Goal: Task Accomplishment & Management: Manage account settings

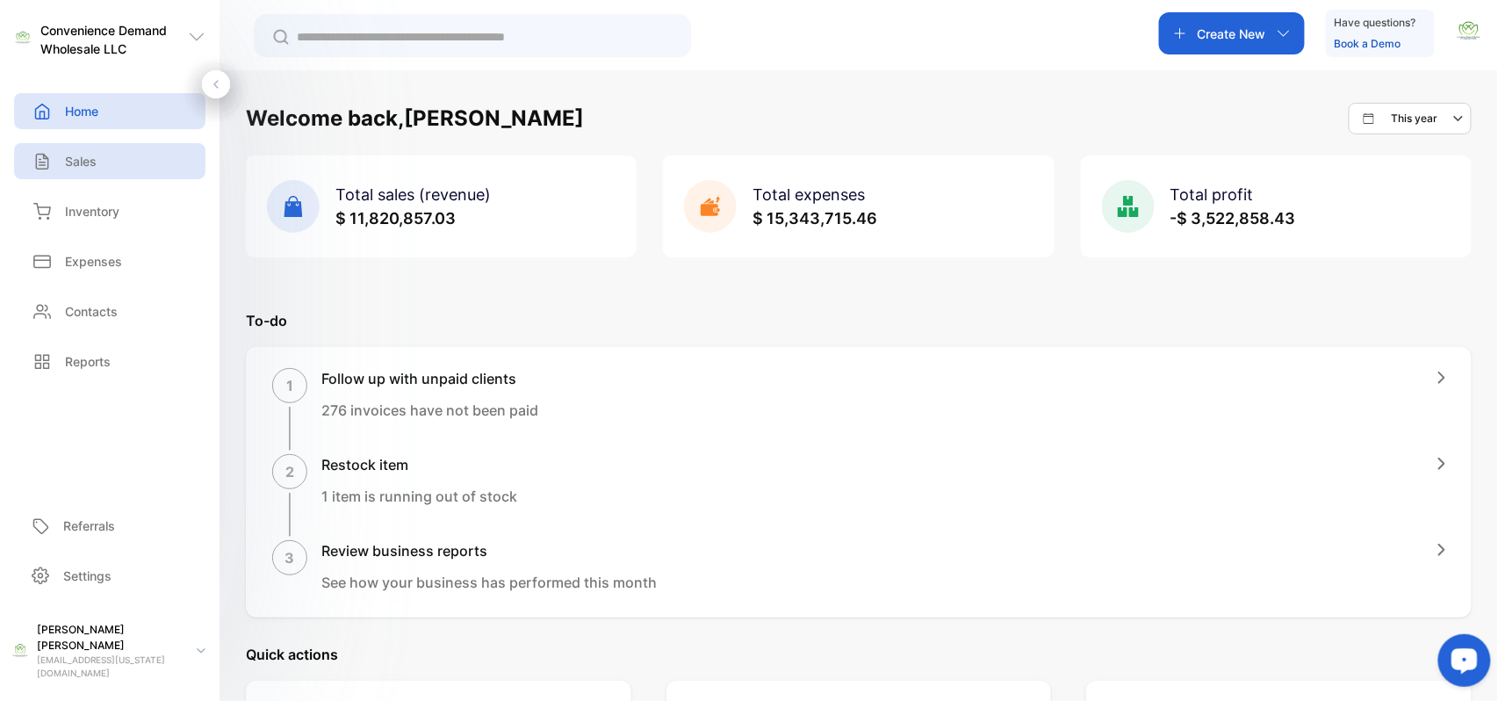
click at [118, 163] on div "Sales" at bounding box center [109, 161] width 191 height 36
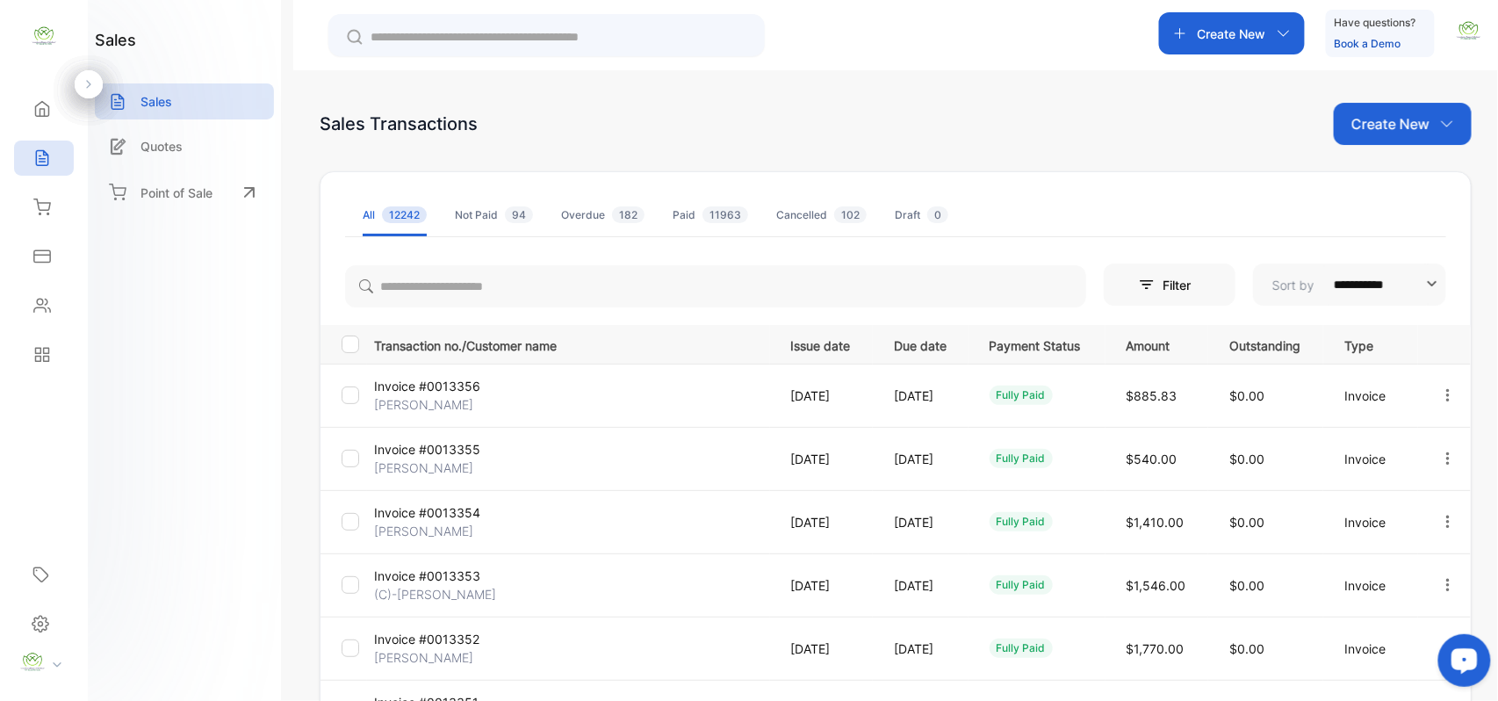
click at [1384, 124] on p "Create New" at bounding box center [1391, 123] width 78 height 21
click at [1396, 183] on span "Invoice" at bounding box center [1405, 182] width 41 height 18
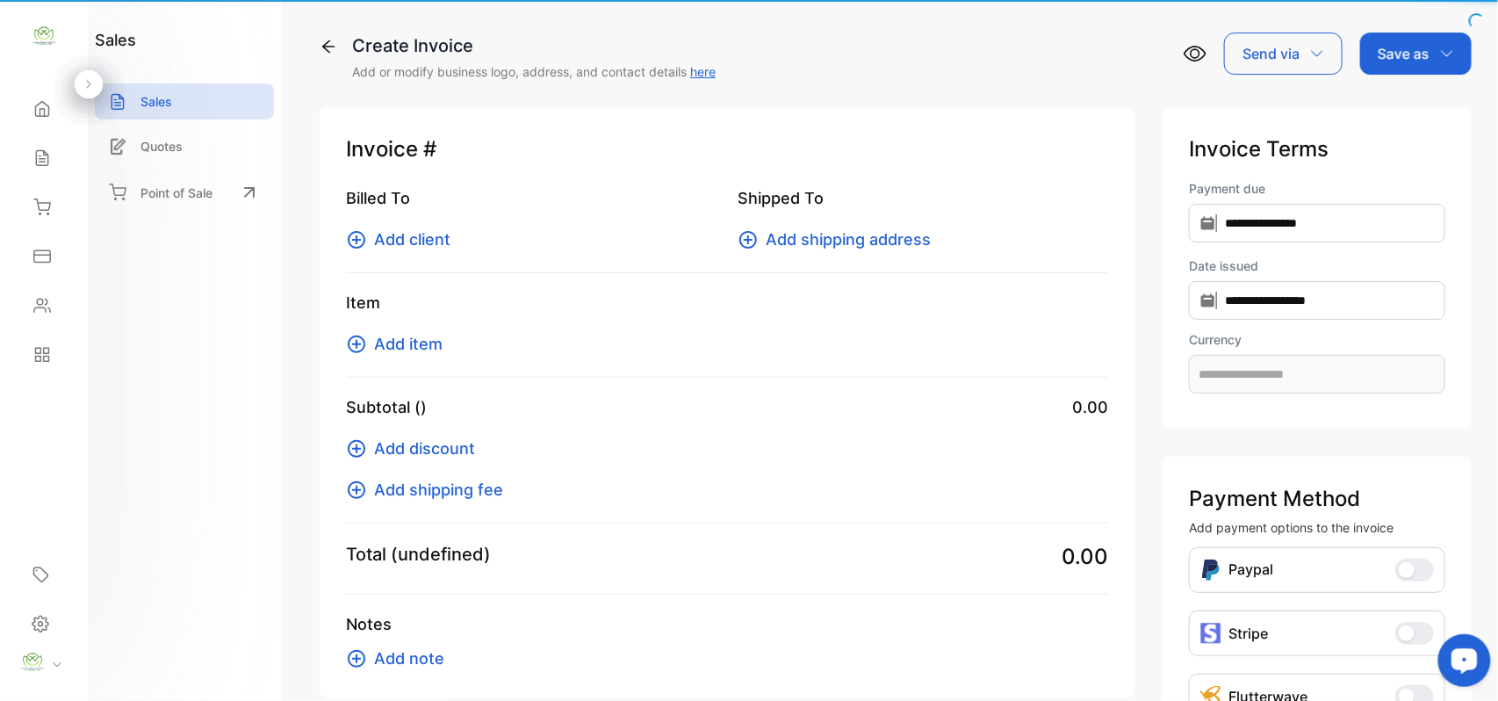
type input "**********"
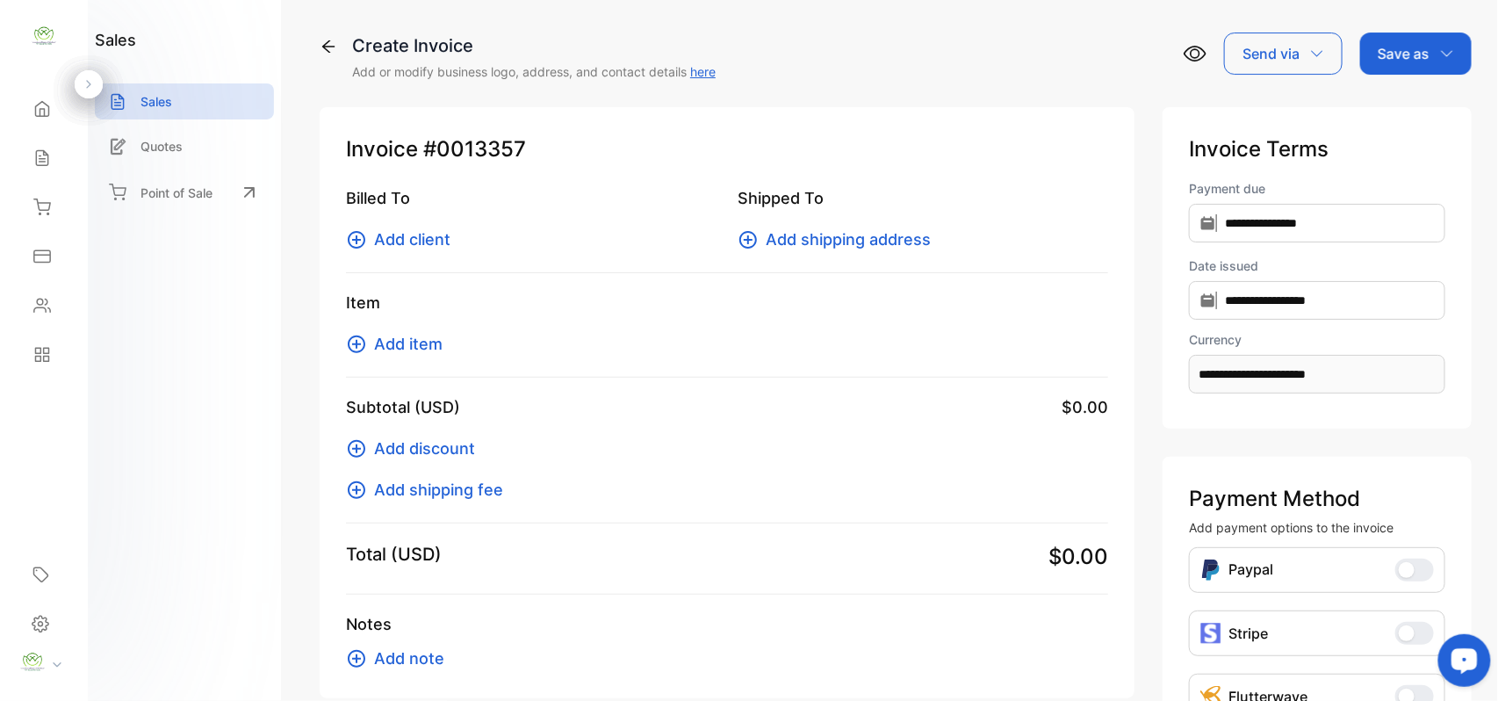
click at [395, 240] on span "Add client" at bounding box center [412, 239] width 76 height 24
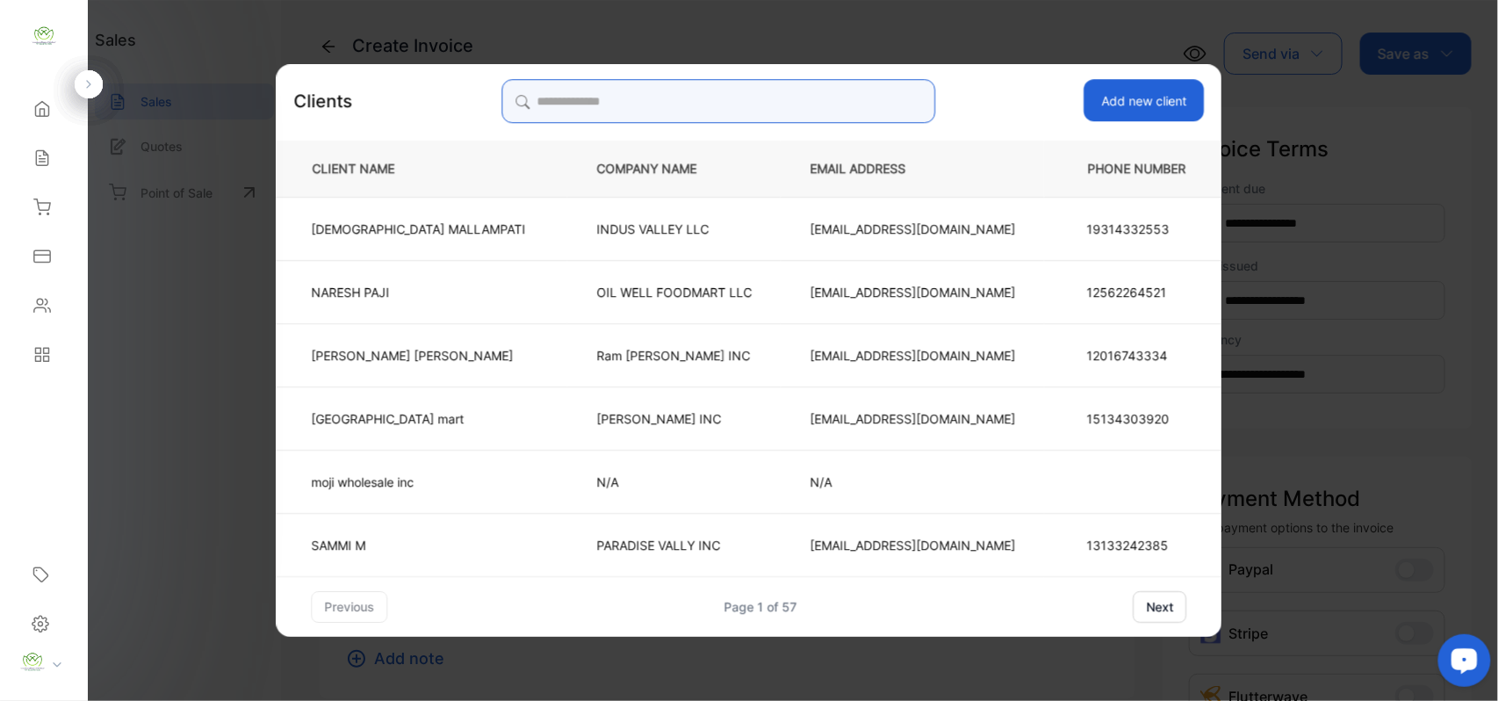
click at [601, 107] on input "search" at bounding box center [719, 101] width 434 height 44
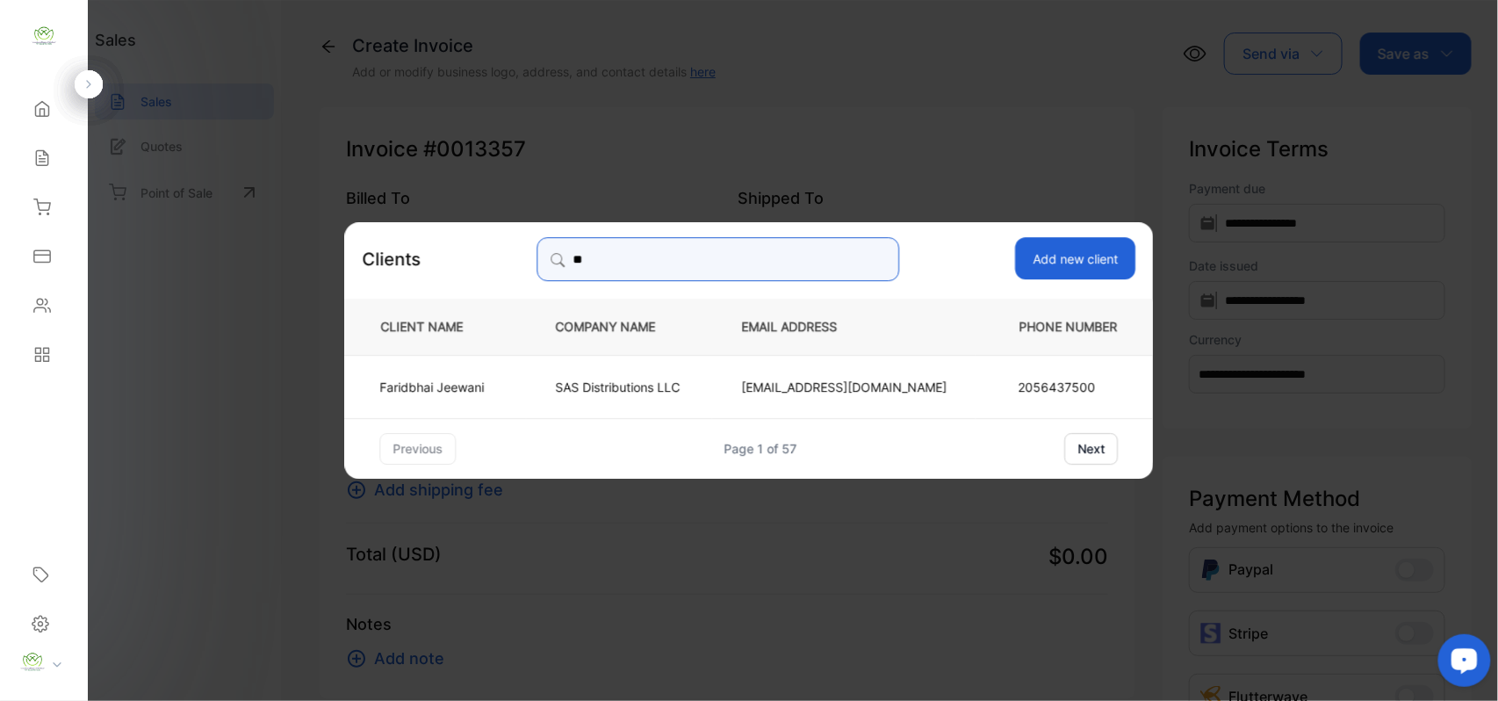
type input "*"
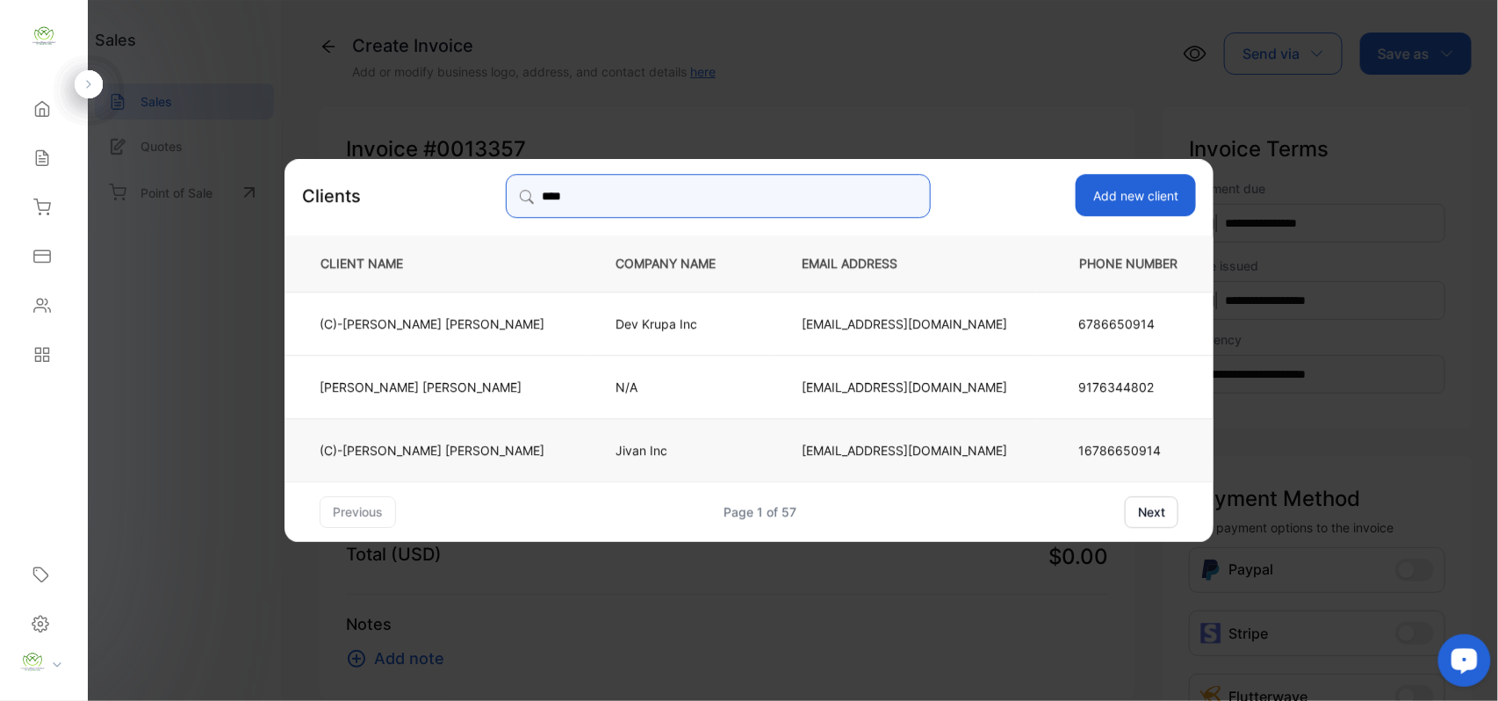
type input "****"
click at [620, 448] on p "Jivan Inc" at bounding box center [680, 449] width 128 height 18
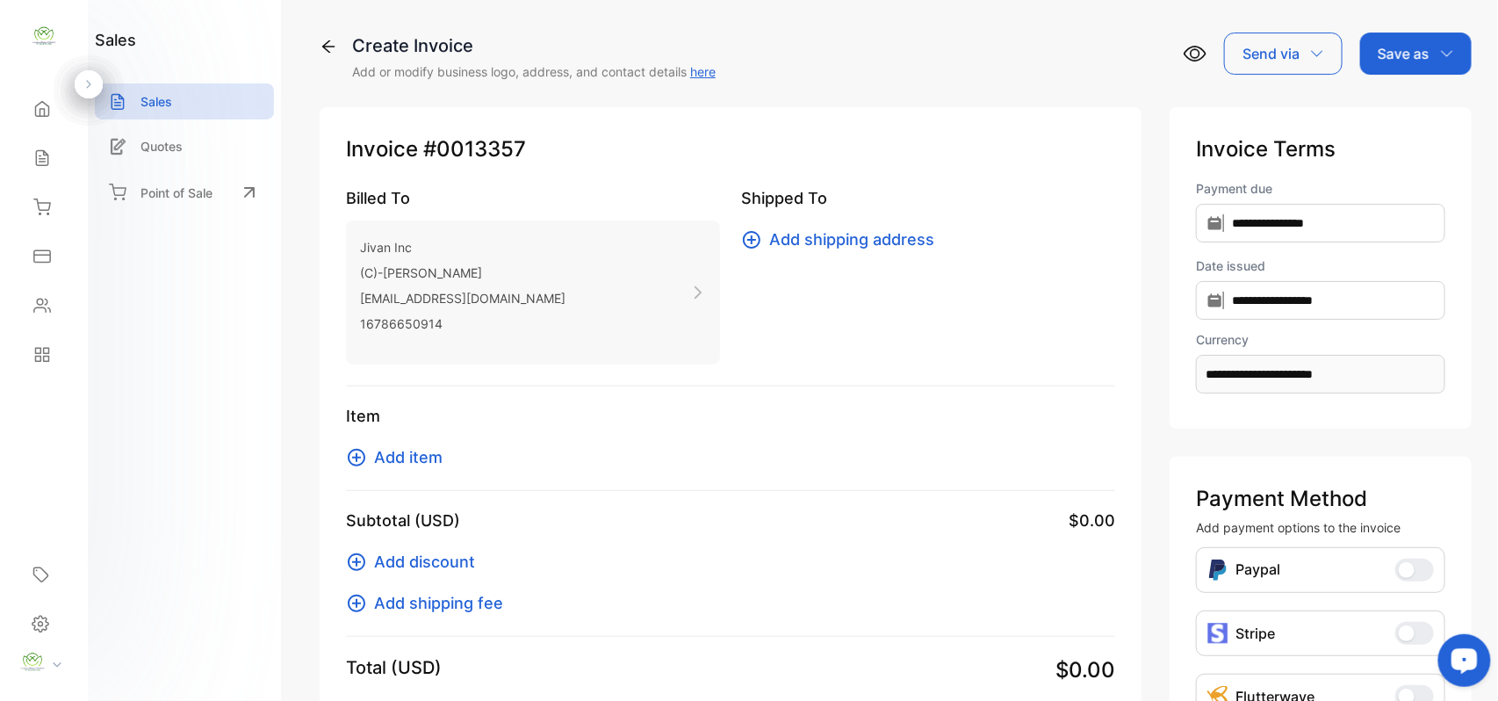
click at [394, 457] on span "Add item" at bounding box center [408, 457] width 69 height 24
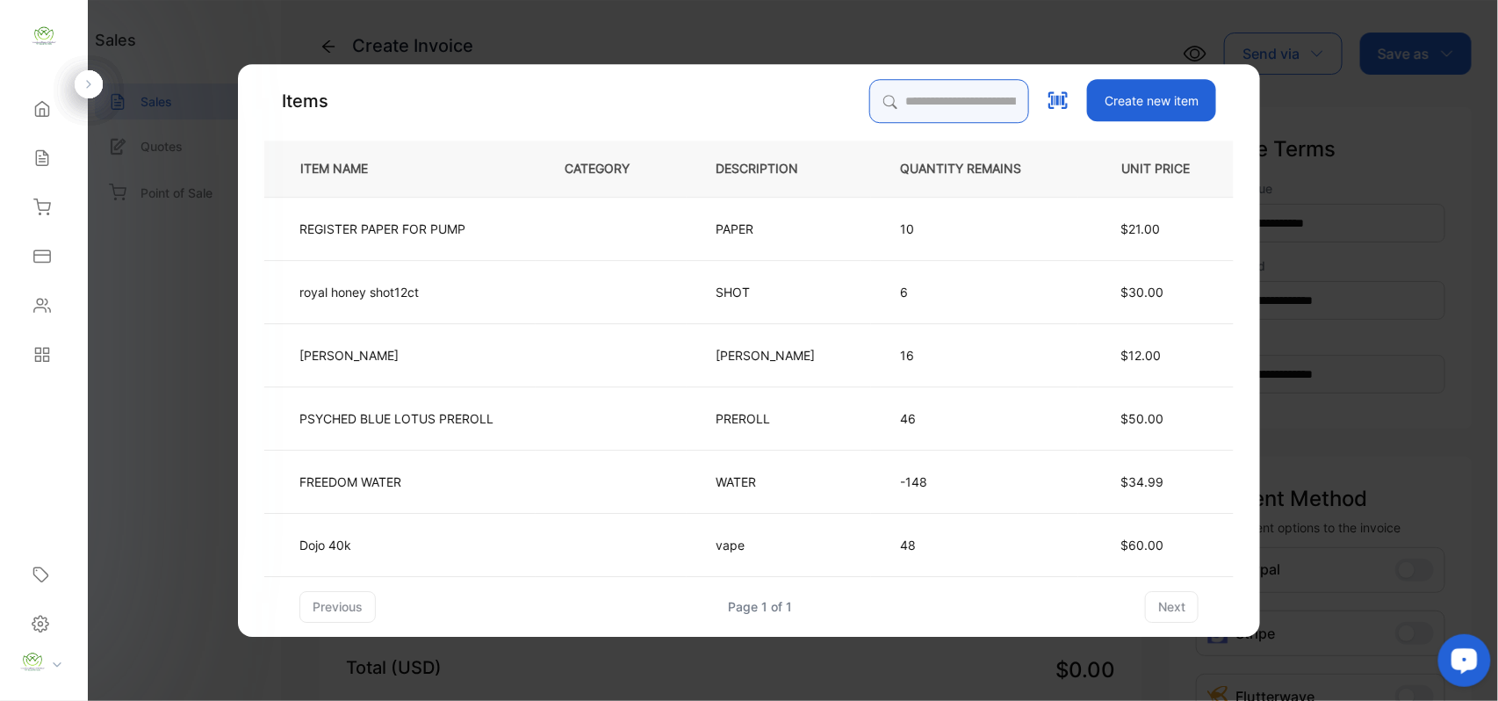
click at [891, 105] on input "search" at bounding box center [950, 101] width 160 height 44
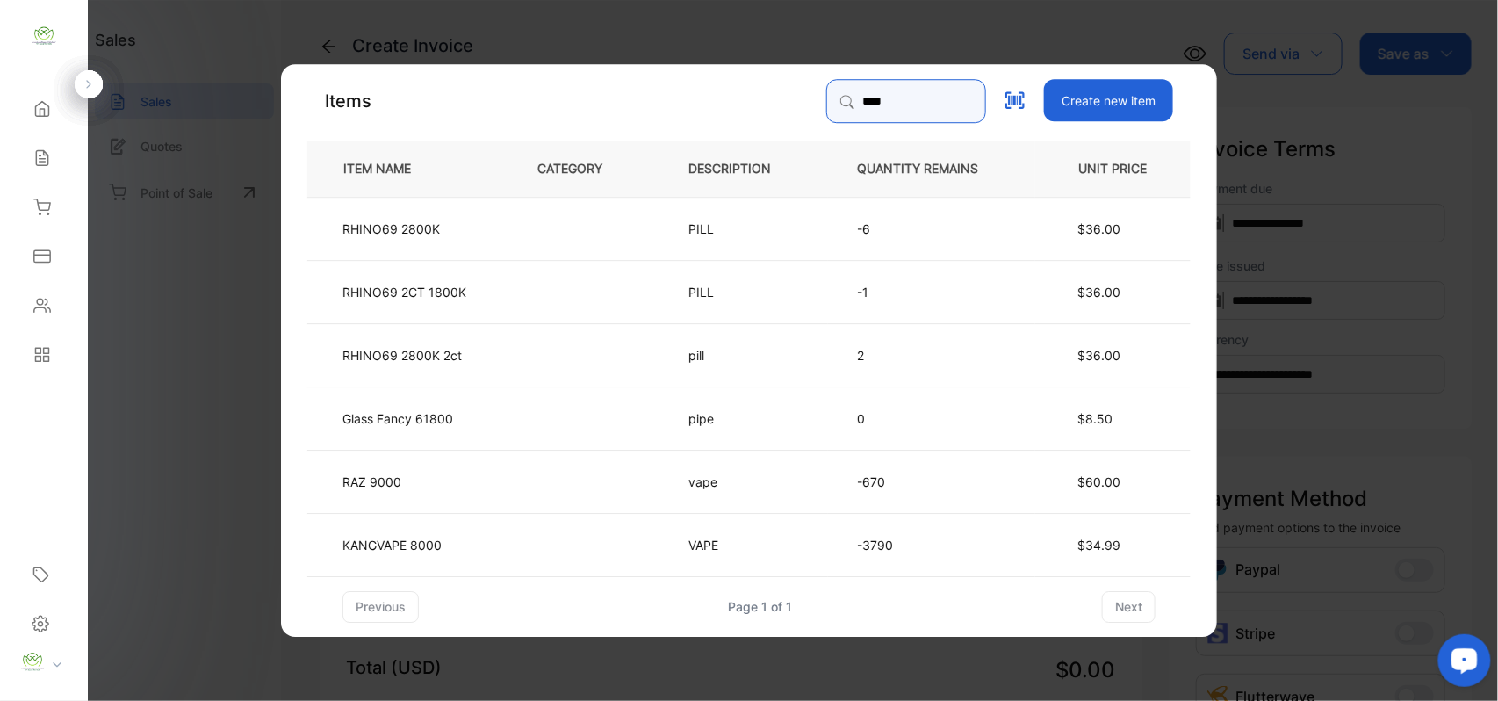
click at [864, 97] on input "****" at bounding box center [906, 101] width 160 height 44
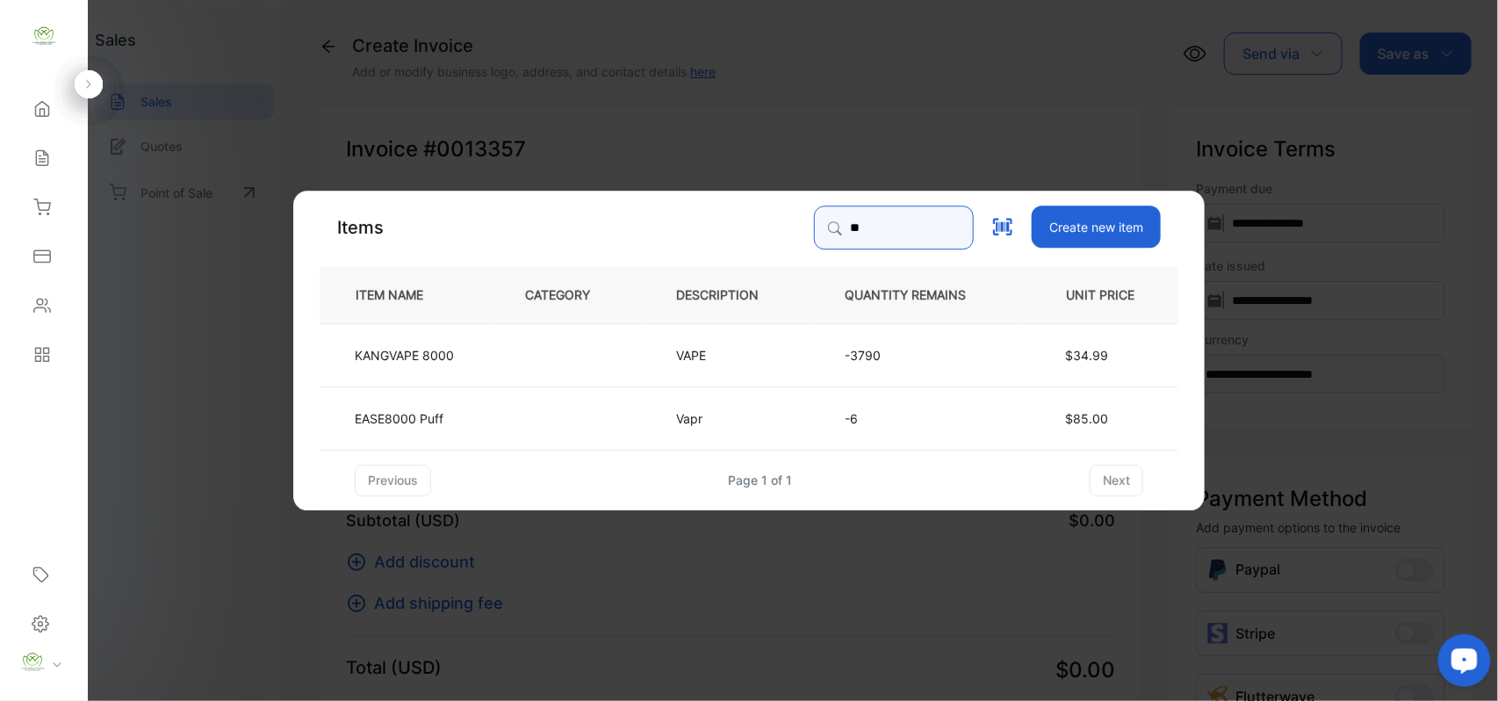
type input "*"
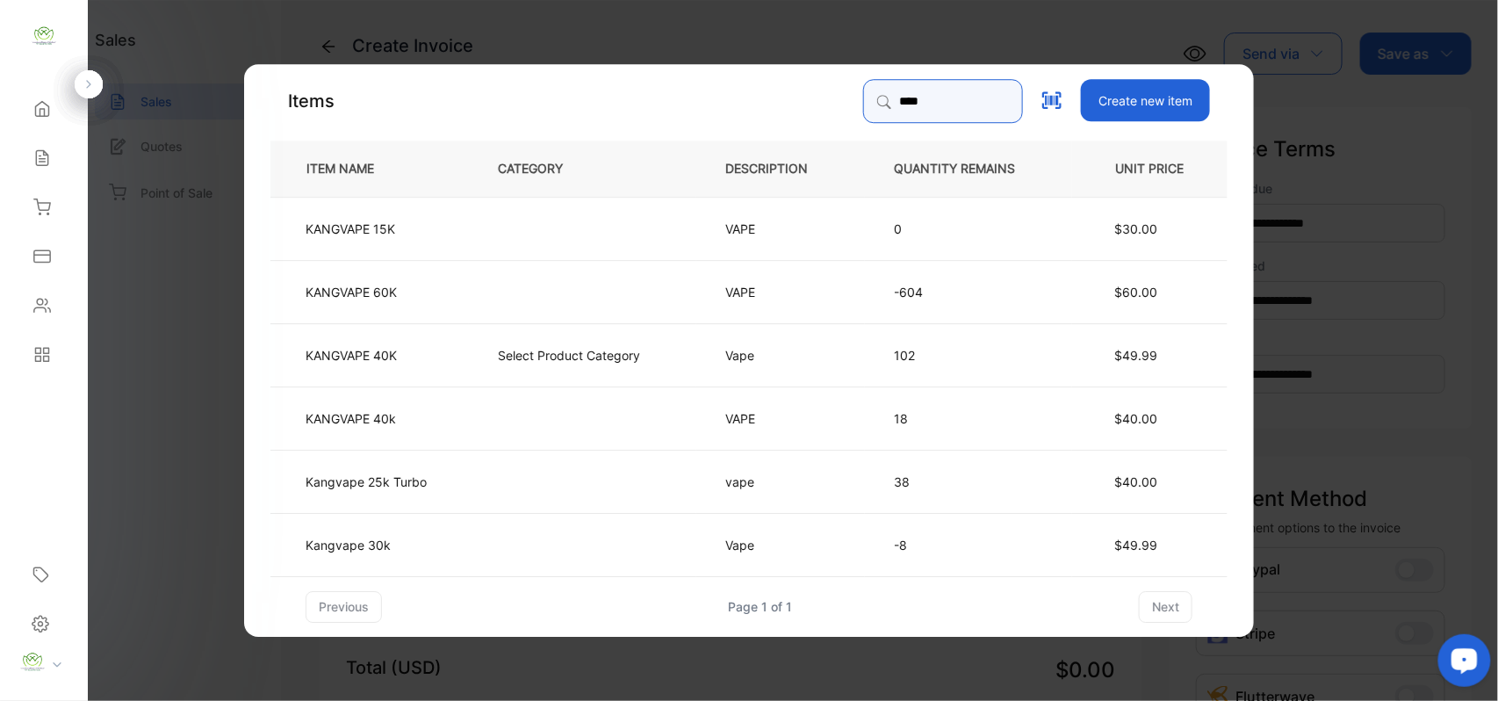
type input "**********"
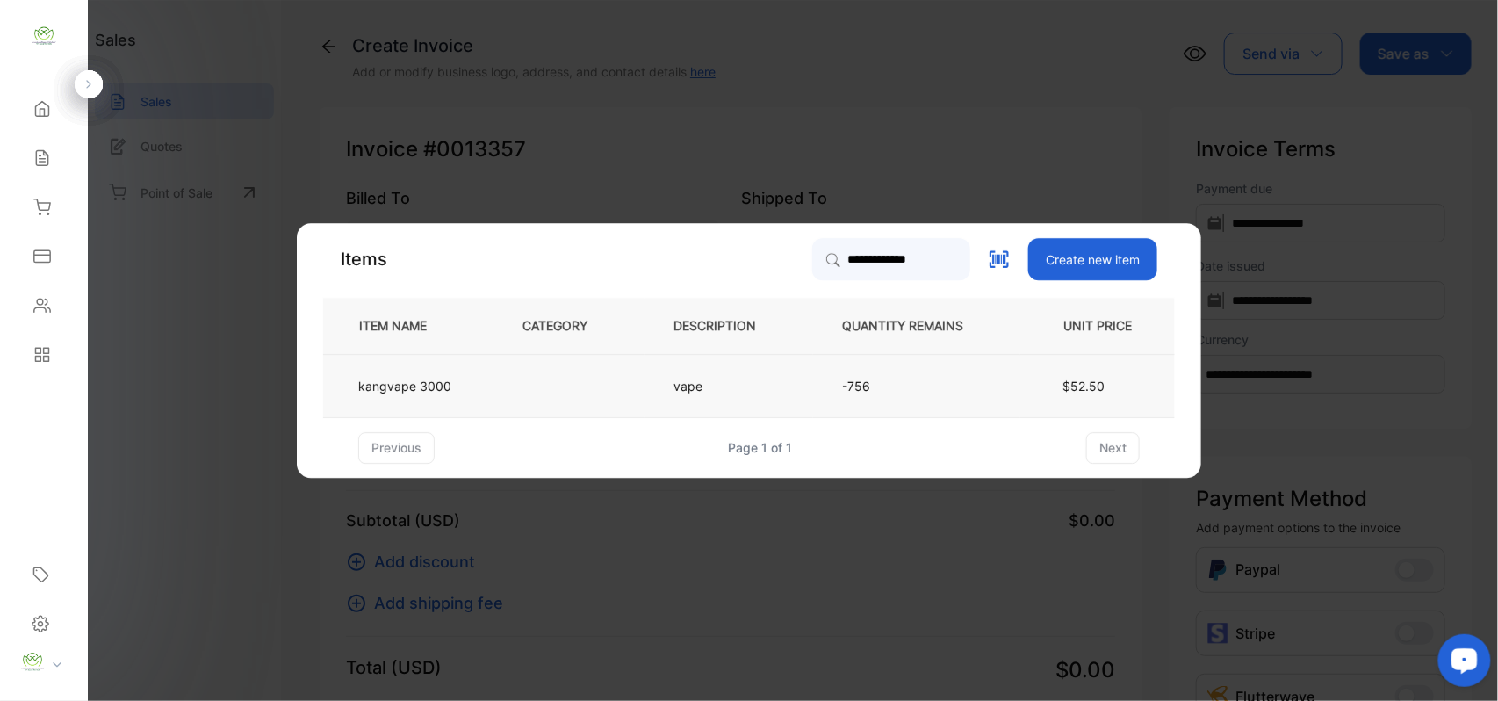
click at [704, 388] on p "vape" at bounding box center [697, 386] width 47 height 18
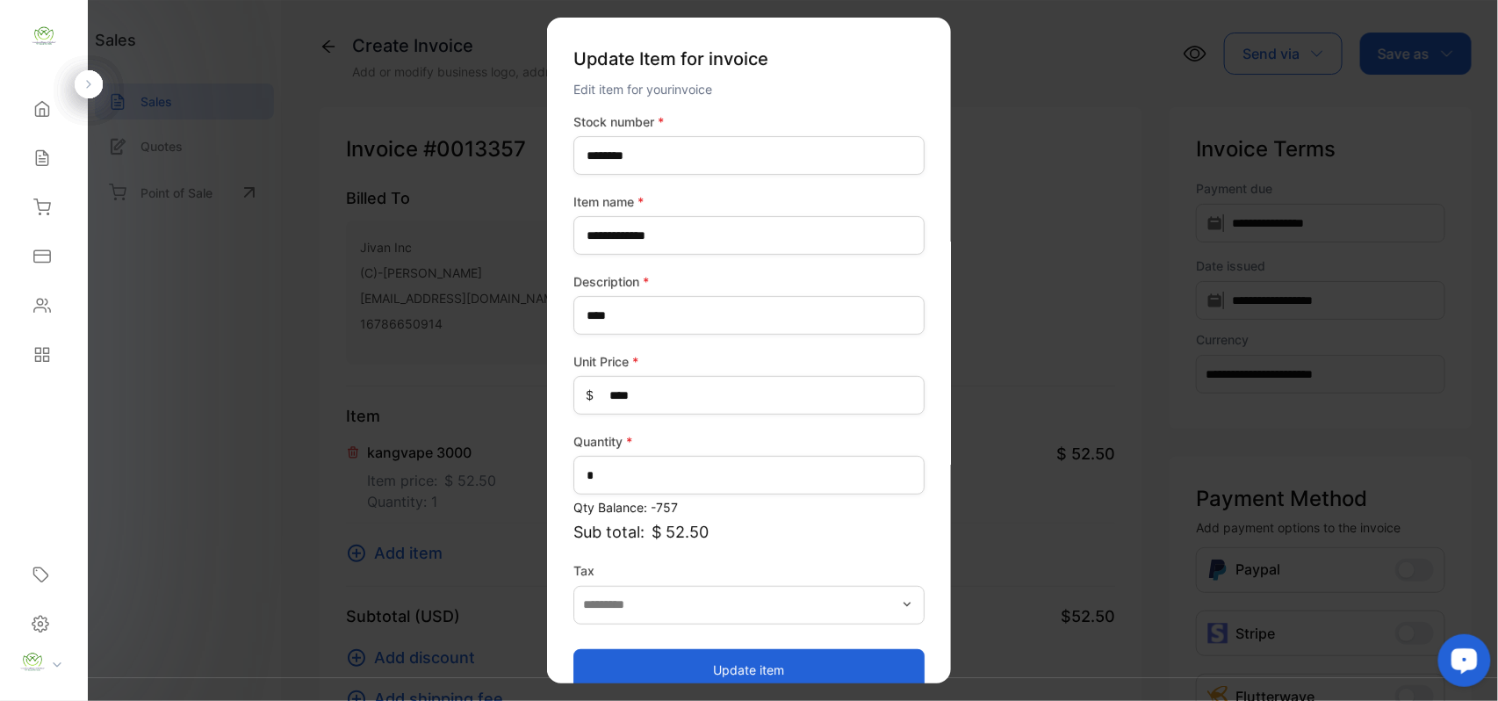
click at [774, 669] on button "Update item" at bounding box center [749, 669] width 351 height 42
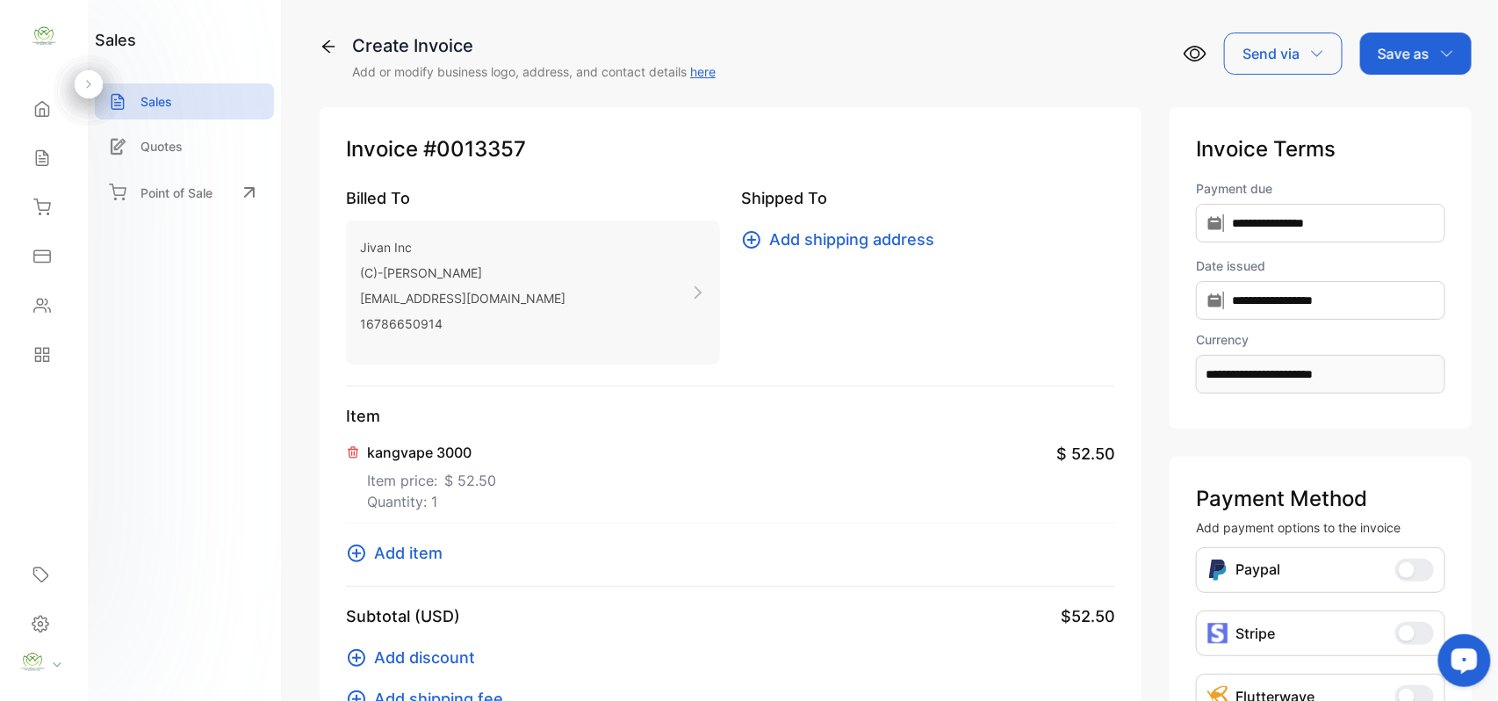
click at [408, 552] on span "Add item" at bounding box center [408, 553] width 69 height 24
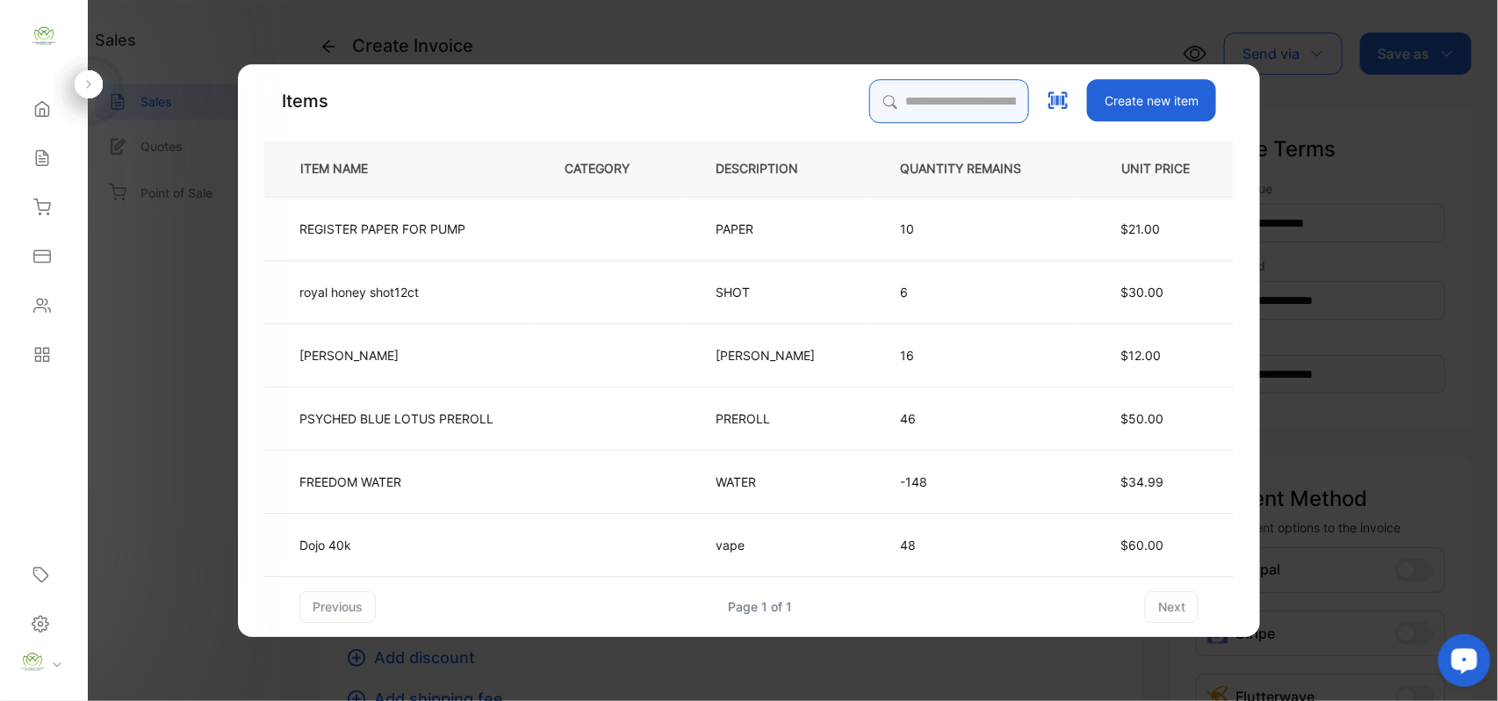
click at [870, 95] on input "search" at bounding box center [950, 101] width 160 height 44
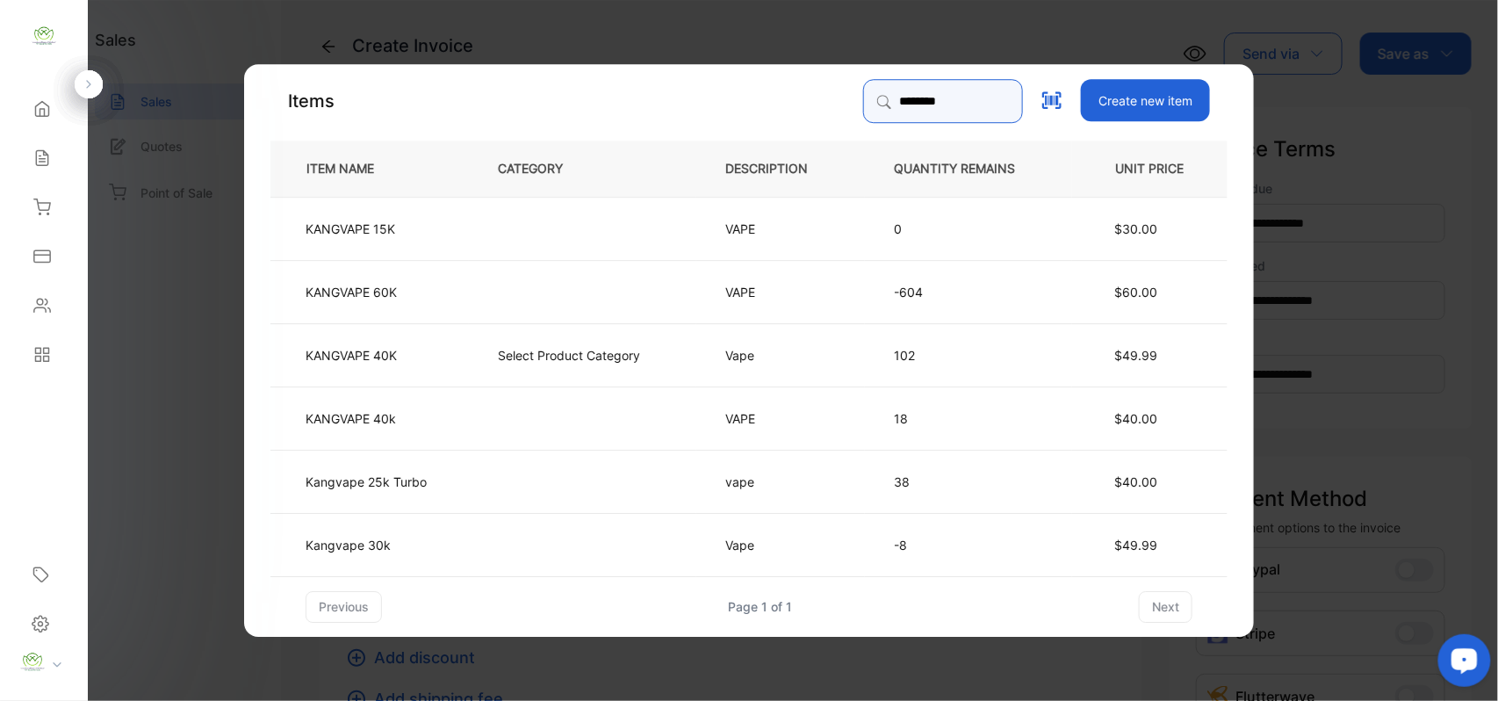
type input "**********"
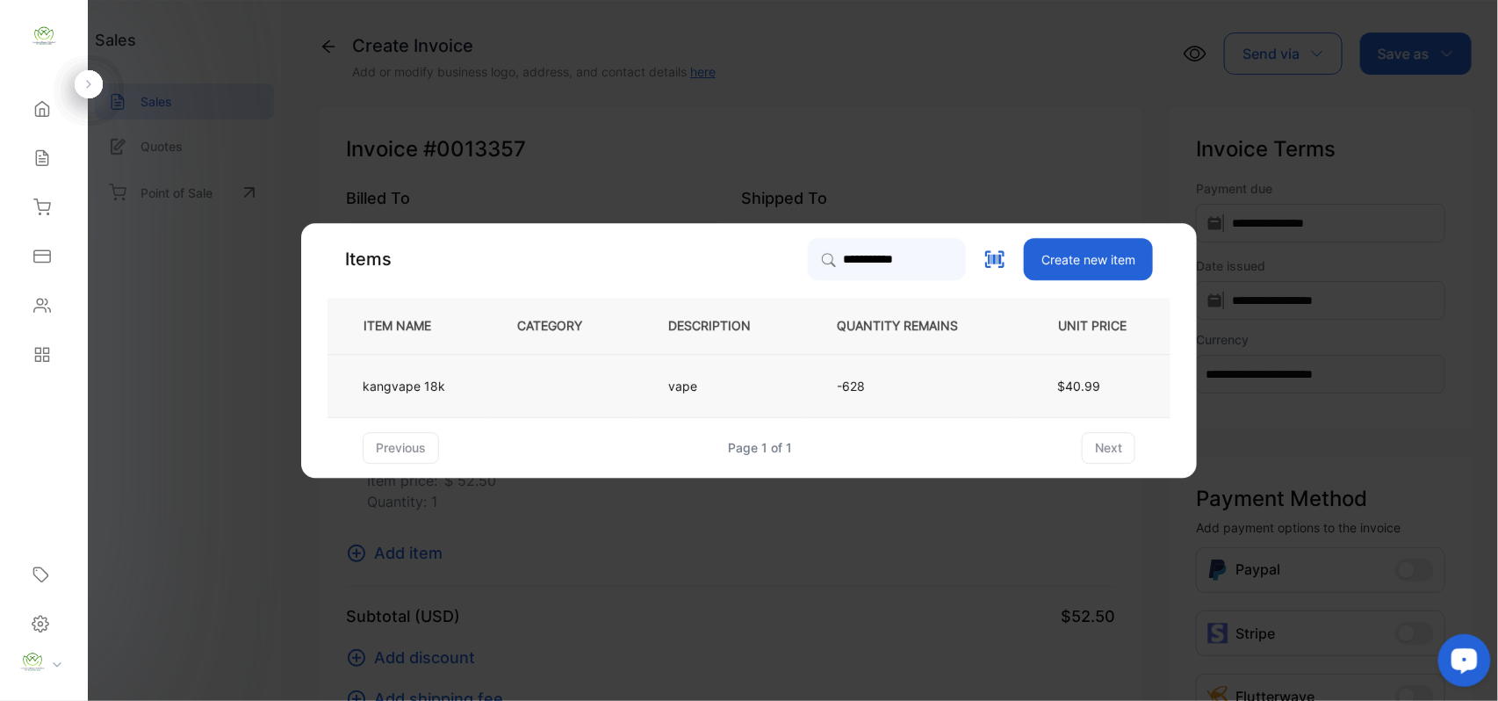
click at [683, 386] on p "vape" at bounding box center [691, 386] width 47 height 18
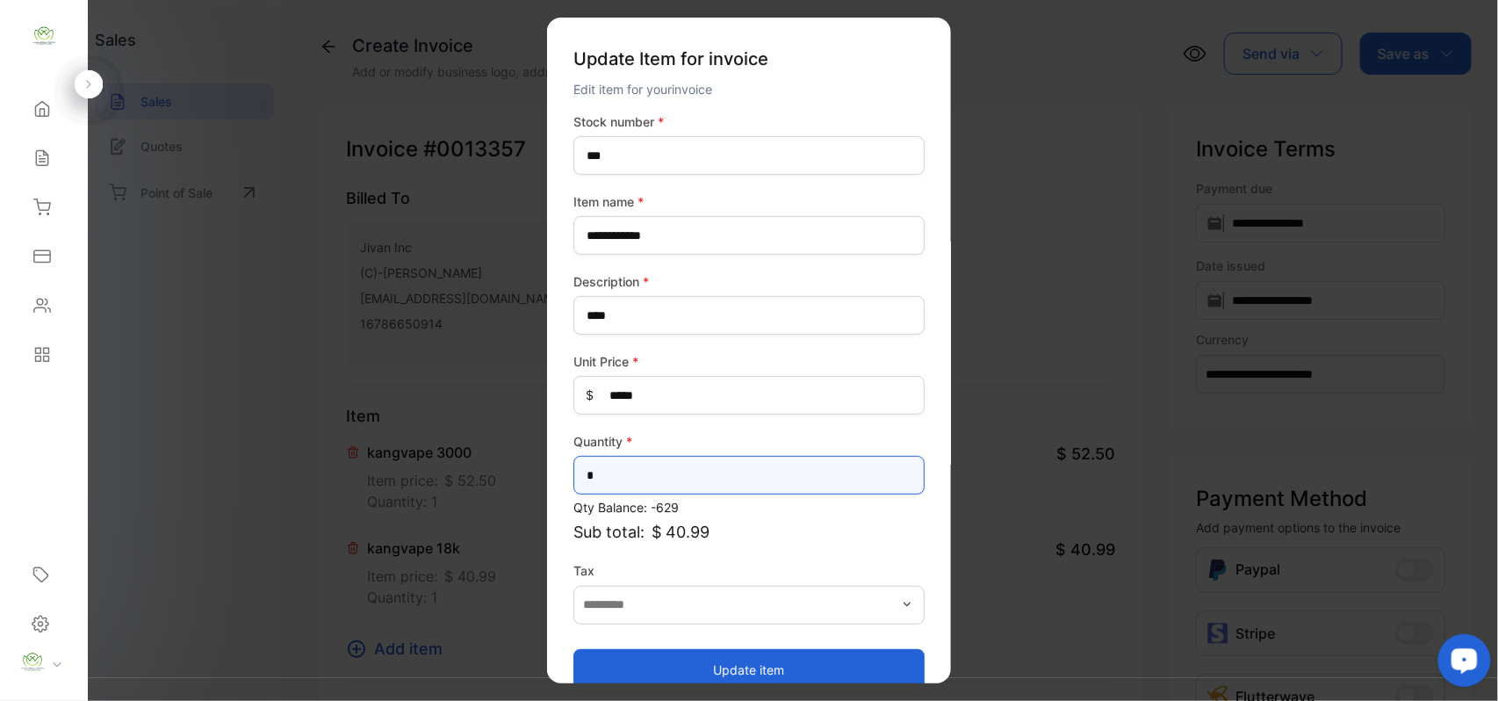
click at [625, 476] on input "*" at bounding box center [749, 475] width 351 height 39
type input "*"
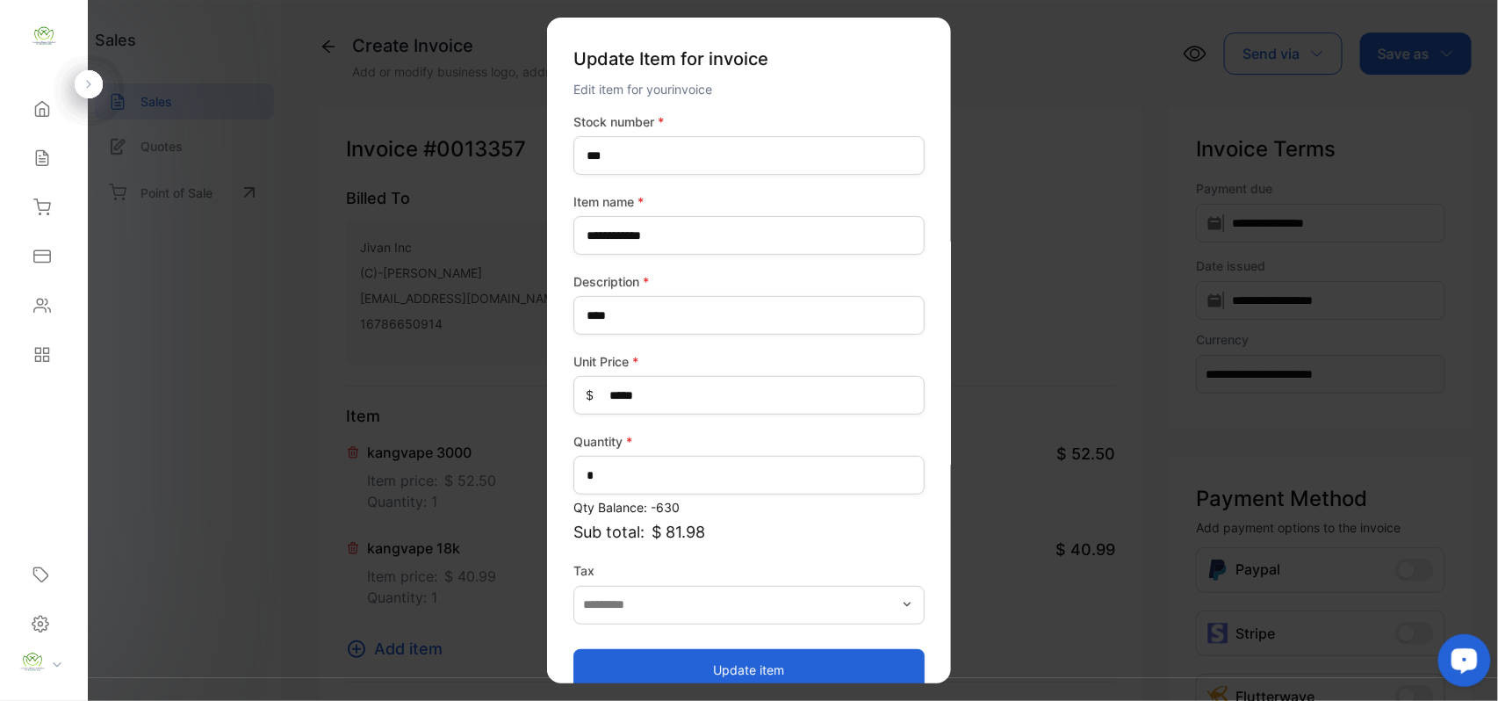
click at [808, 668] on button "Update item" at bounding box center [749, 669] width 351 height 42
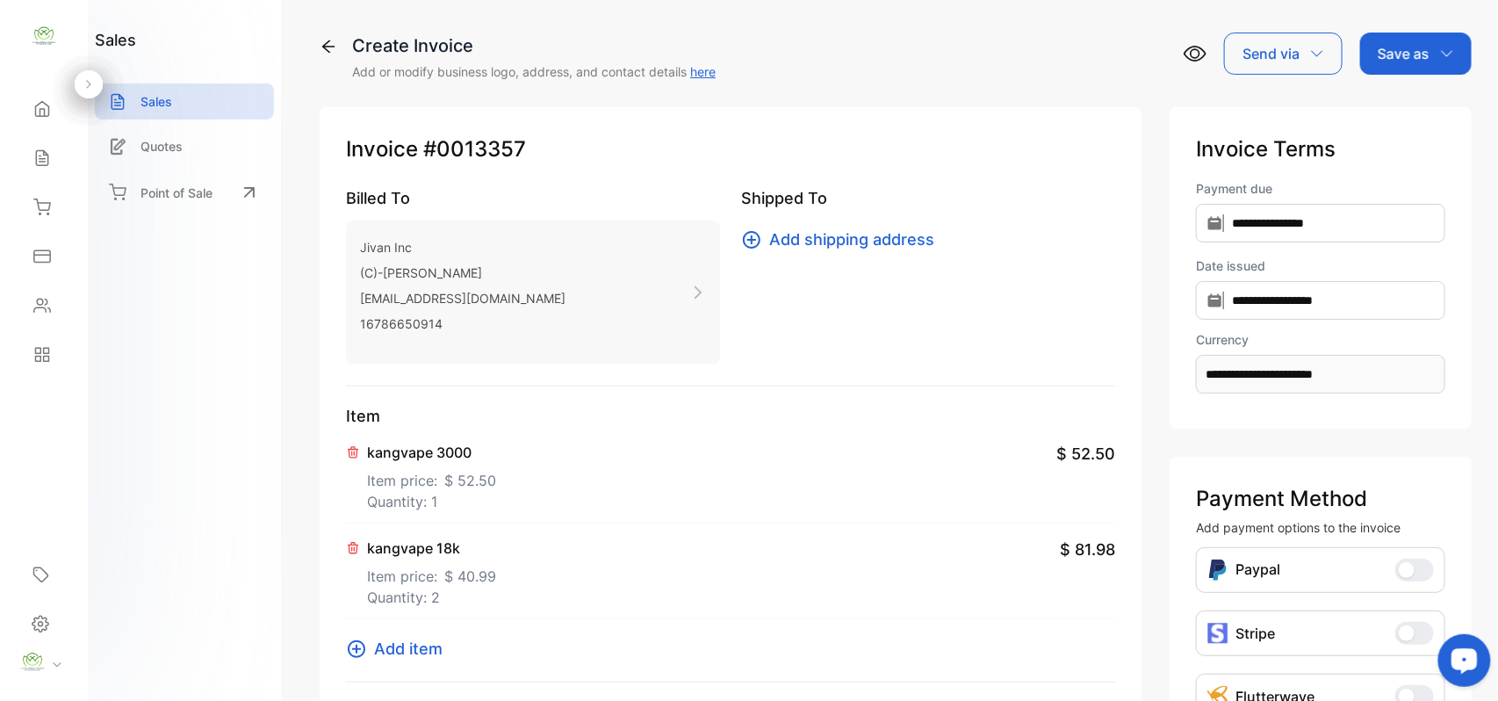
click at [395, 655] on span "Add item" at bounding box center [408, 649] width 69 height 24
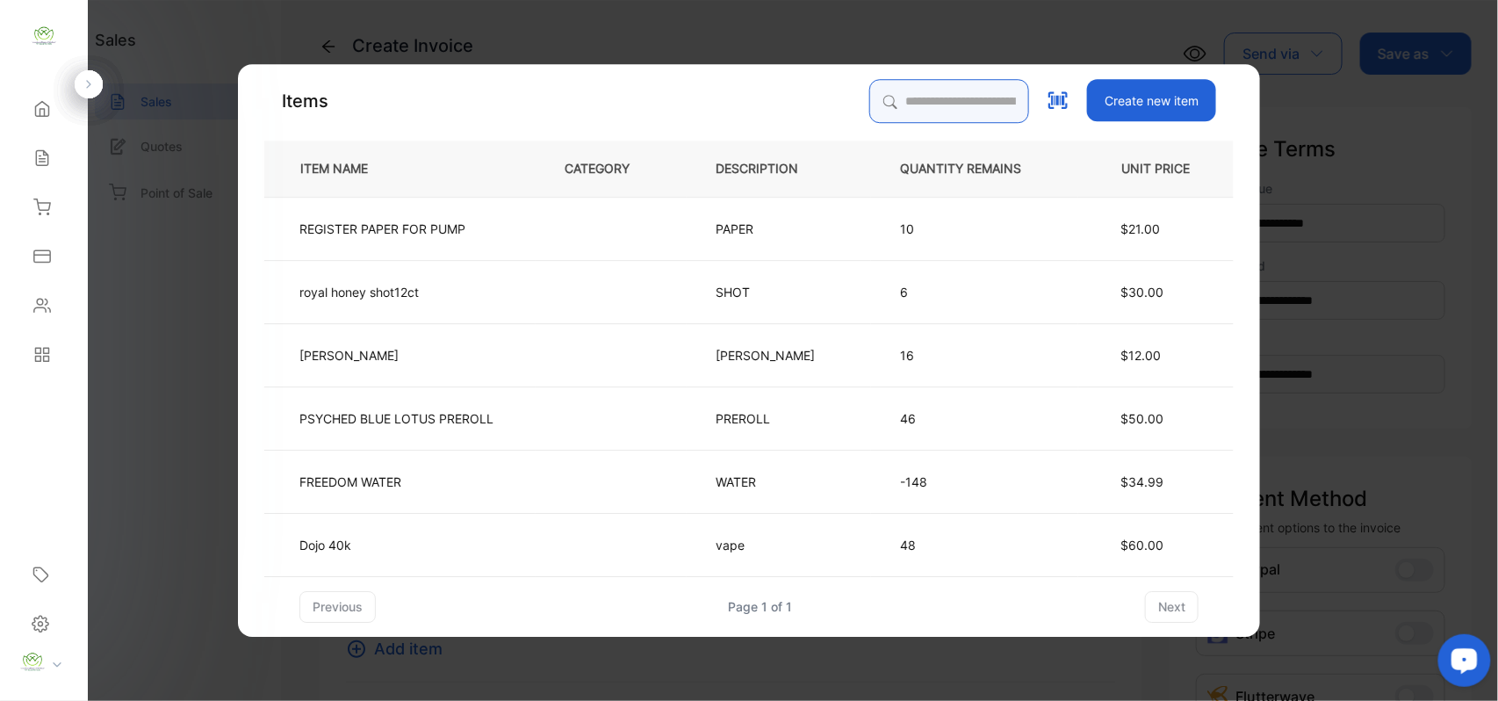
click at [883, 99] on input "search" at bounding box center [950, 101] width 160 height 44
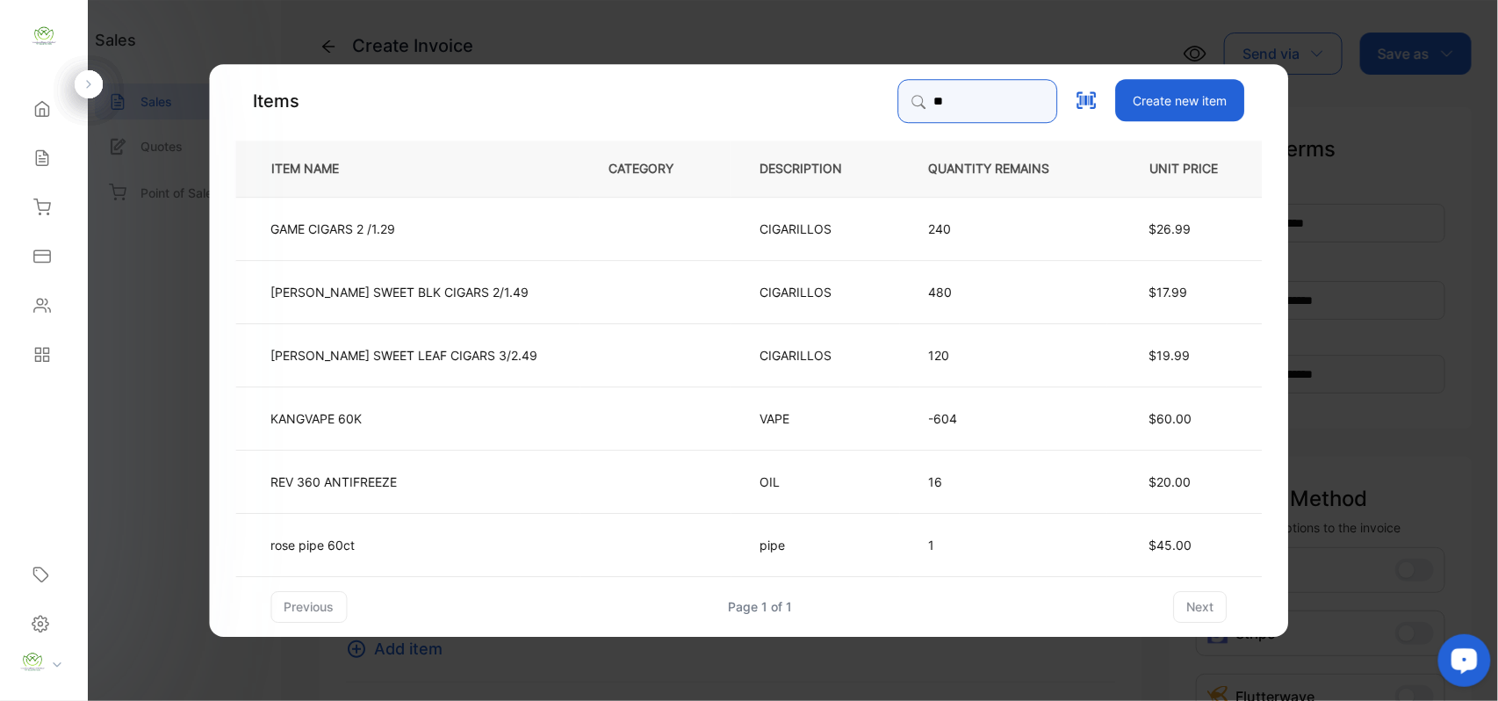
type input "***"
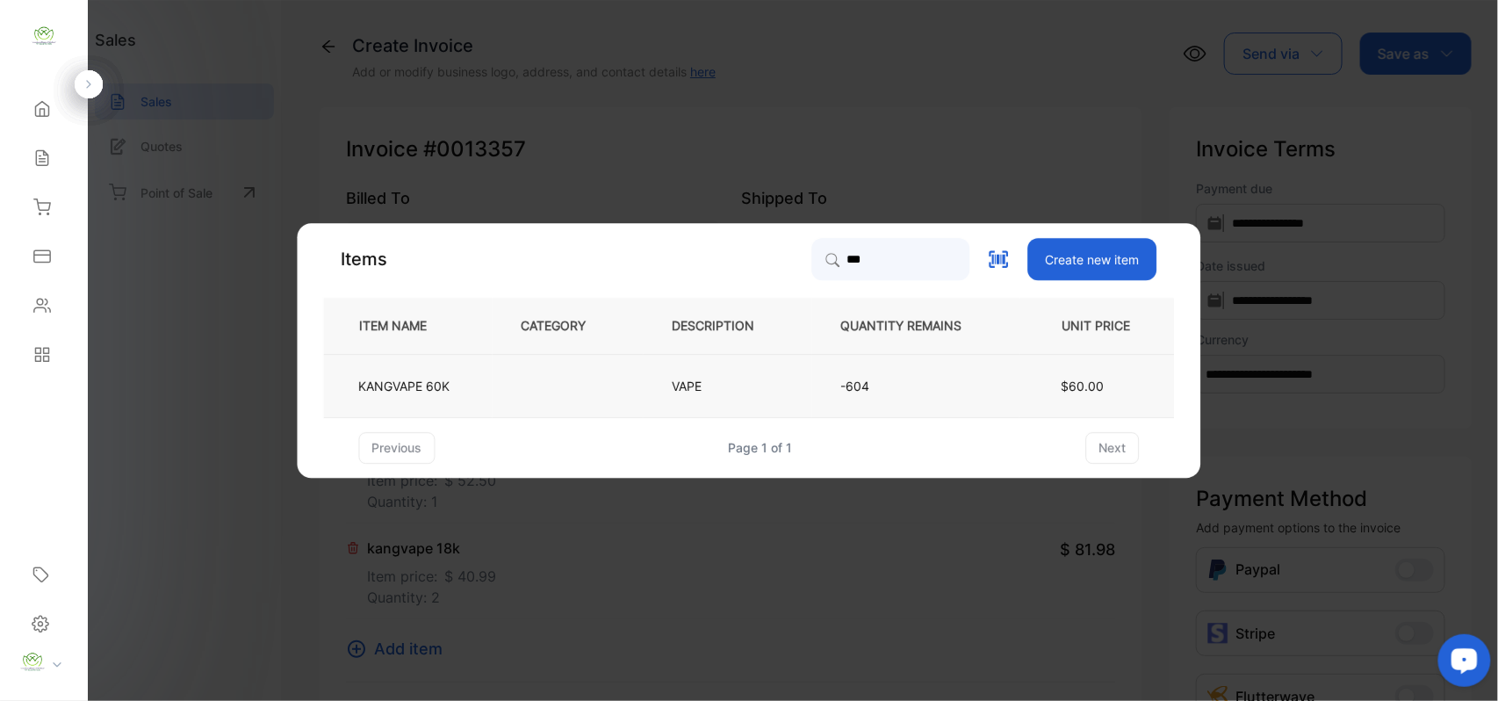
click at [455, 383] on td "KANGVAPE 60K" at bounding box center [408, 385] width 169 height 63
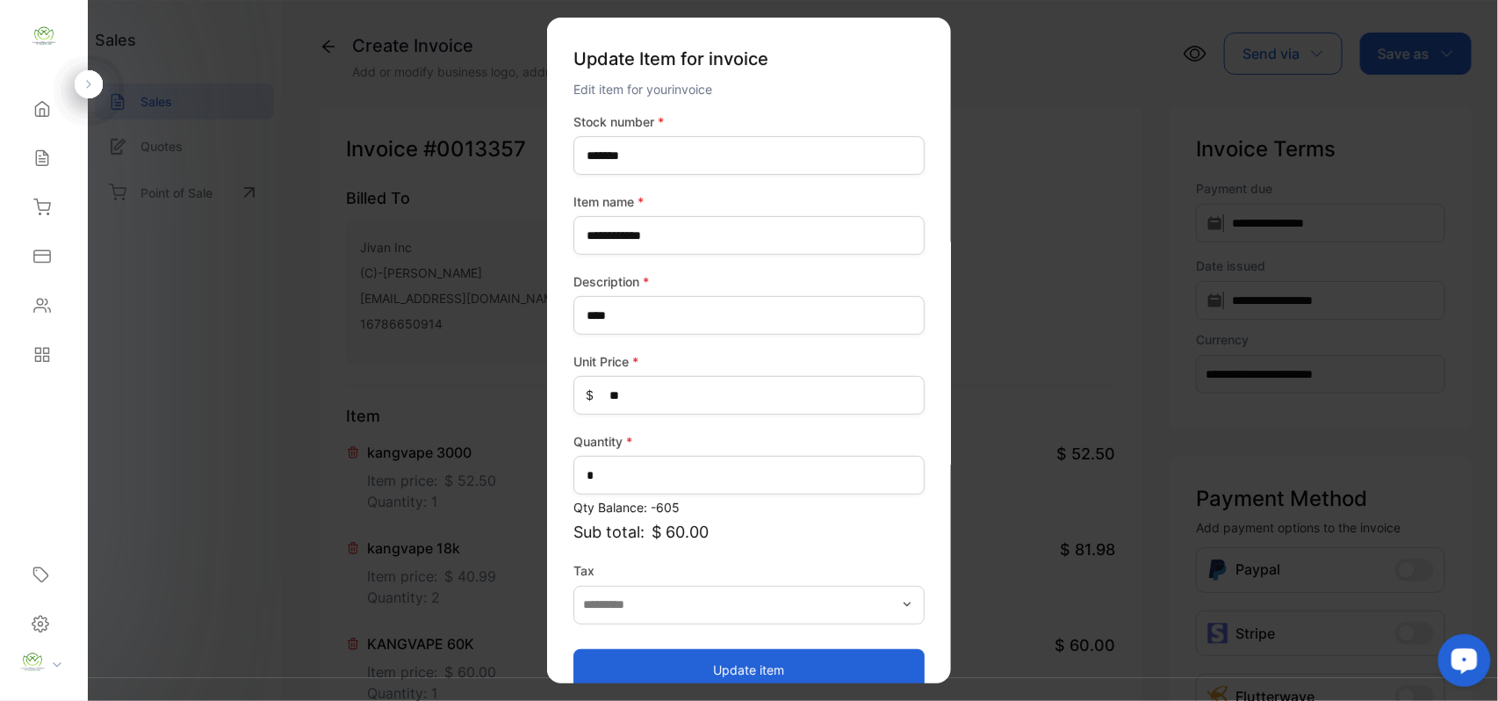
click at [711, 669] on button "Update item" at bounding box center [749, 669] width 351 height 42
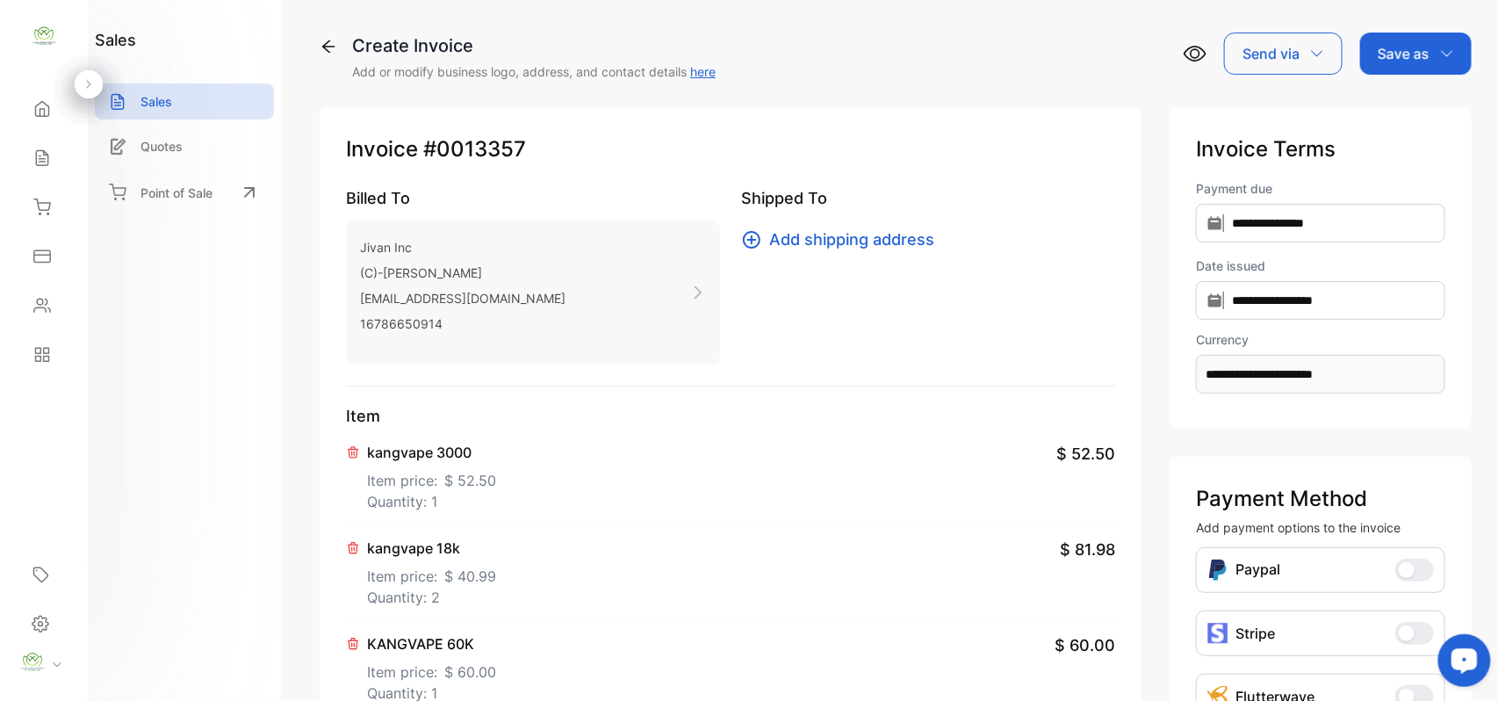
click at [657, 522] on div "kangvape 3000 Item price: $ 52.50 Quantity: 1 $ 52.50" at bounding box center [730, 476] width 769 height 96
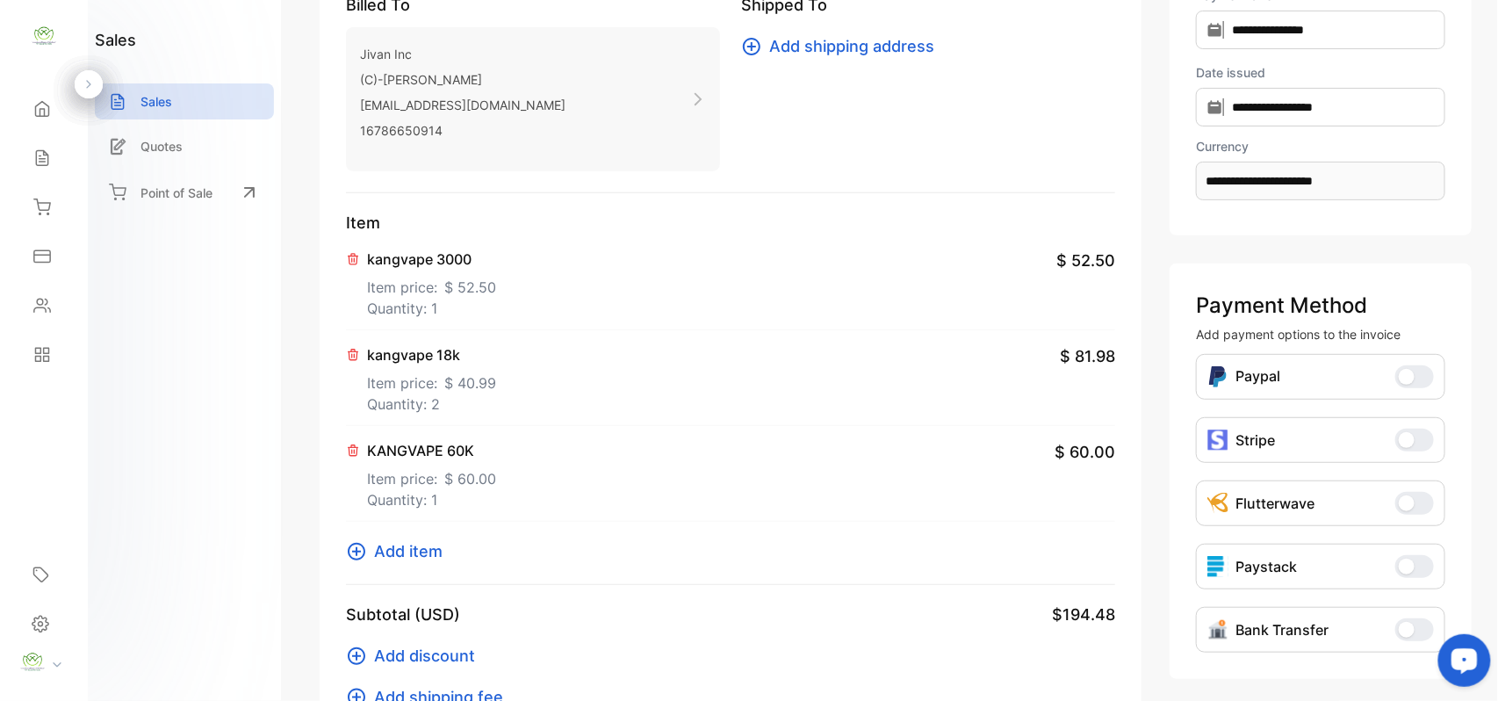
scroll to position [272, 0]
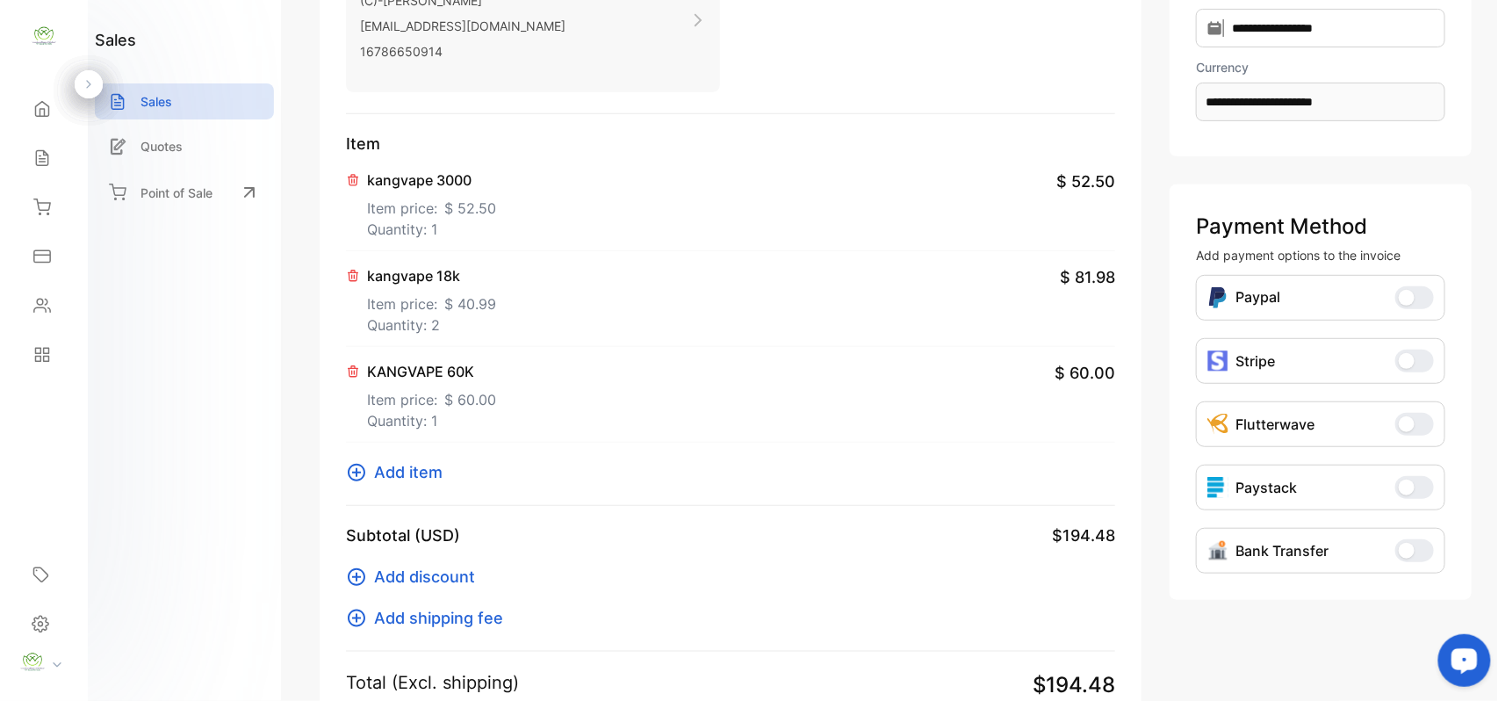
click at [397, 469] on span "Add item" at bounding box center [408, 472] width 69 height 24
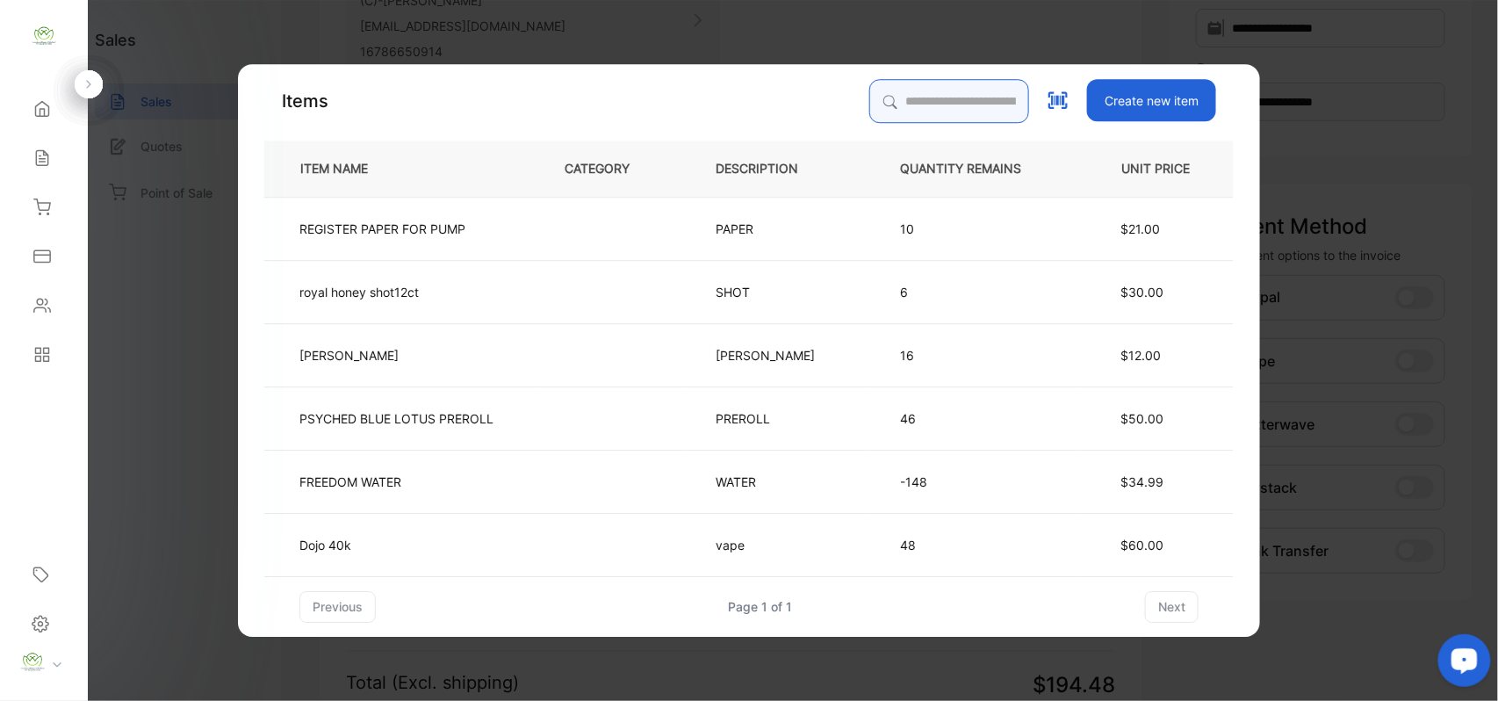
click at [870, 98] on input "search" at bounding box center [950, 101] width 160 height 44
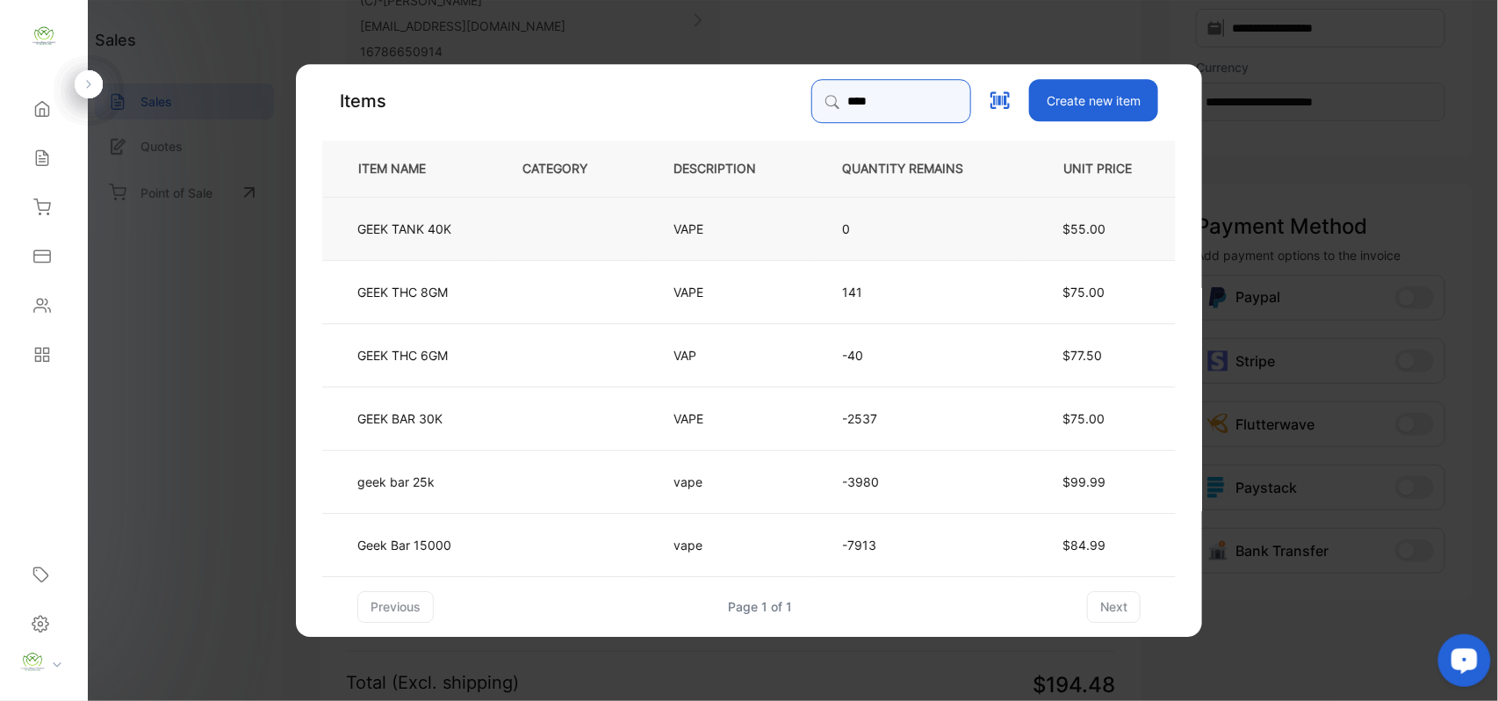
type input "********"
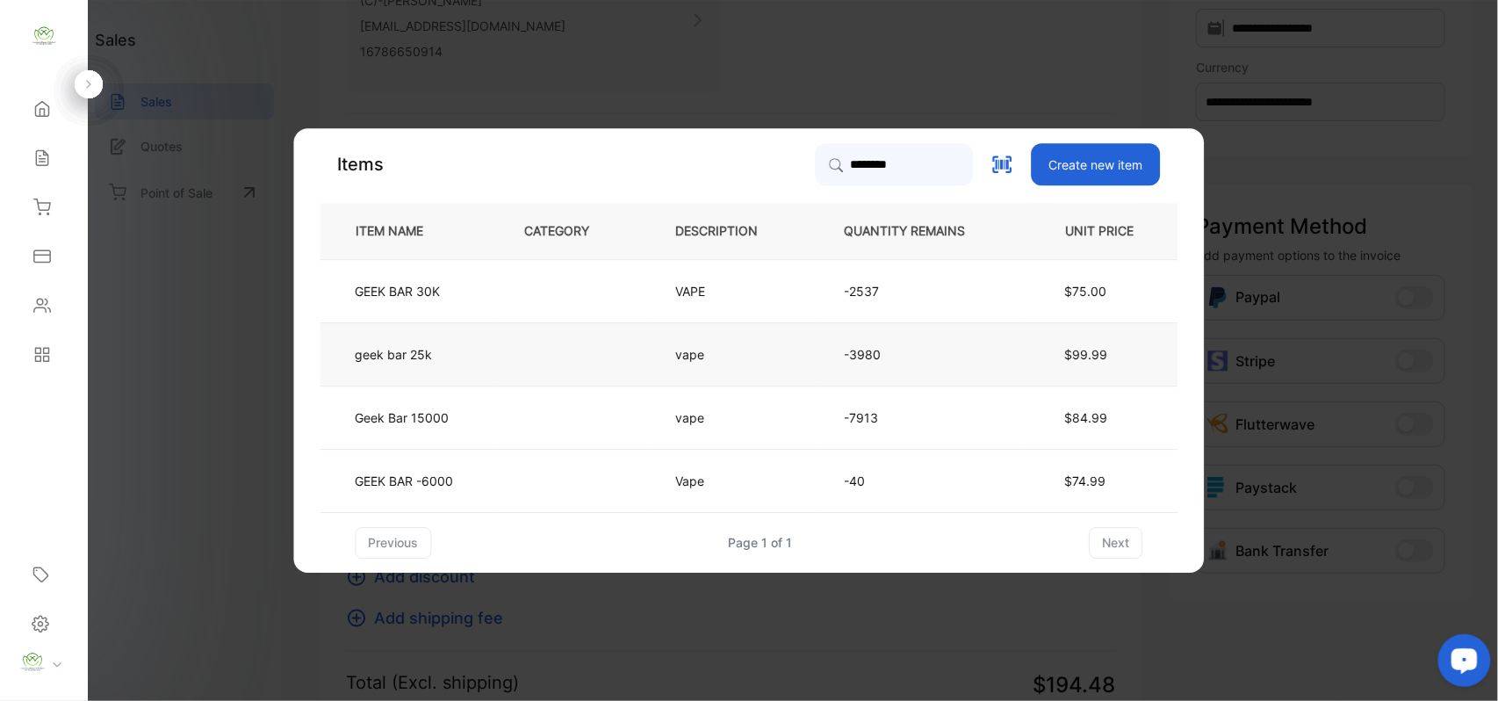
click at [495, 364] on td "geek bar 25k" at bounding box center [409, 353] width 176 height 63
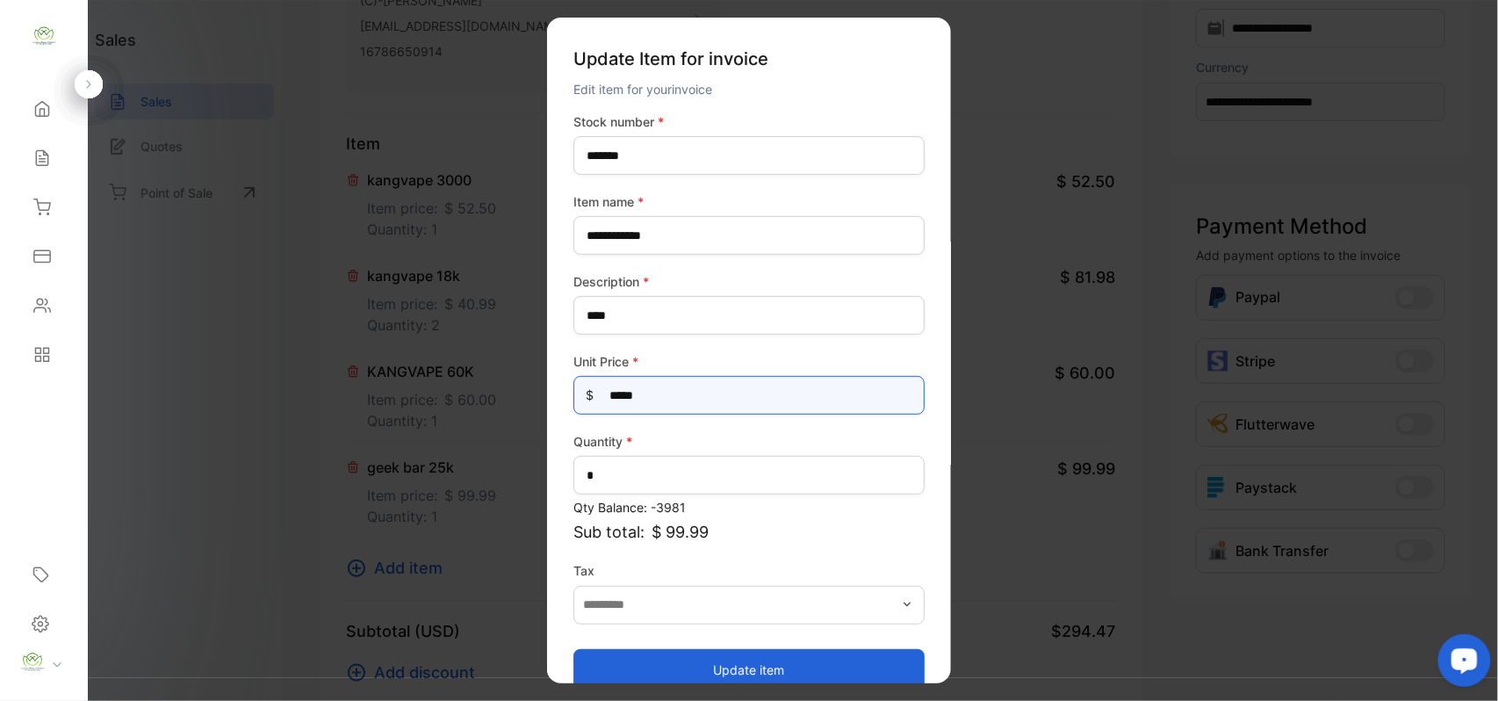
click at [701, 401] on Price-inputprice "*****" at bounding box center [749, 395] width 351 height 39
type Price-inputprice "*****"
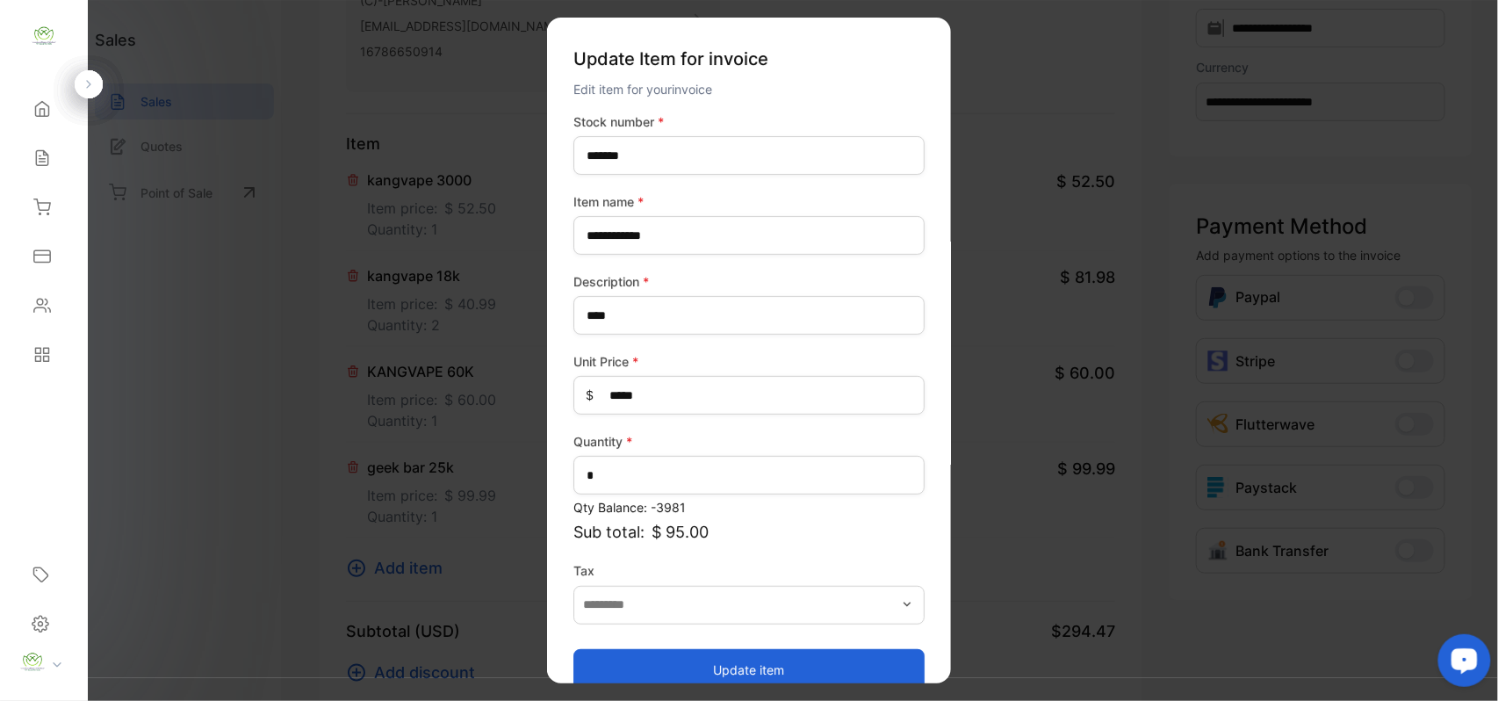
click at [733, 673] on button "Update item" at bounding box center [749, 669] width 351 height 42
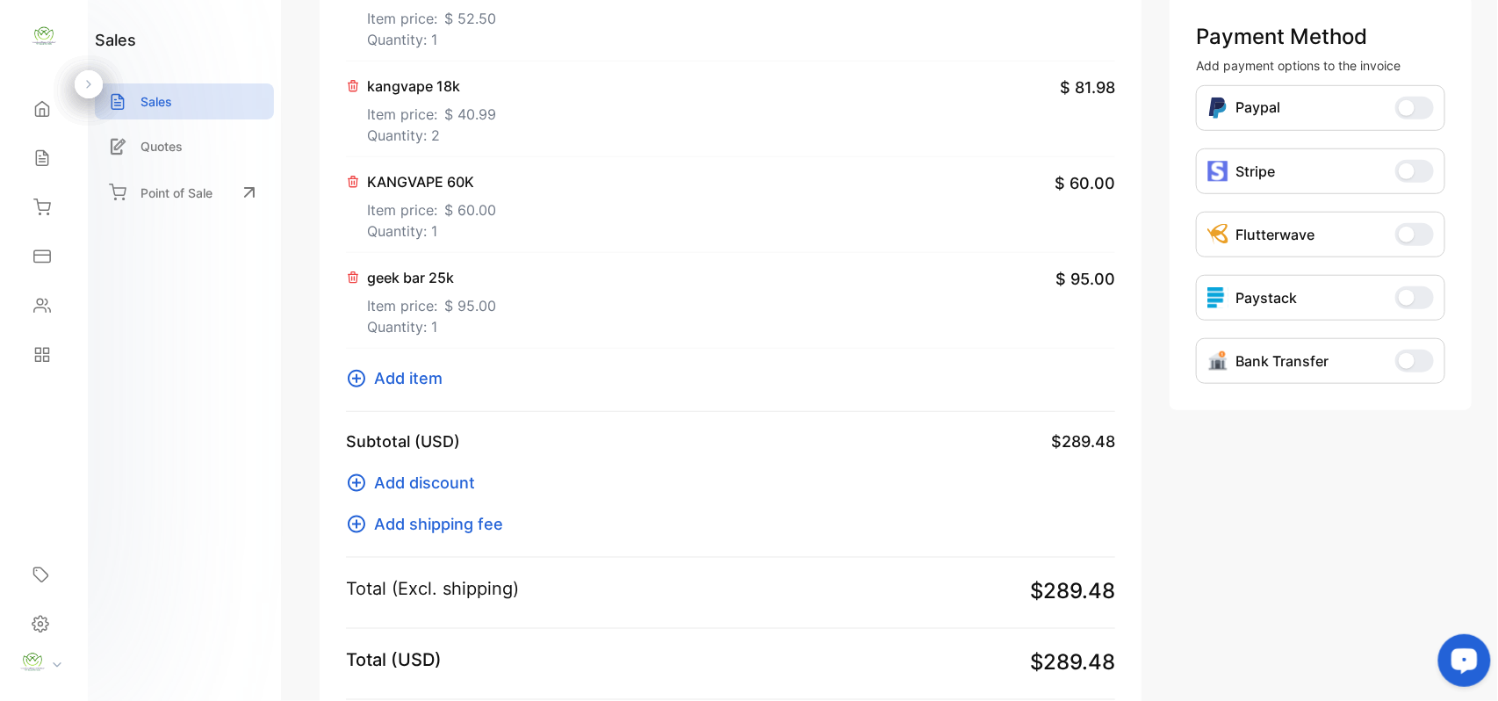
scroll to position [546, 0]
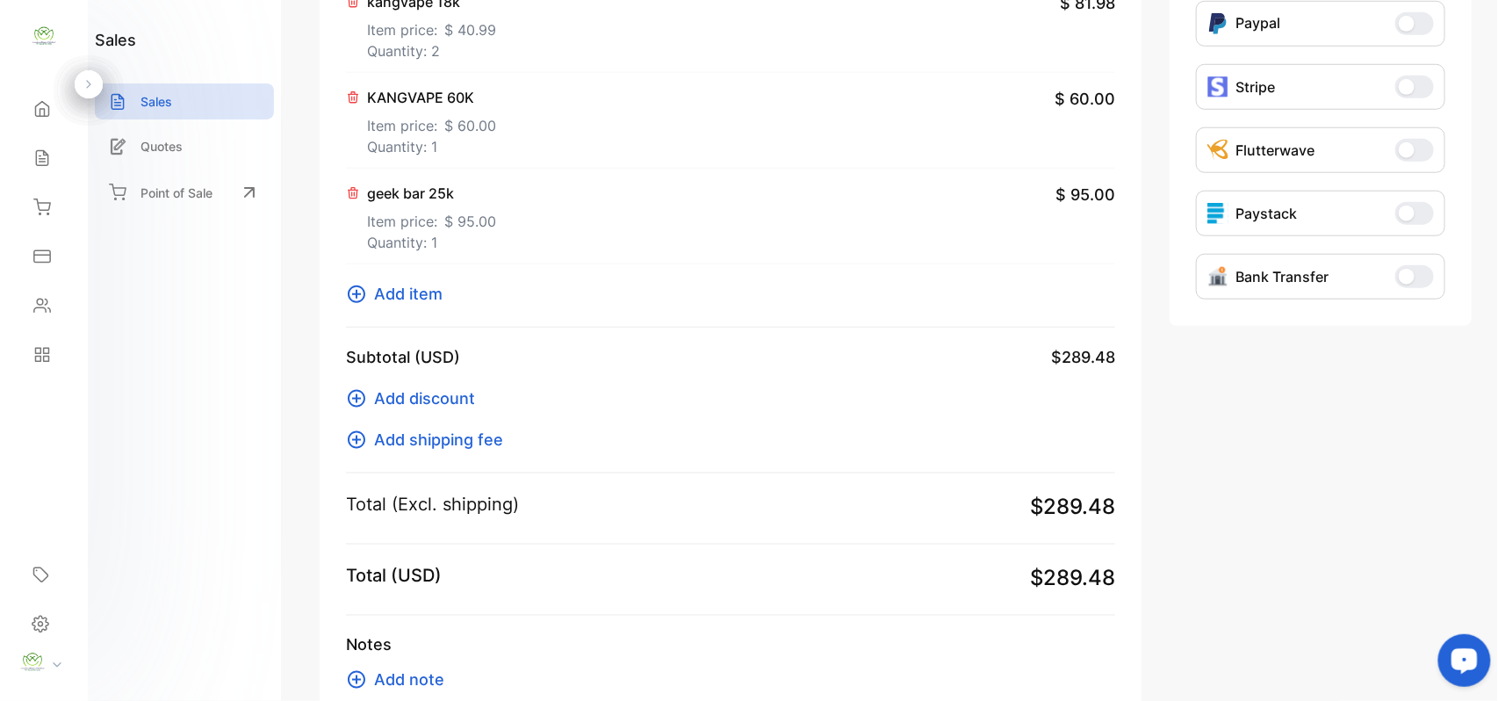
click at [419, 299] on span "Add item" at bounding box center [408, 294] width 69 height 24
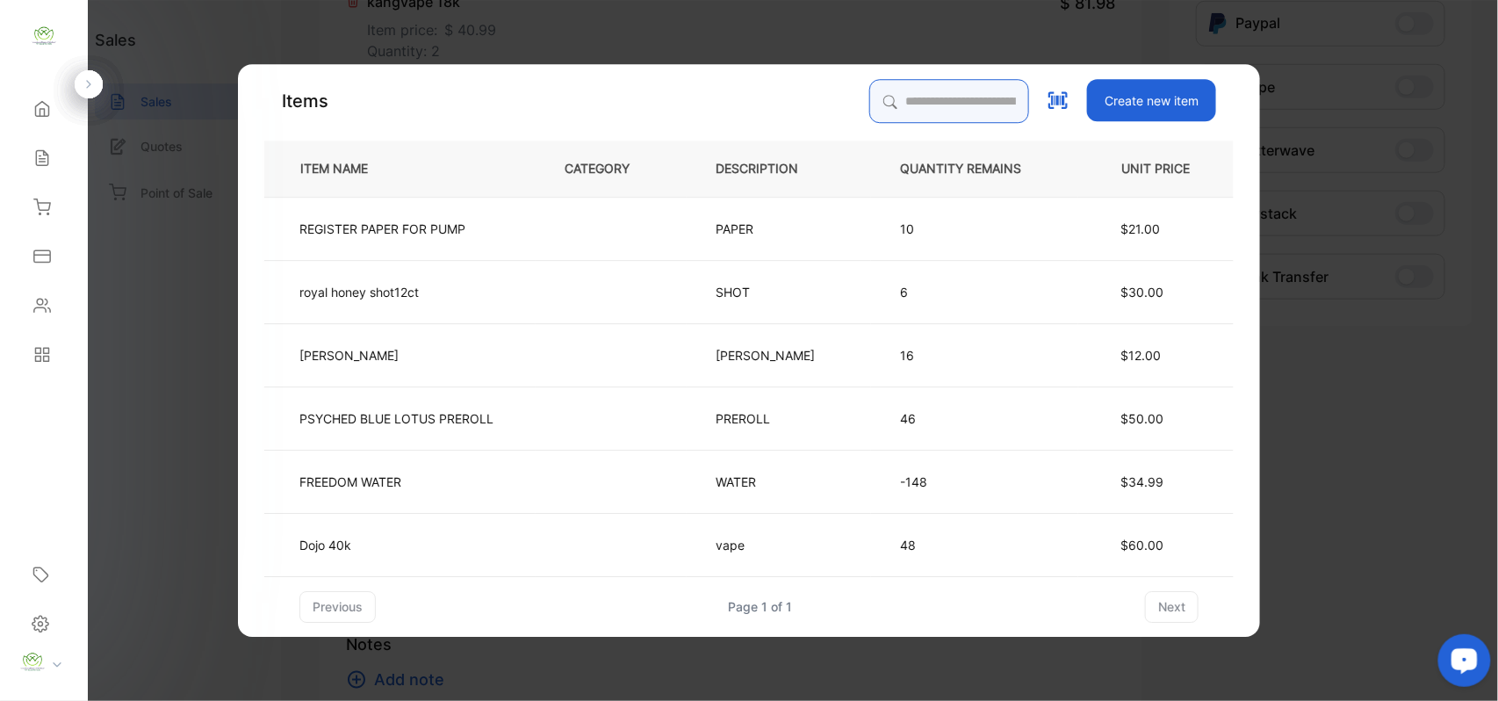
click at [870, 90] on input "search" at bounding box center [950, 101] width 160 height 44
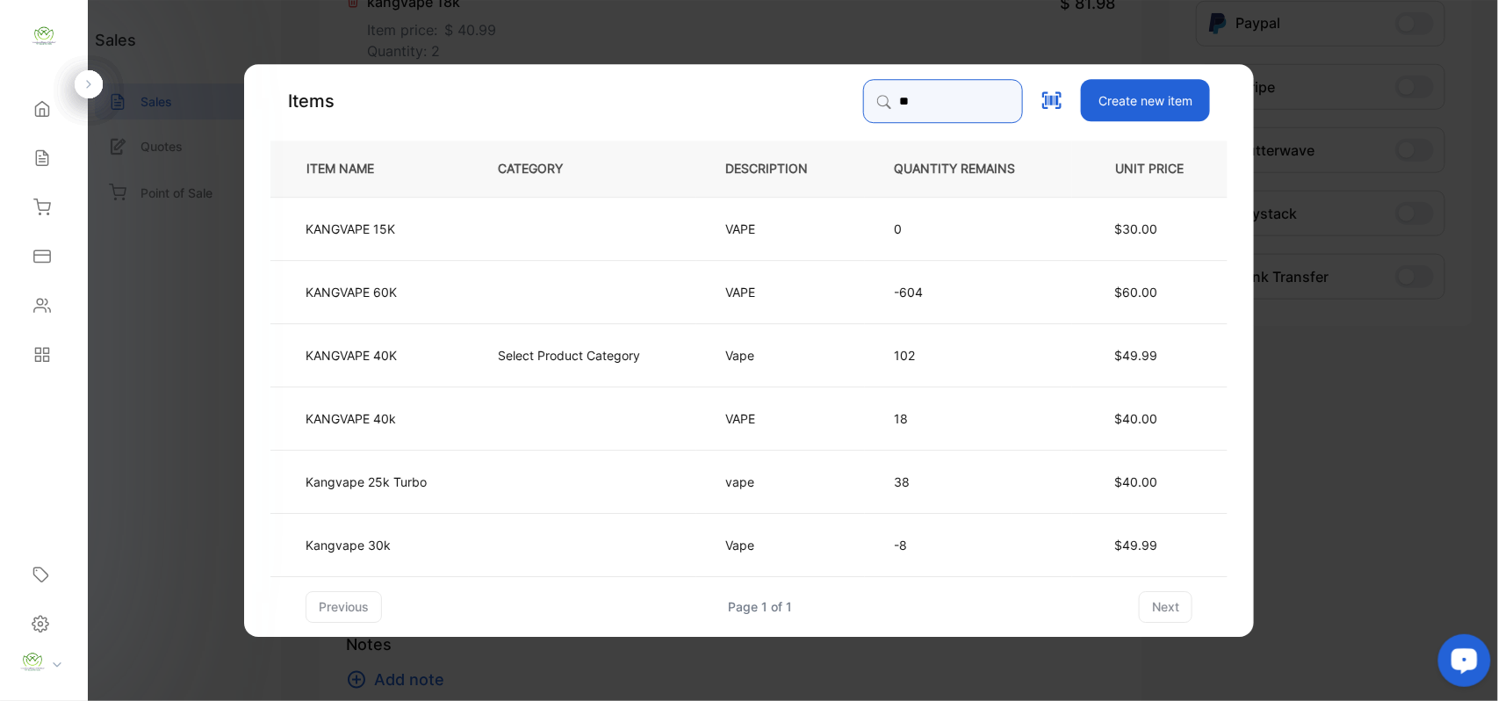
type input "*"
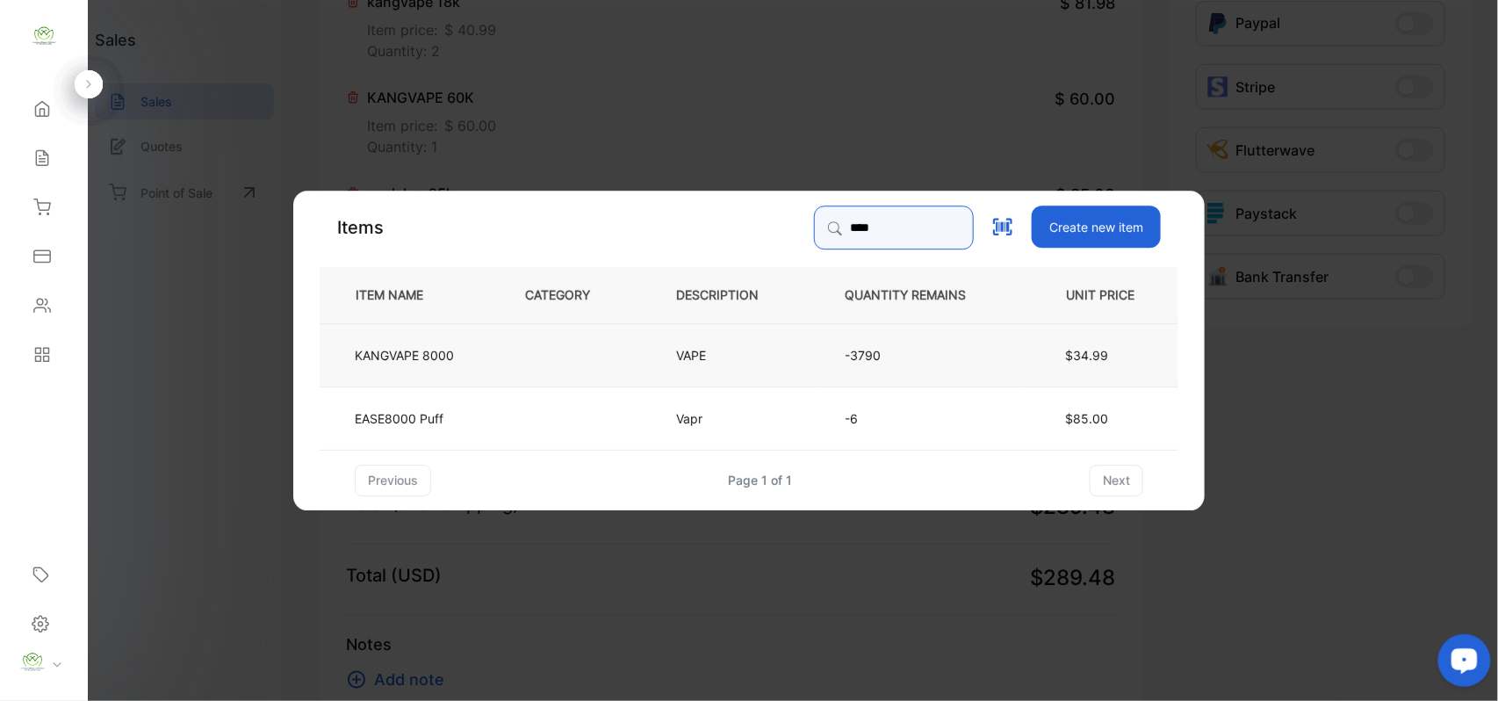
type input "****"
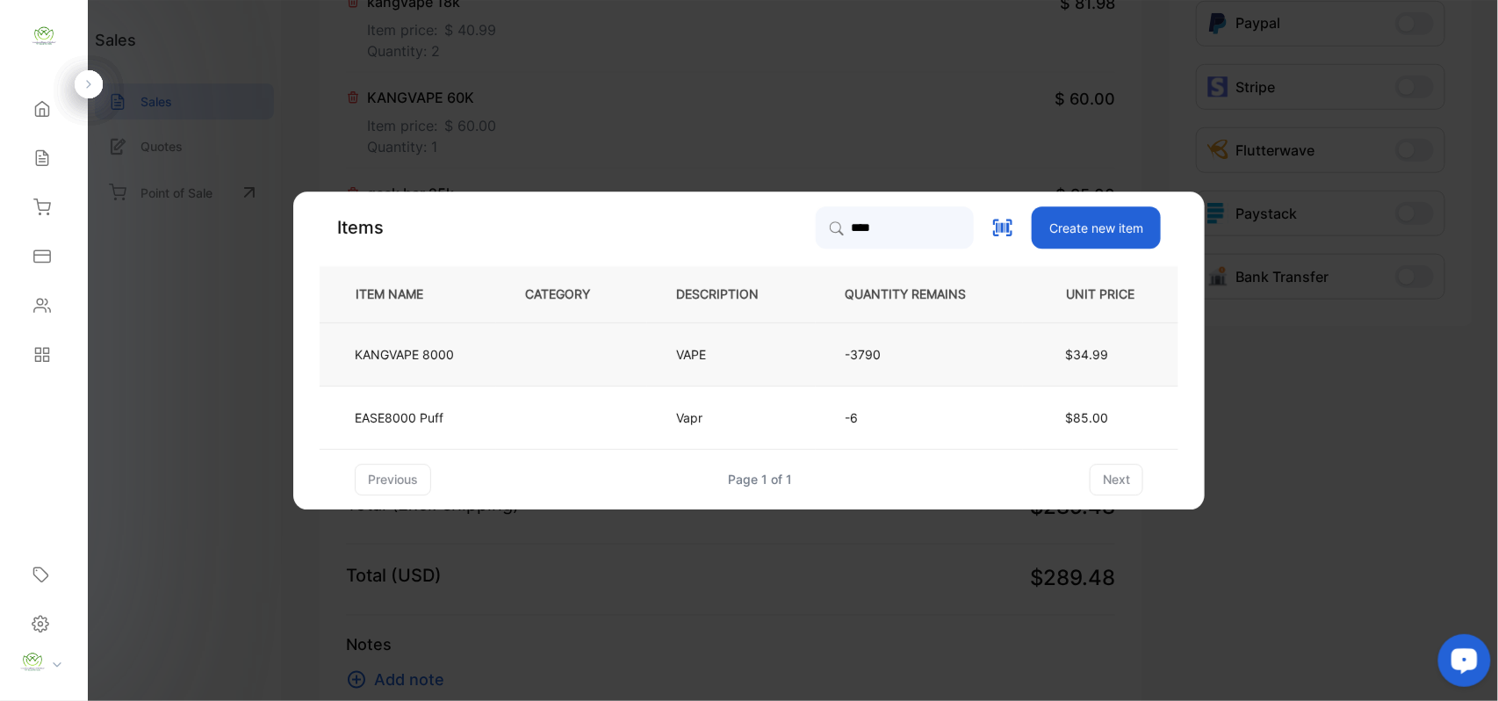
click at [530, 370] on td at bounding box center [571, 353] width 151 height 63
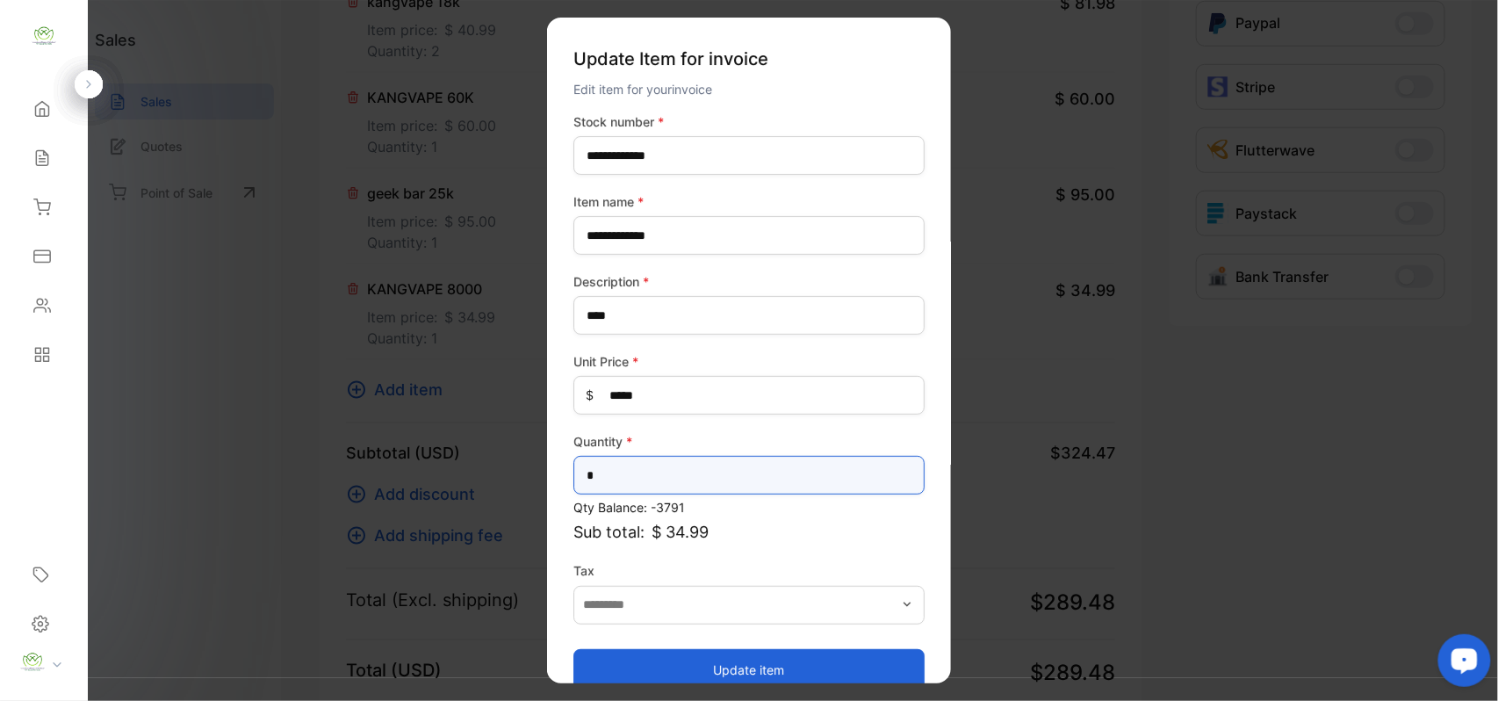
click at [644, 481] on input "*" at bounding box center [749, 475] width 351 height 39
type input "**"
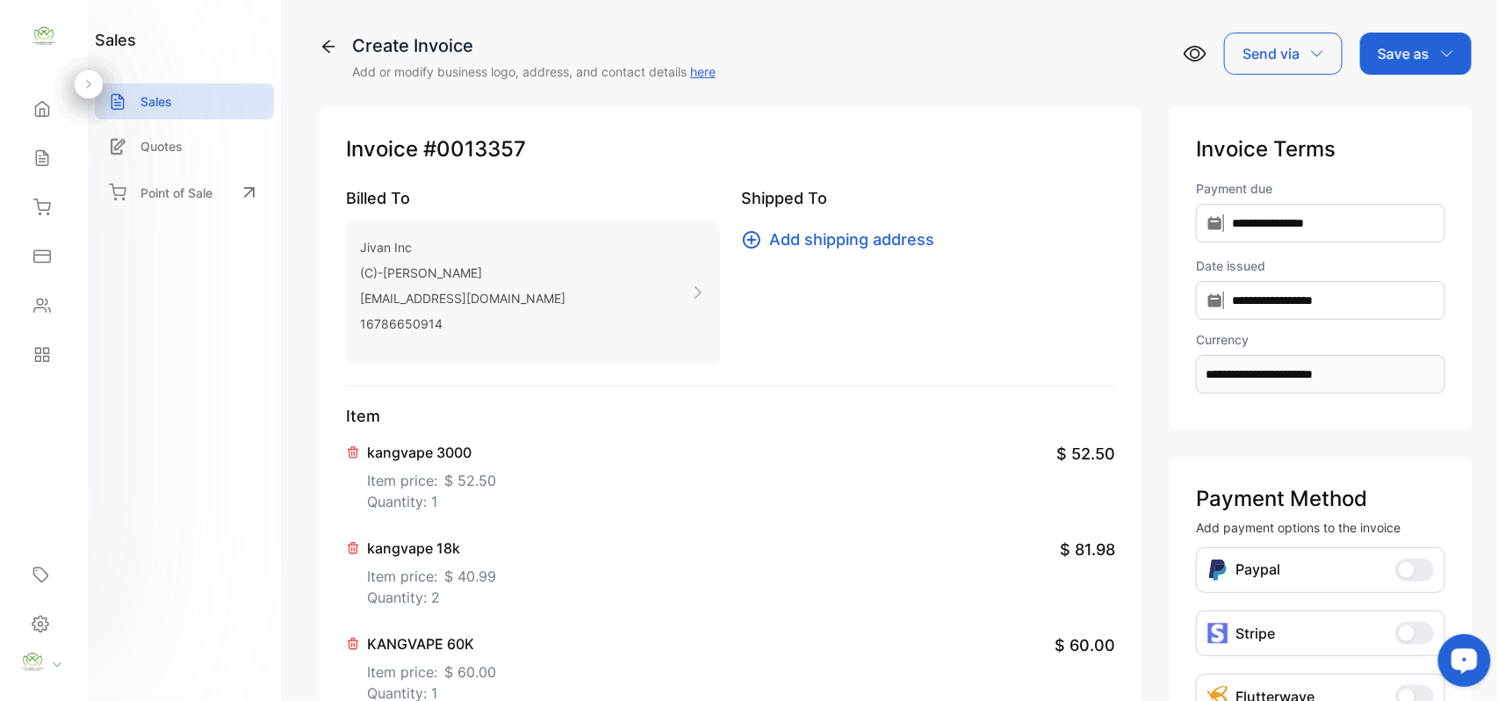
scroll to position [761, 0]
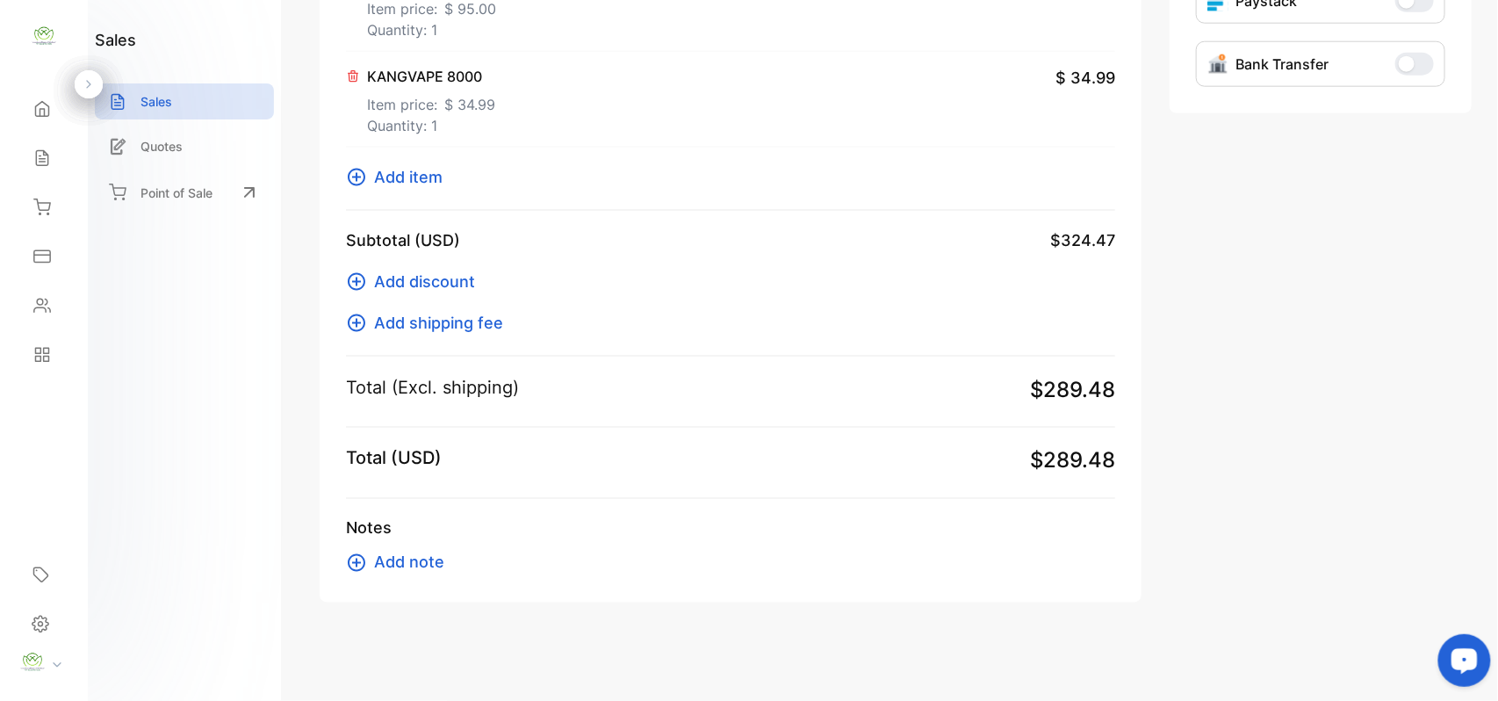
click at [436, 116] on p "Quantity: 1" at bounding box center [431, 125] width 128 height 21
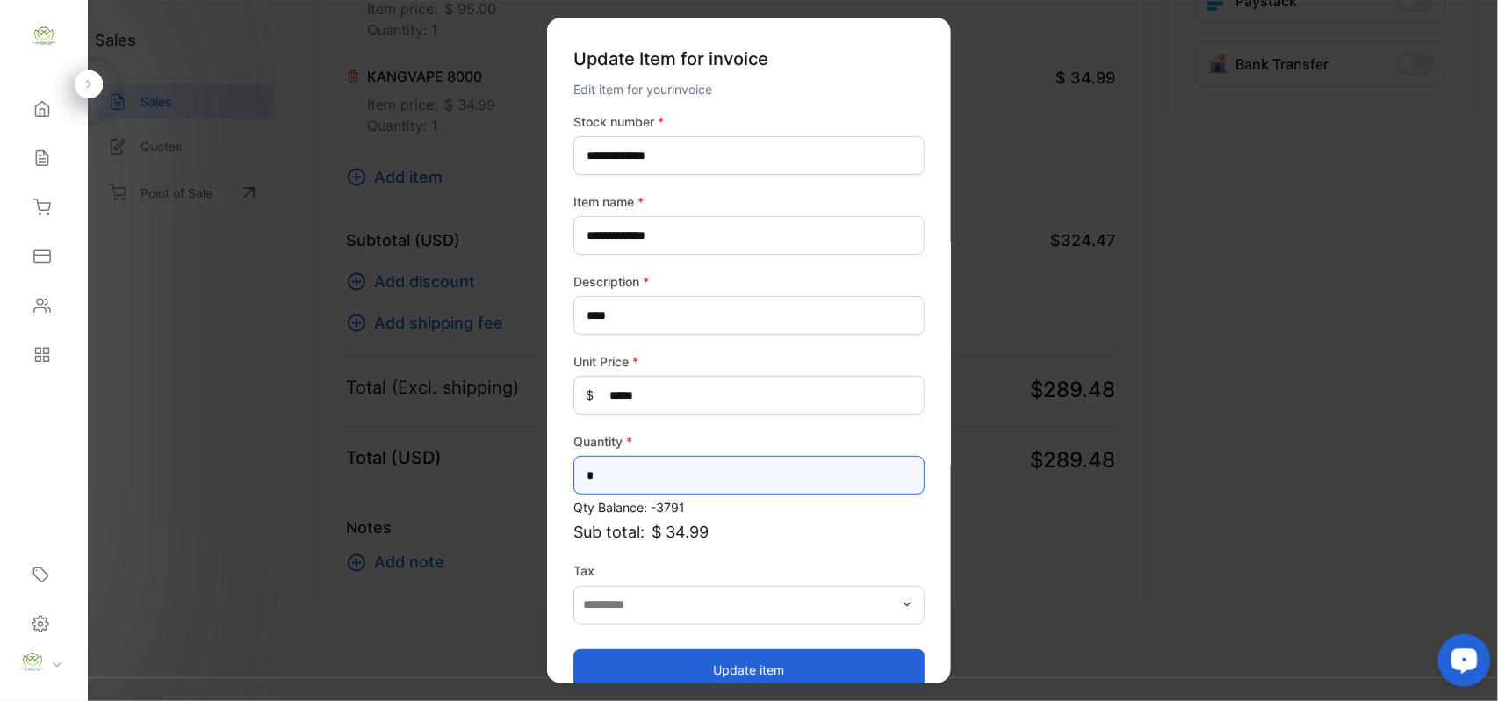
click at [620, 481] on input "*" at bounding box center [749, 475] width 351 height 39
type input "**"
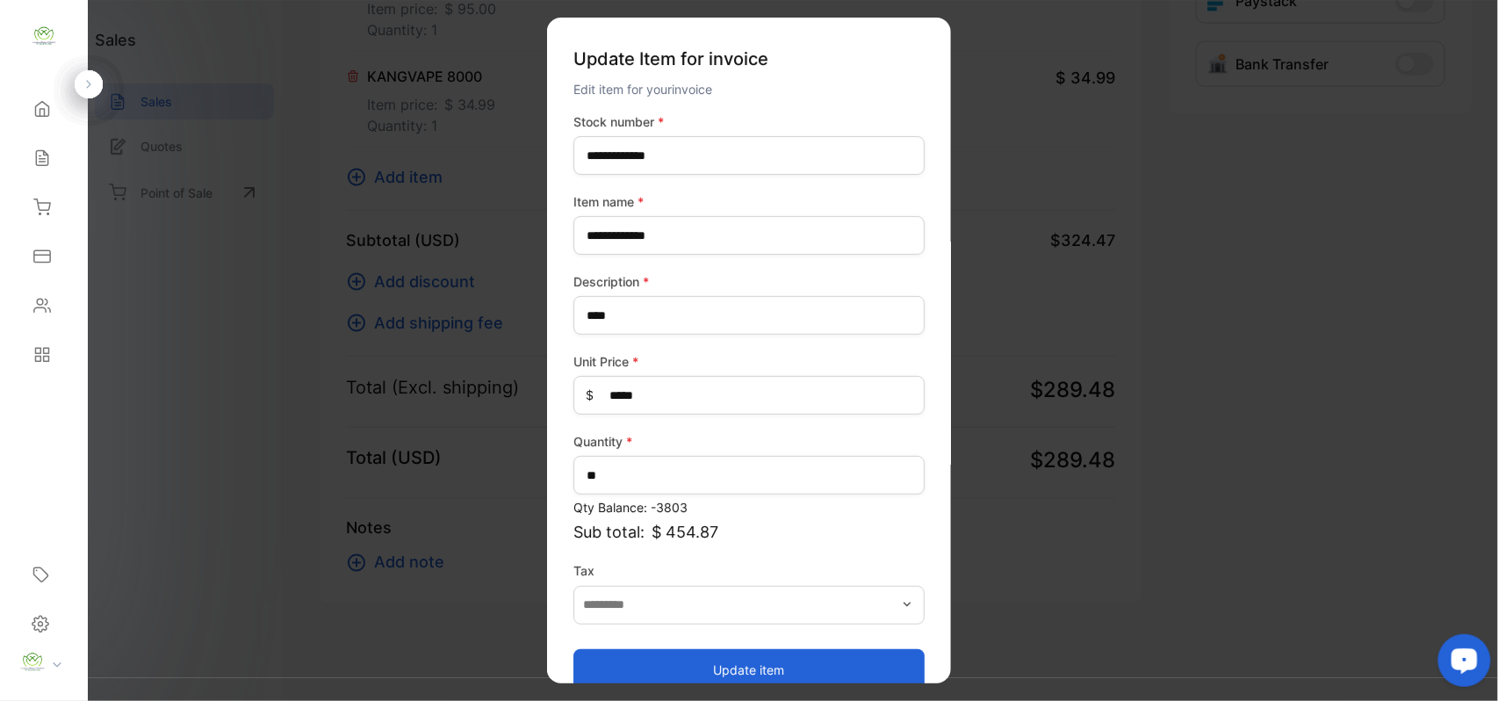
click at [736, 673] on button "Update item" at bounding box center [749, 669] width 351 height 42
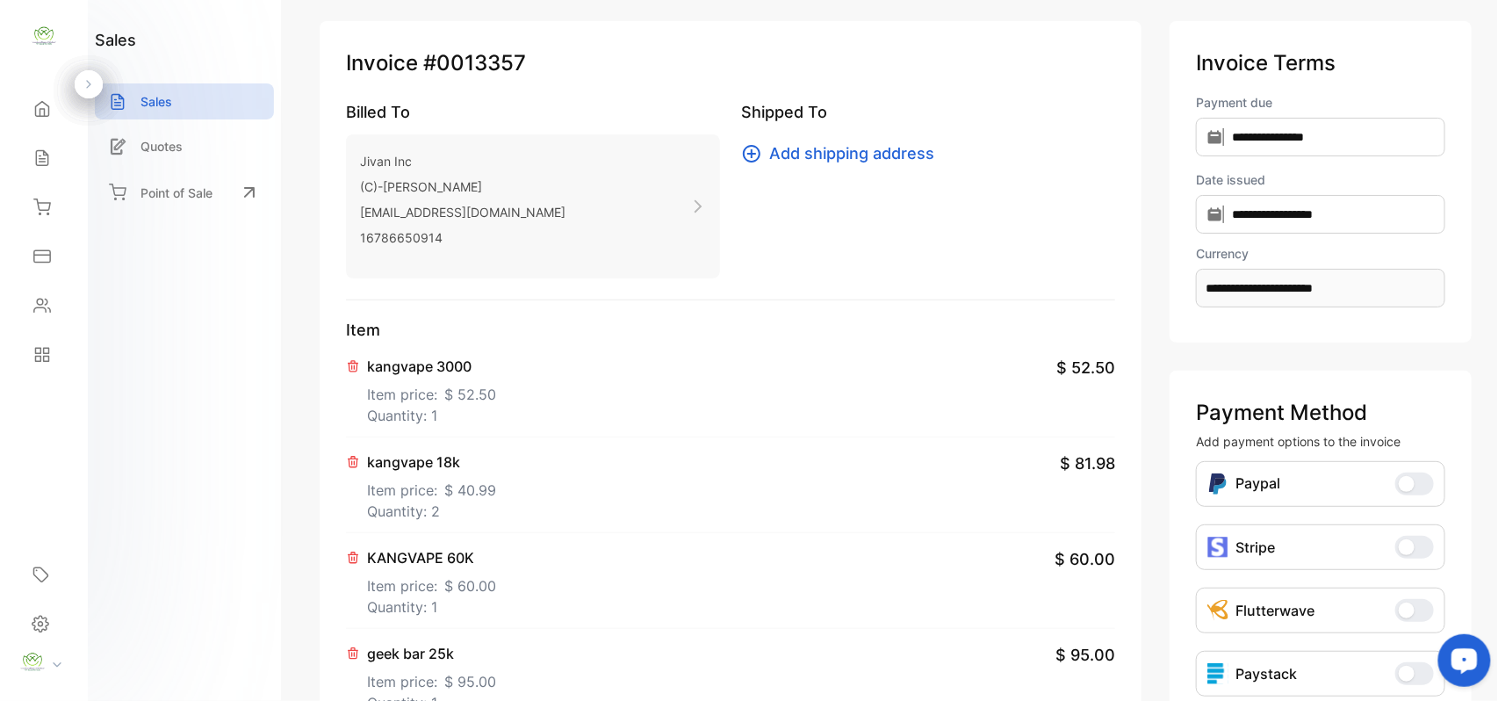
scroll to position [0, 0]
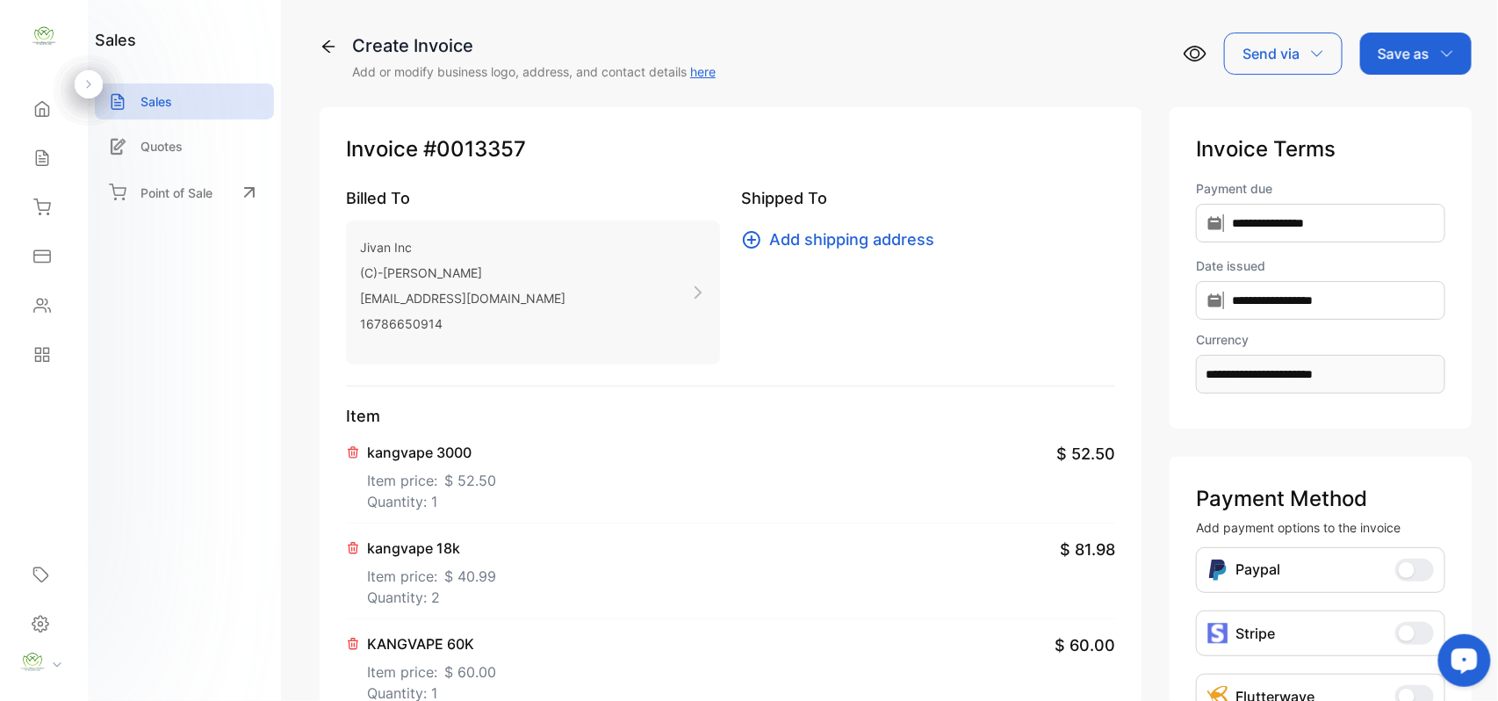
click at [1406, 47] on p "Save as" at bounding box center [1404, 53] width 52 height 21
click at [1403, 110] on div "Invoice" at bounding box center [1411, 111] width 101 height 35
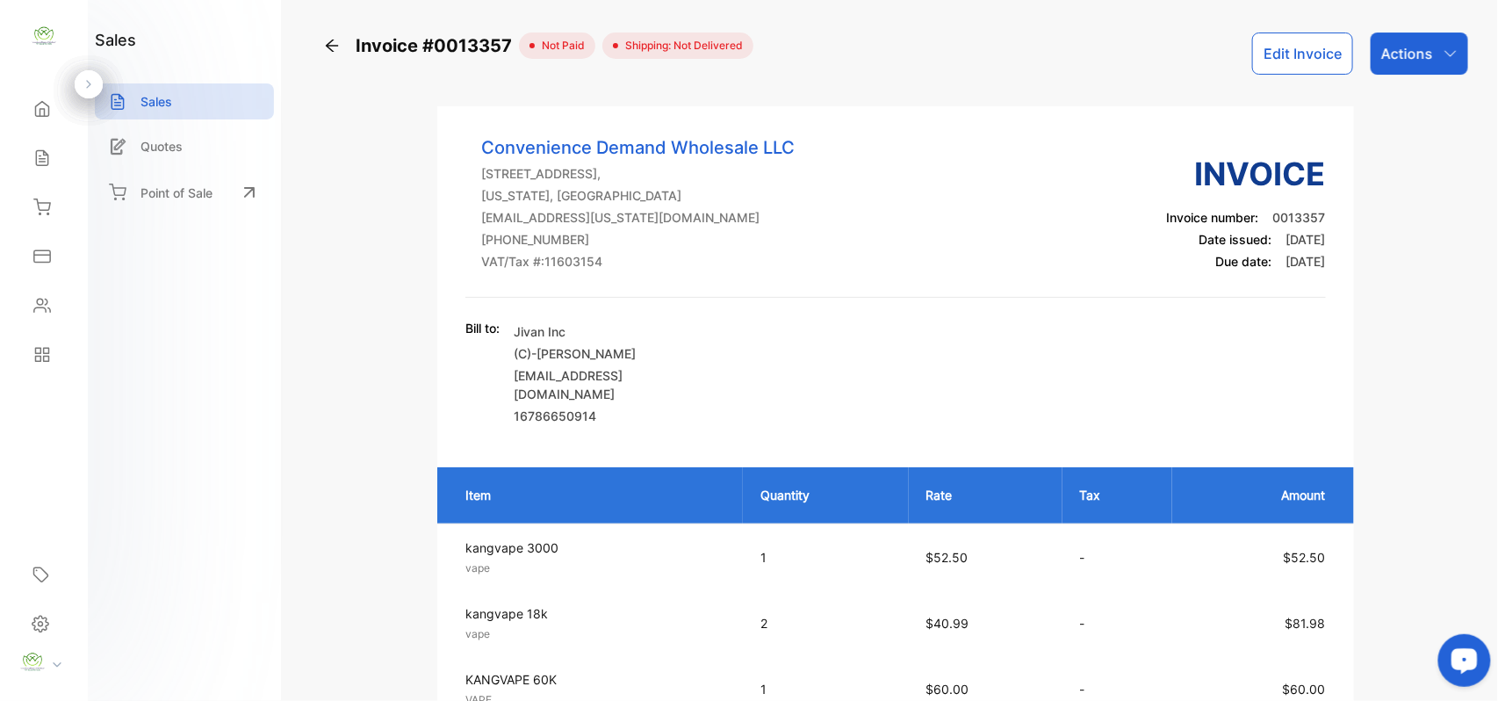
click at [1411, 54] on p "Actions" at bounding box center [1408, 53] width 52 height 21
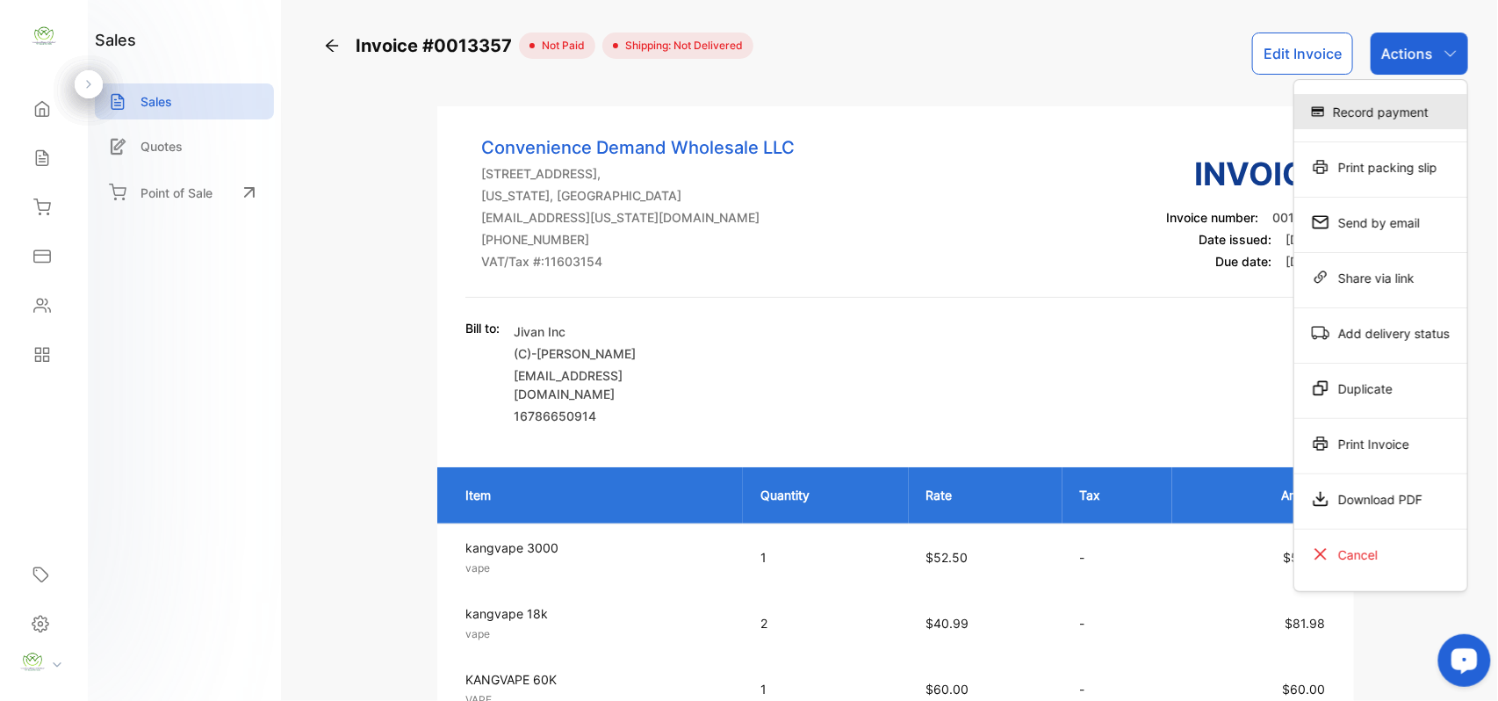
click at [1378, 113] on div "Record payment" at bounding box center [1381, 111] width 173 height 35
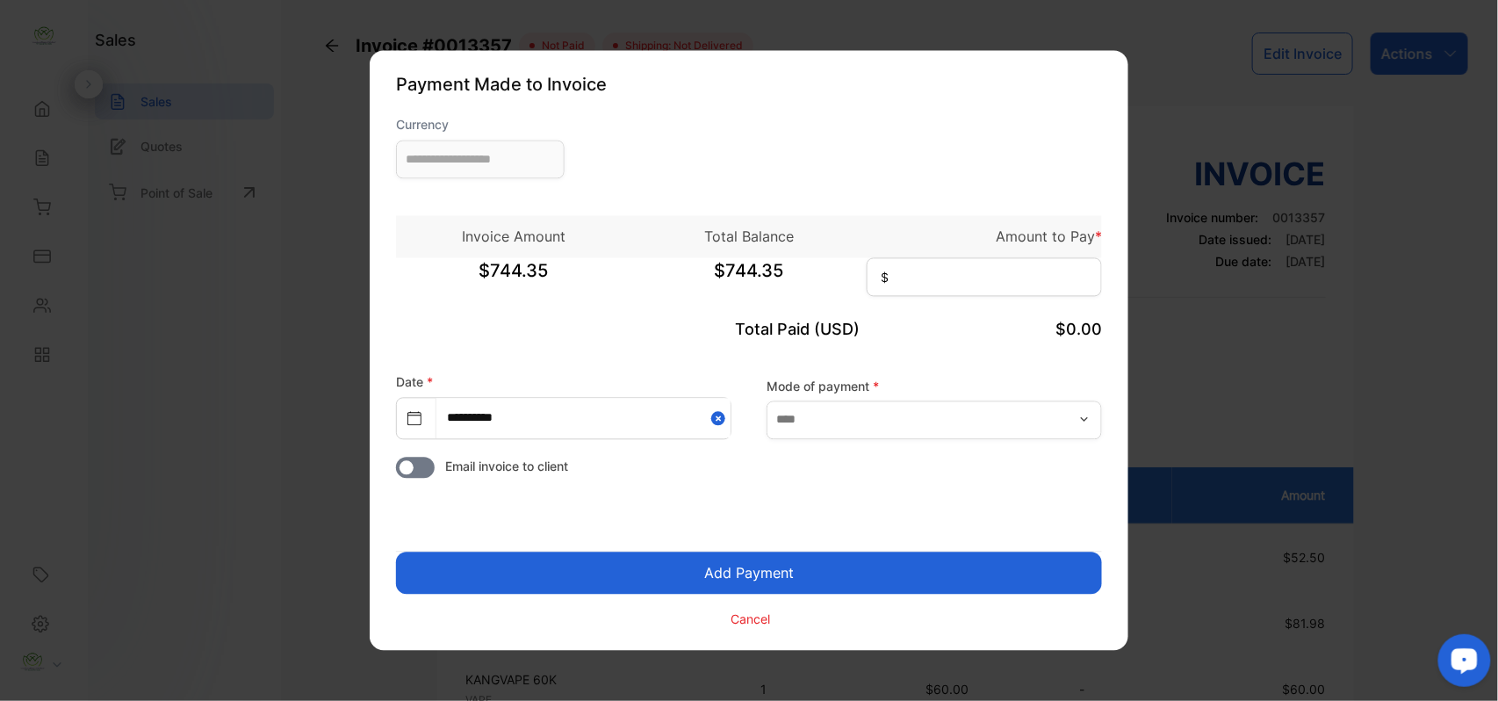
type input "**********"
click at [925, 278] on input at bounding box center [984, 277] width 235 height 39
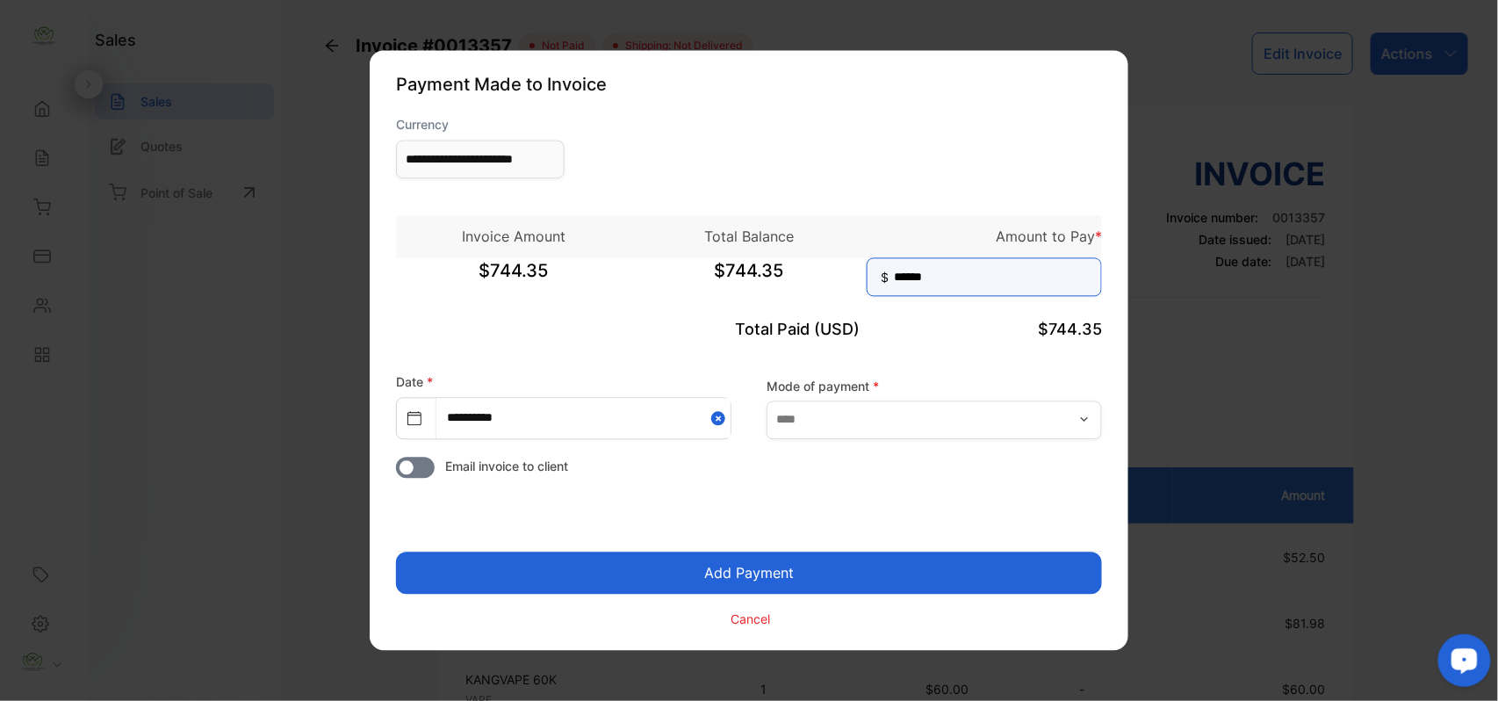
type input "******"
click at [783, 573] on button "Add Payment" at bounding box center [749, 573] width 706 height 42
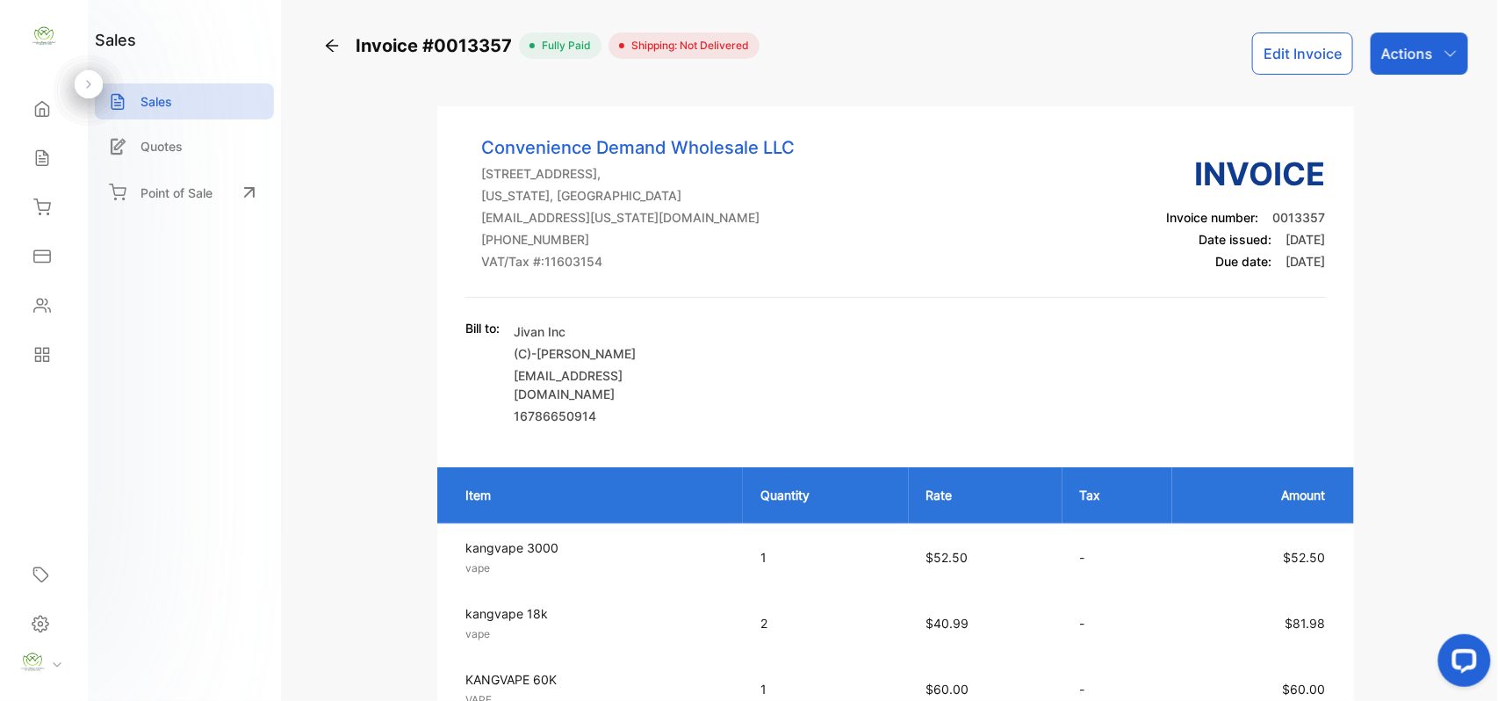
click at [1386, 47] on p "Actions" at bounding box center [1408, 53] width 52 height 21
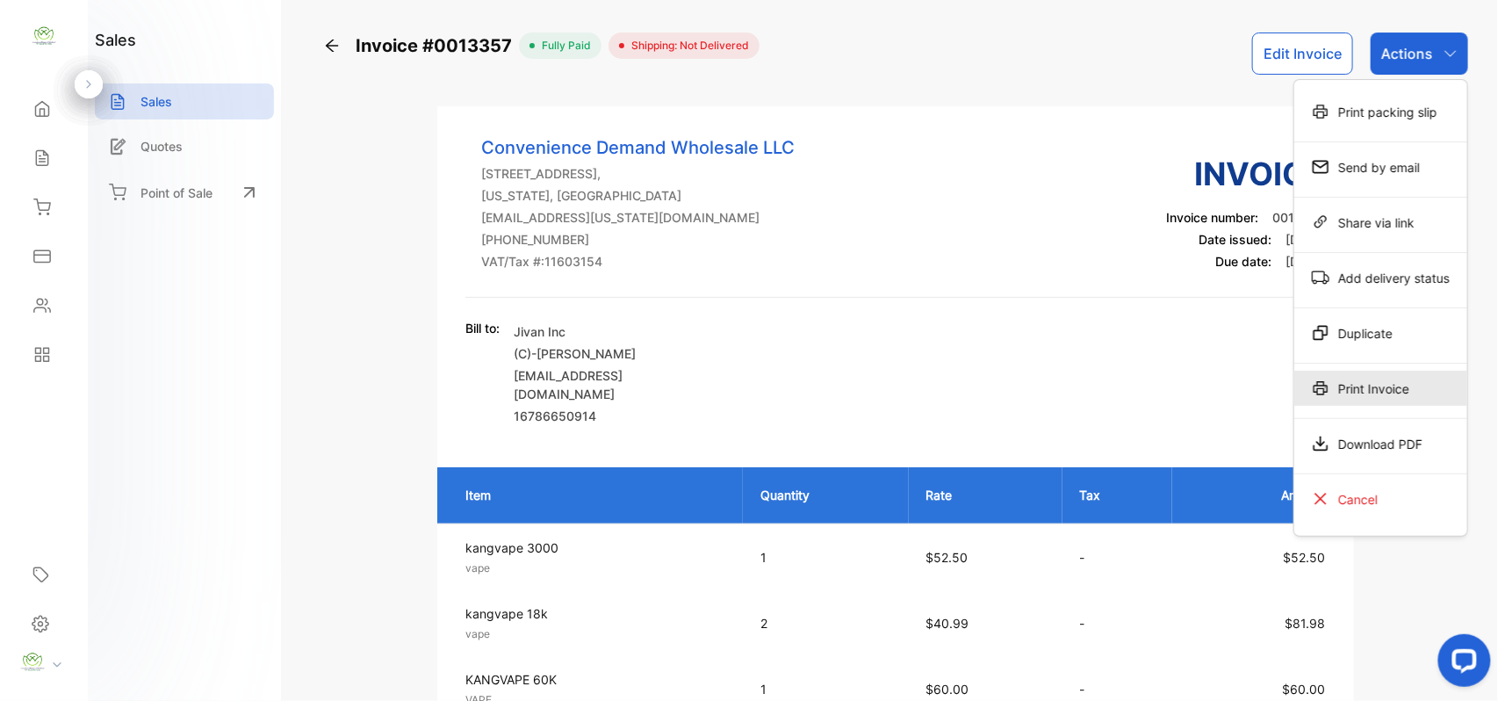
click at [1363, 388] on div "Print Invoice" at bounding box center [1381, 388] width 173 height 35
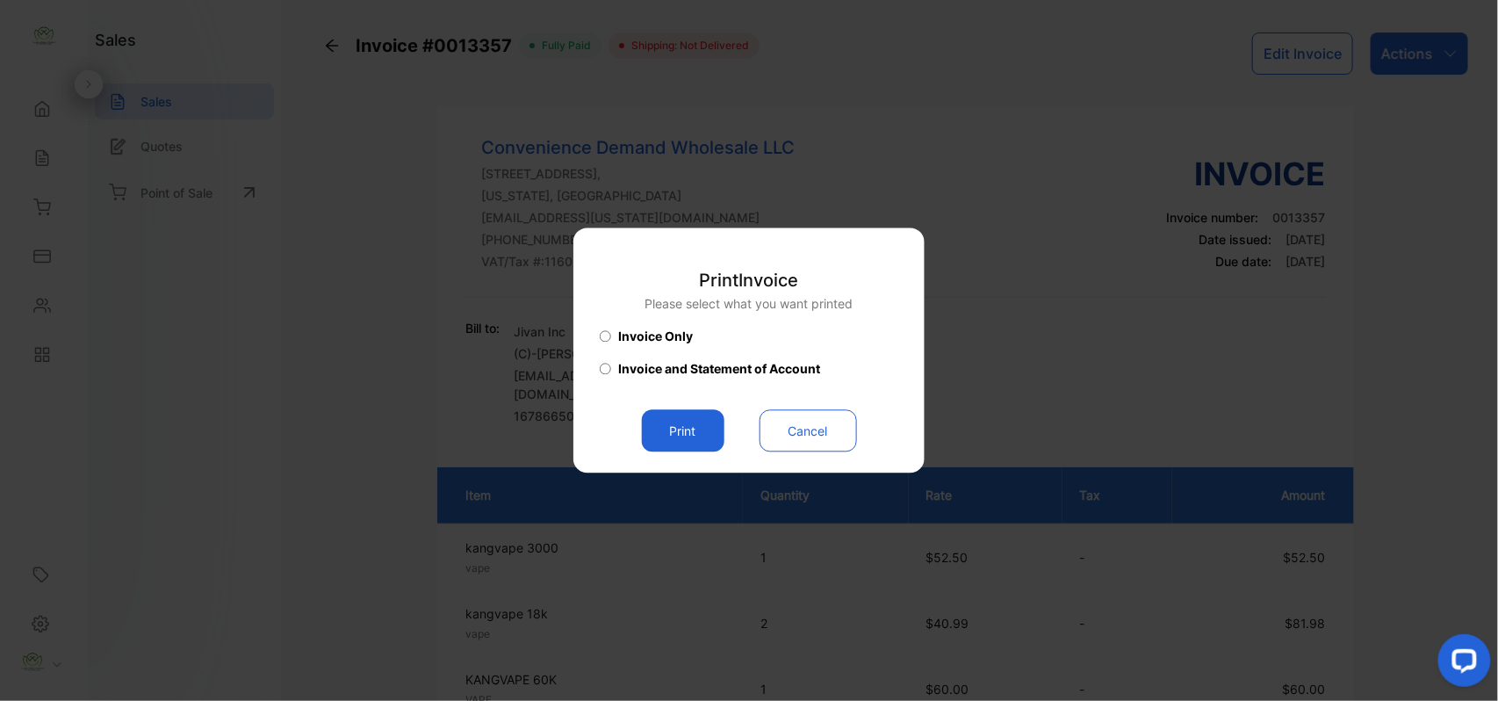
click at [690, 429] on button "Print" at bounding box center [683, 431] width 83 height 42
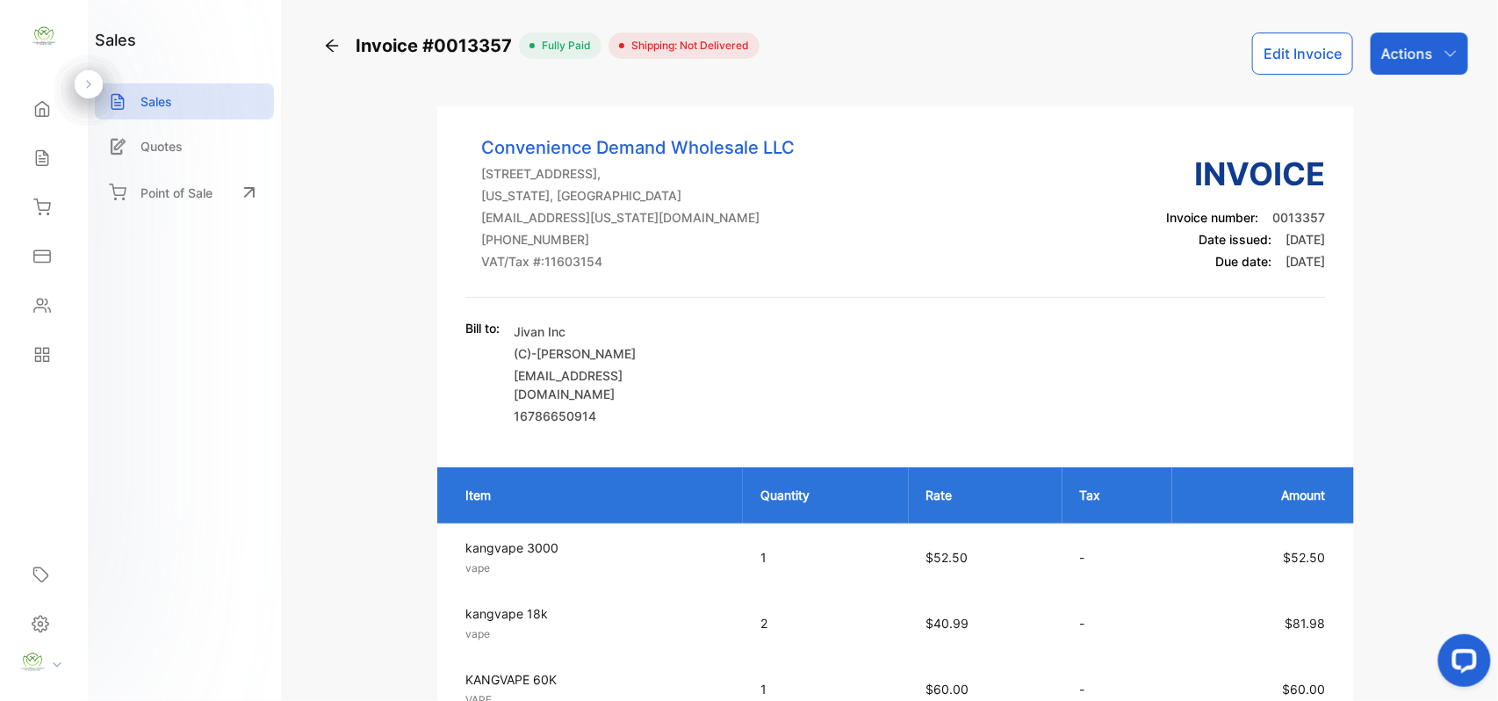
click at [1385, 49] on p "Actions" at bounding box center [1408, 53] width 52 height 21
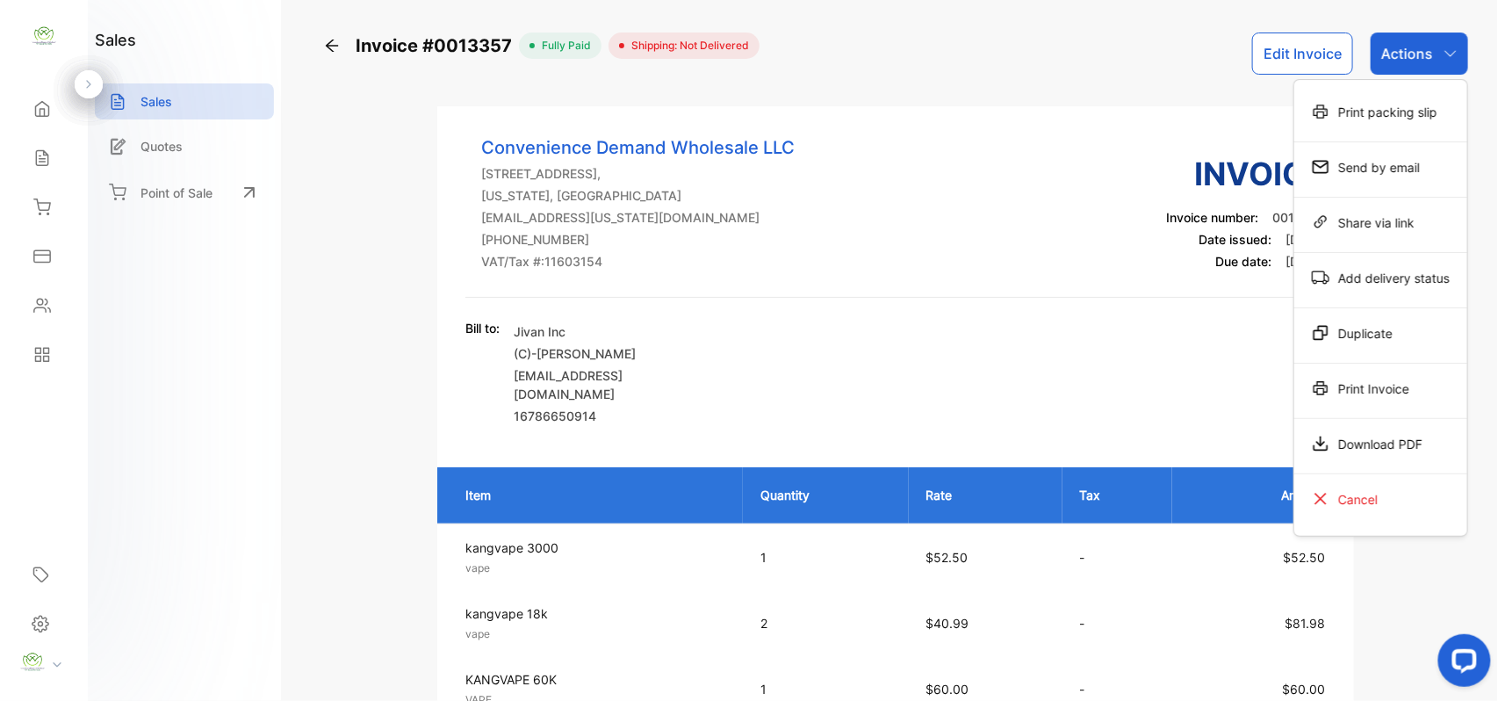
click at [1363, 397] on div "Print Invoice" at bounding box center [1381, 388] width 173 height 35
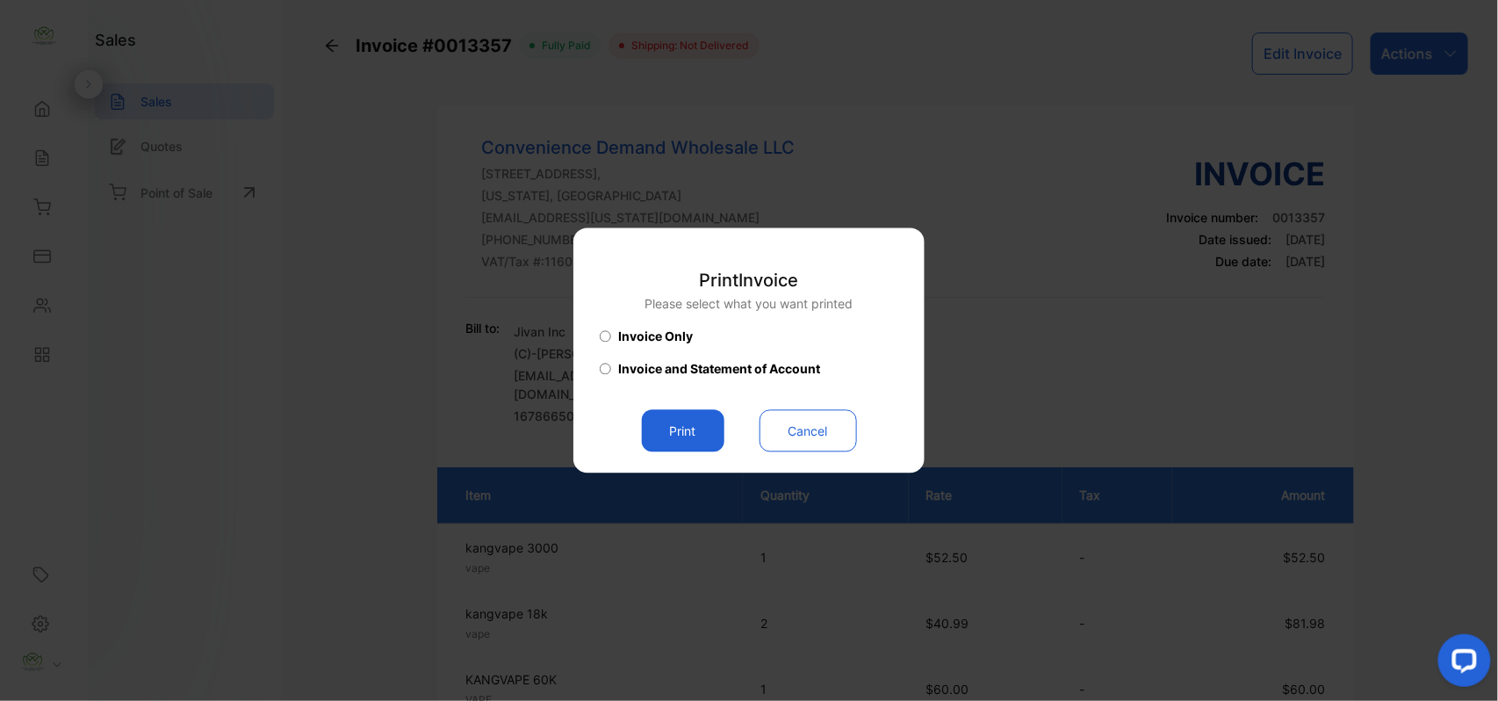
click at [676, 433] on button "Print" at bounding box center [683, 431] width 83 height 42
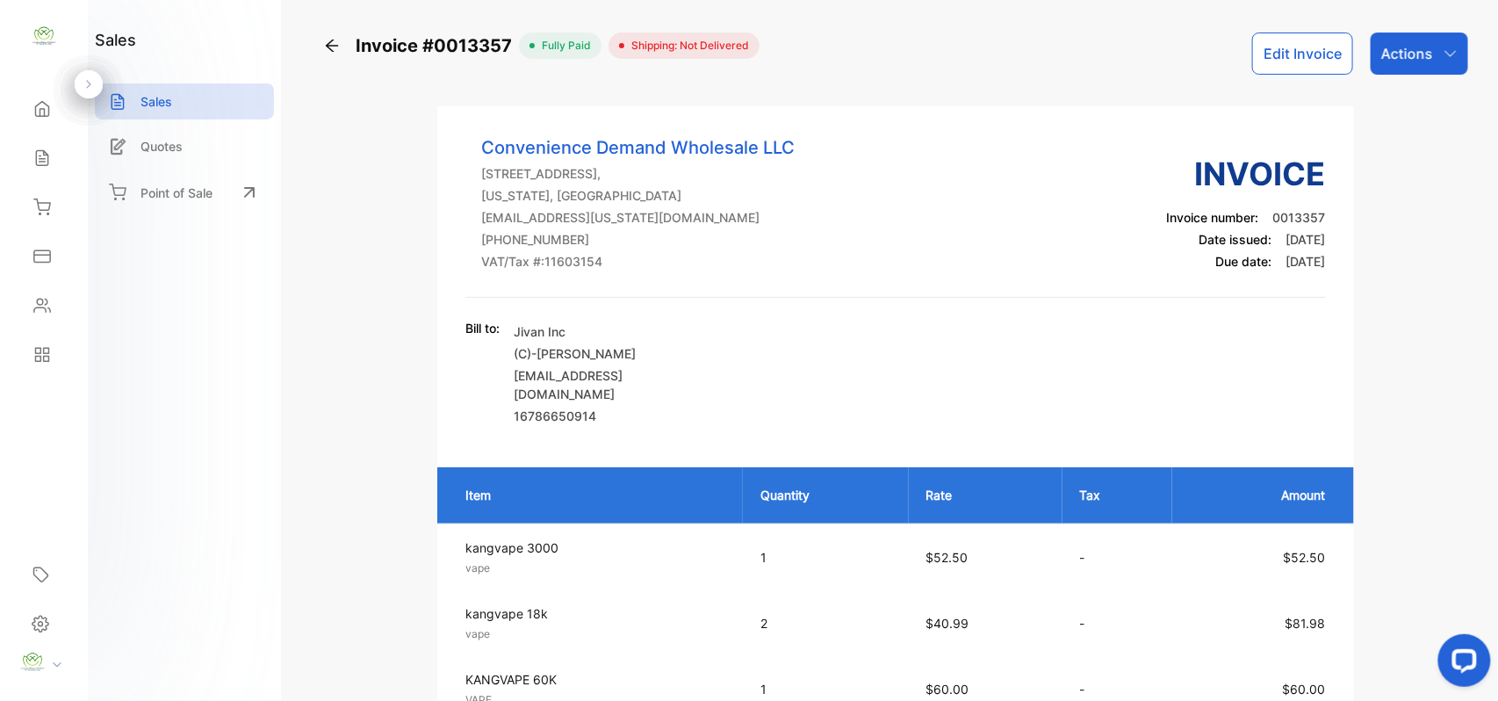
click at [156, 98] on p "Sales" at bounding box center [157, 101] width 32 height 18
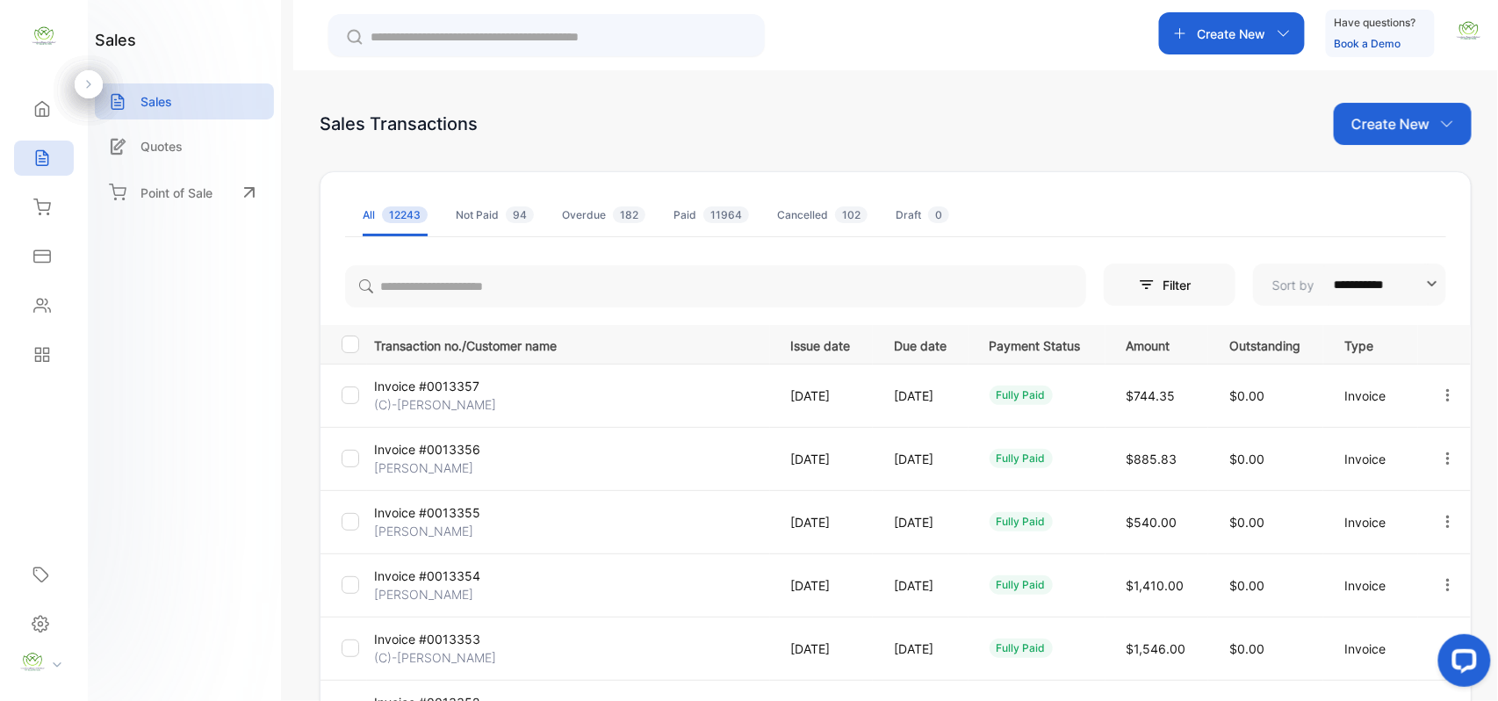
click at [1399, 124] on p "Create New" at bounding box center [1391, 123] width 78 height 21
click at [1404, 183] on span "Invoice" at bounding box center [1405, 182] width 41 height 18
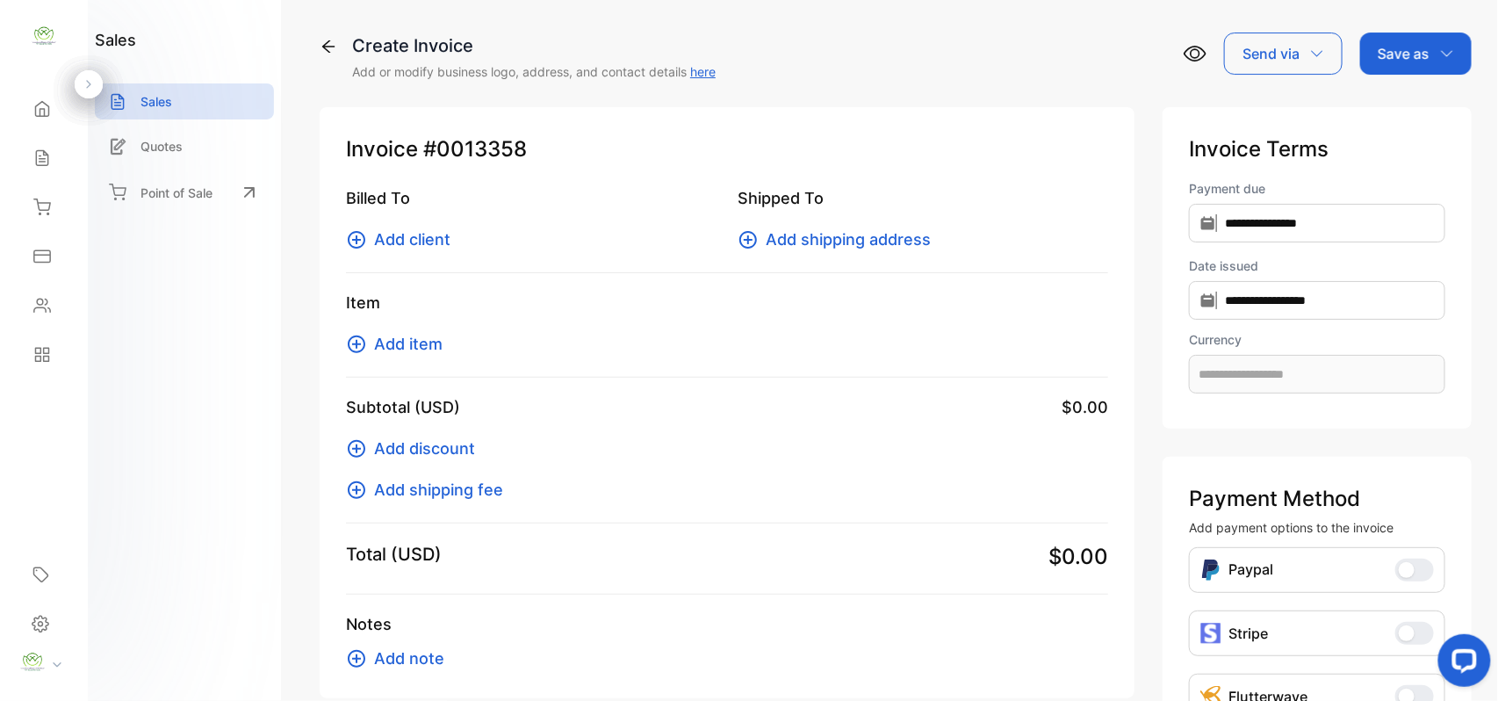
type input "**********"
click at [422, 237] on span "Add client" at bounding box center [412, 239] width 76 height 24
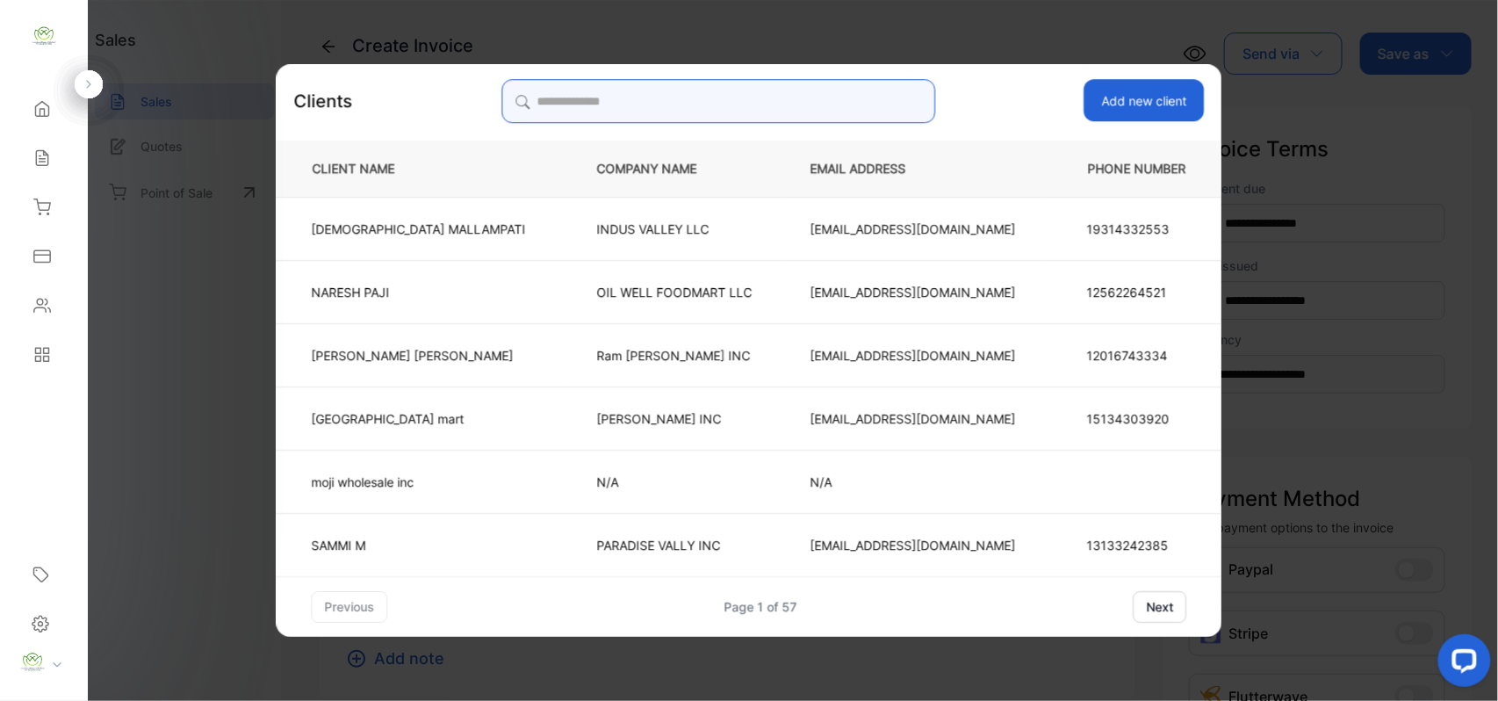
click at [562, 96] on input "search" at bounding box center [719, 101] width 434 height 44
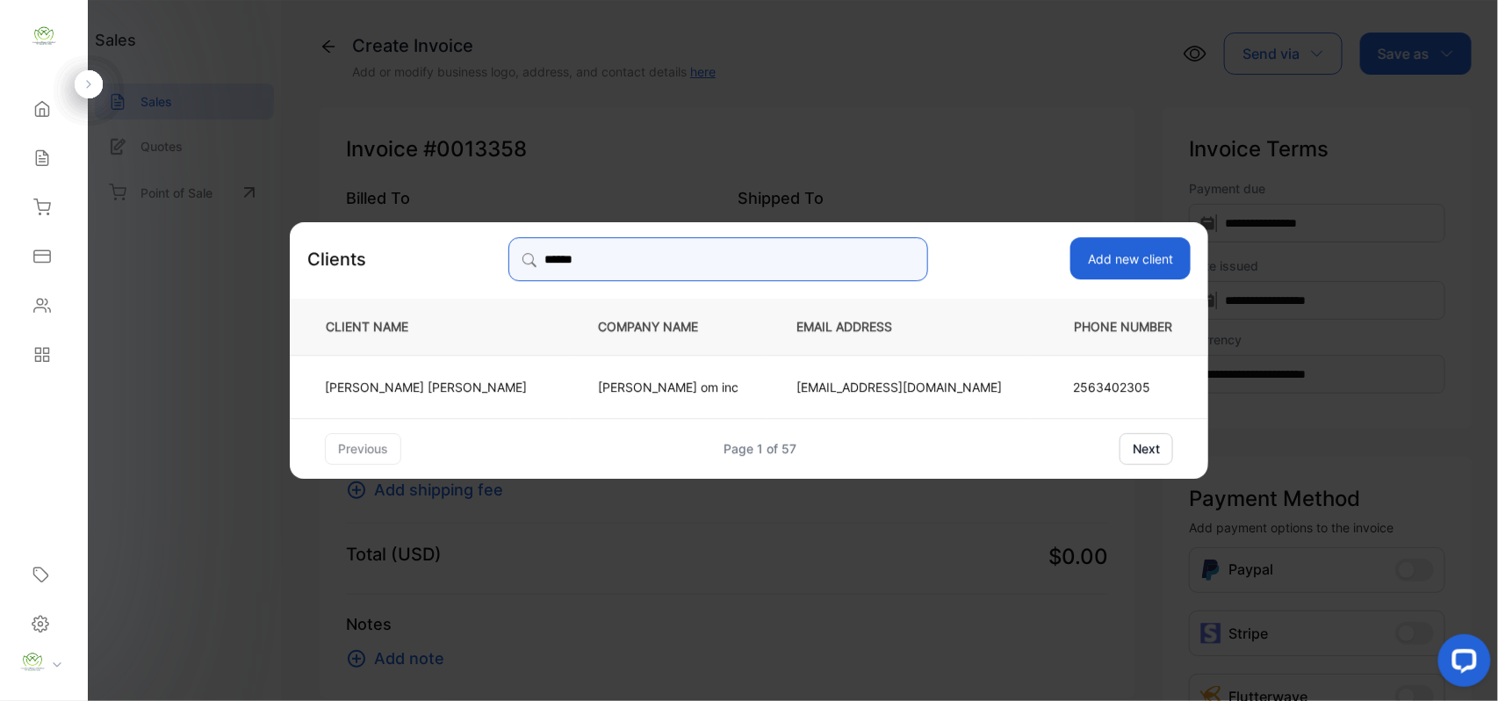
type input "******"
click at [664, 385] on p "[PERSON_NAME] om inc" at bounding box center [668, 386] width 141 height 18
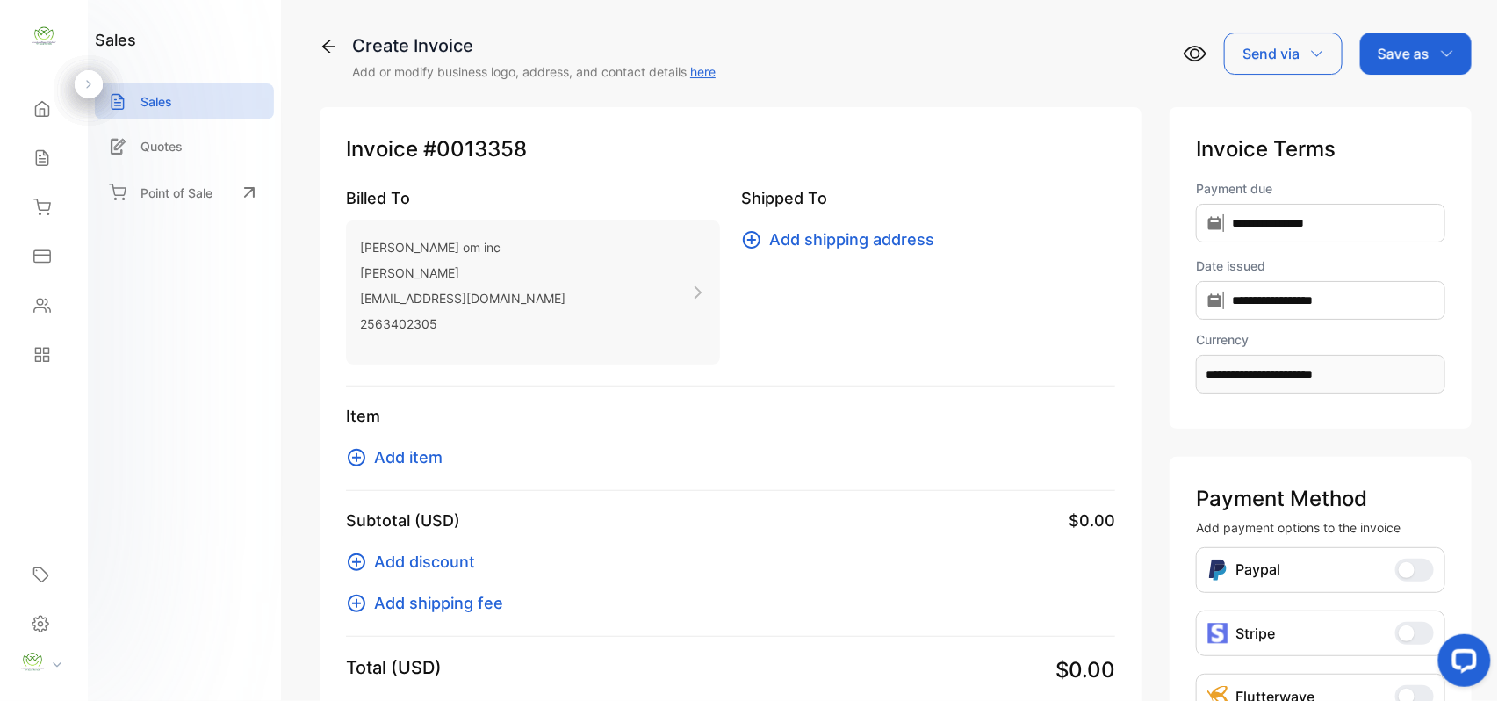
click at [401, 454] on span "Add item" at bounding box center [408, 457] width 69 height 24
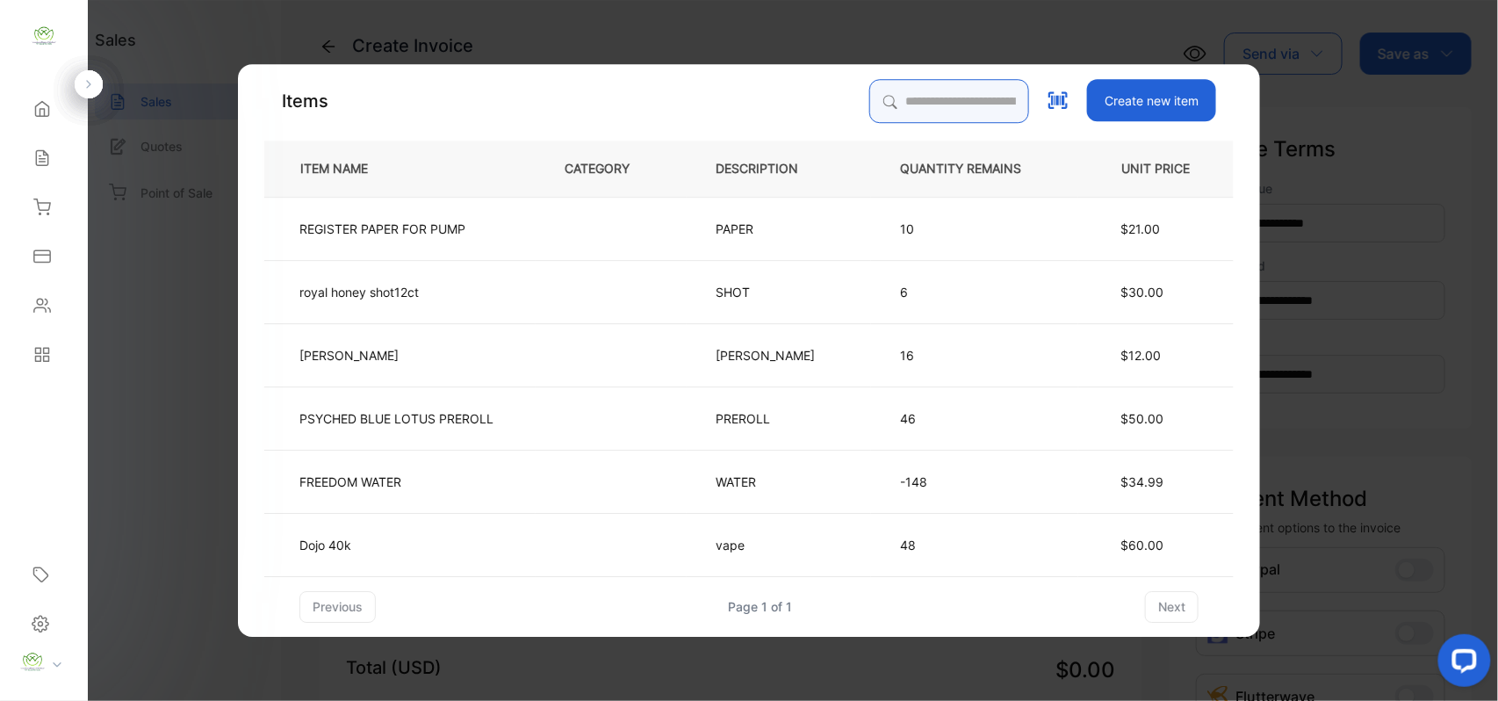
click at [884, 107] on input "search" at bounding box center [950, 101] width 160 height 44
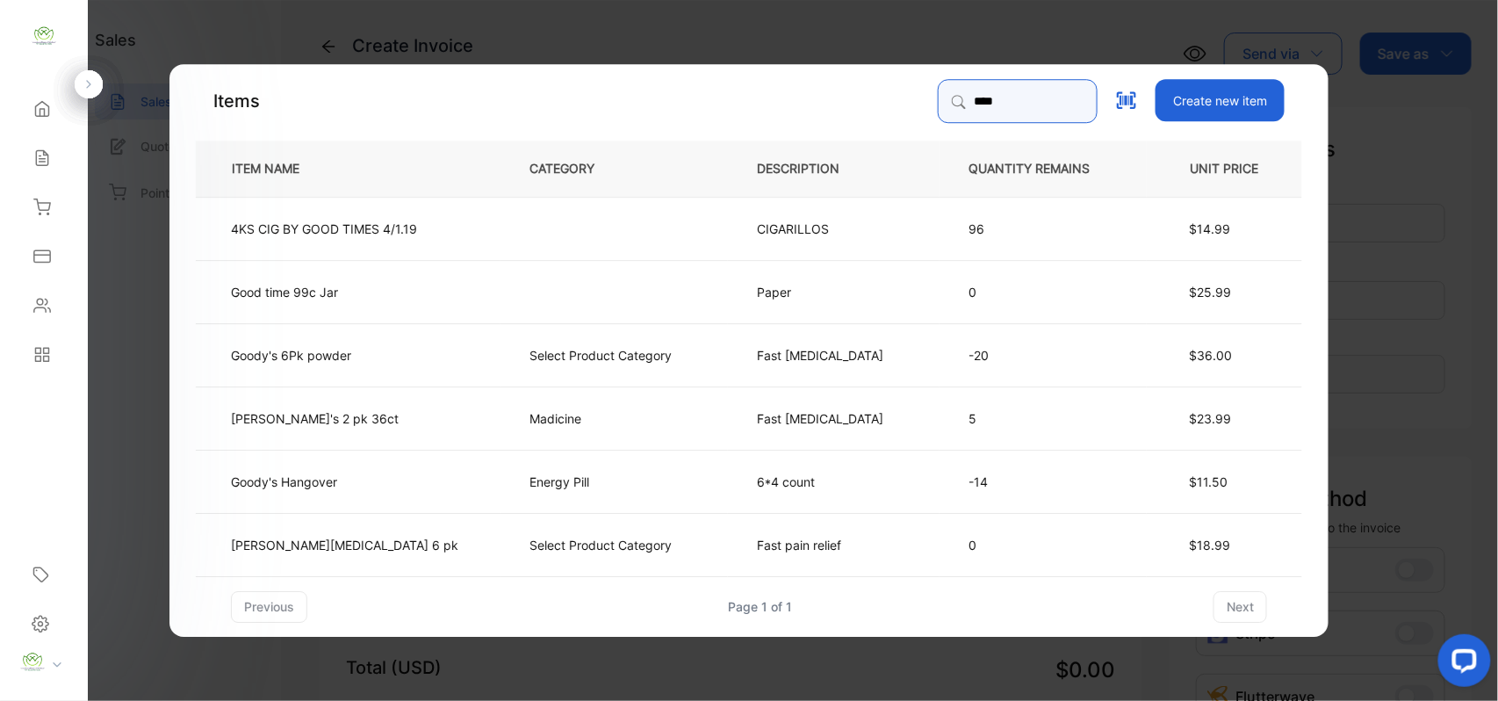
type input "*****"
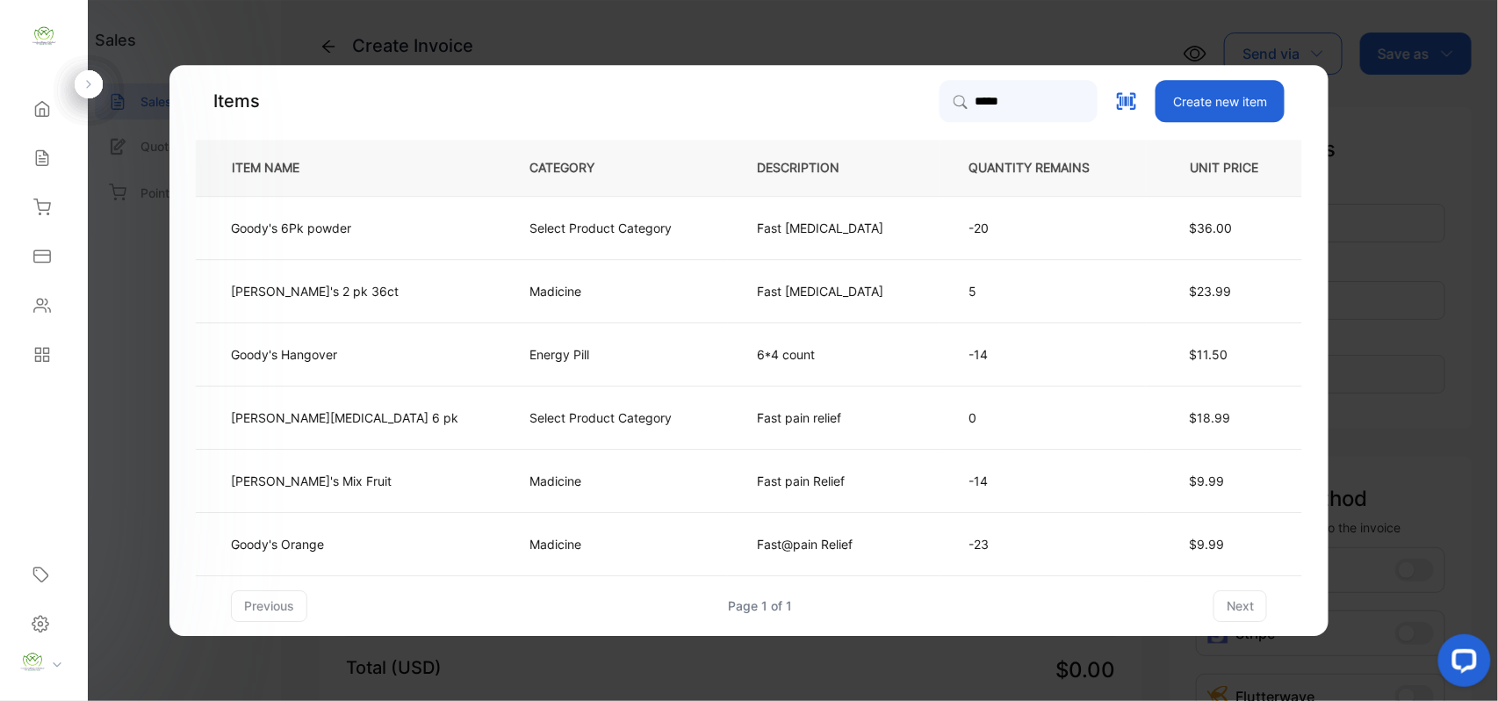
click at [376, 543] on td "Goody's Orange" at bounding box center [348, 543] width 305 height 63
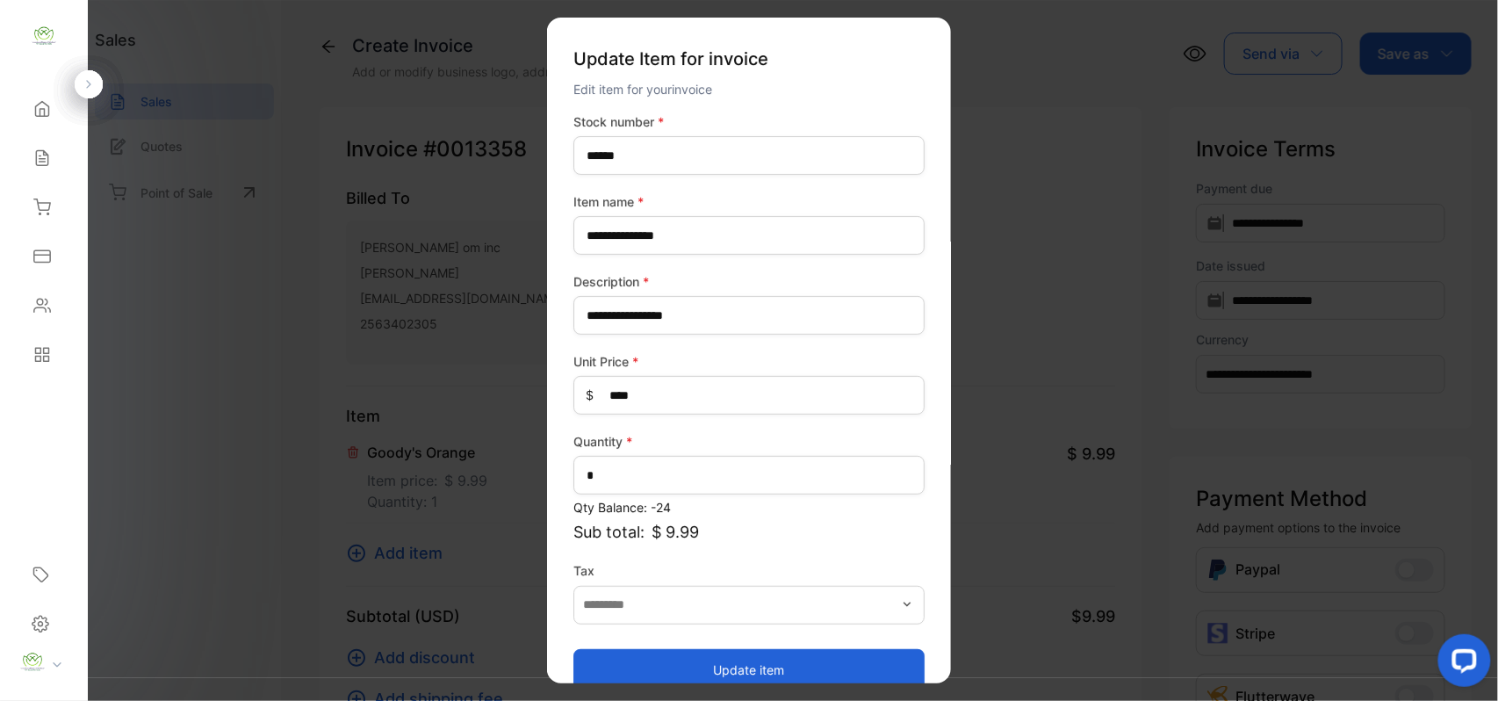
click at [790, 661] on button "Update item" at bounding box center [749, 669] width 351 height 42
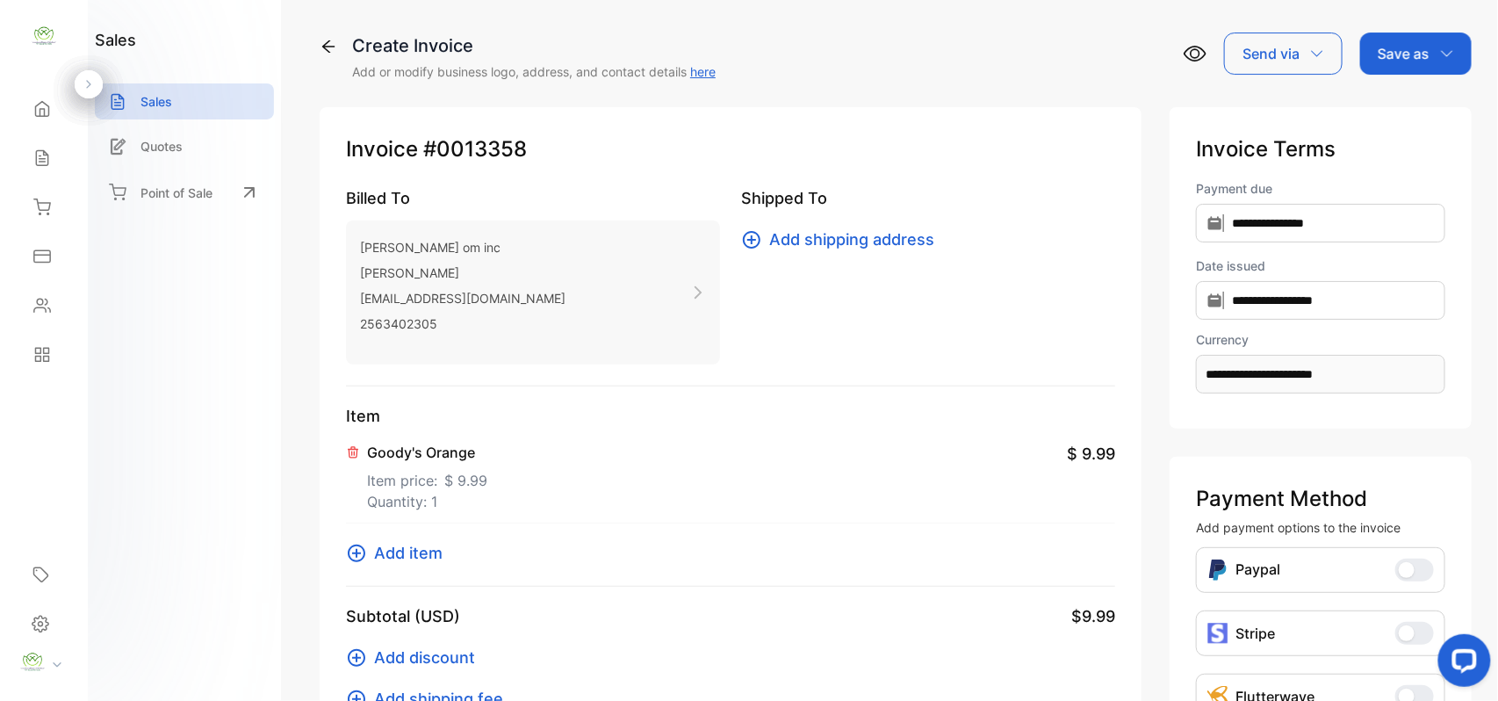
click at [405, 555] on span "Add item" at bounding box center [408, 553] width 69 height 24
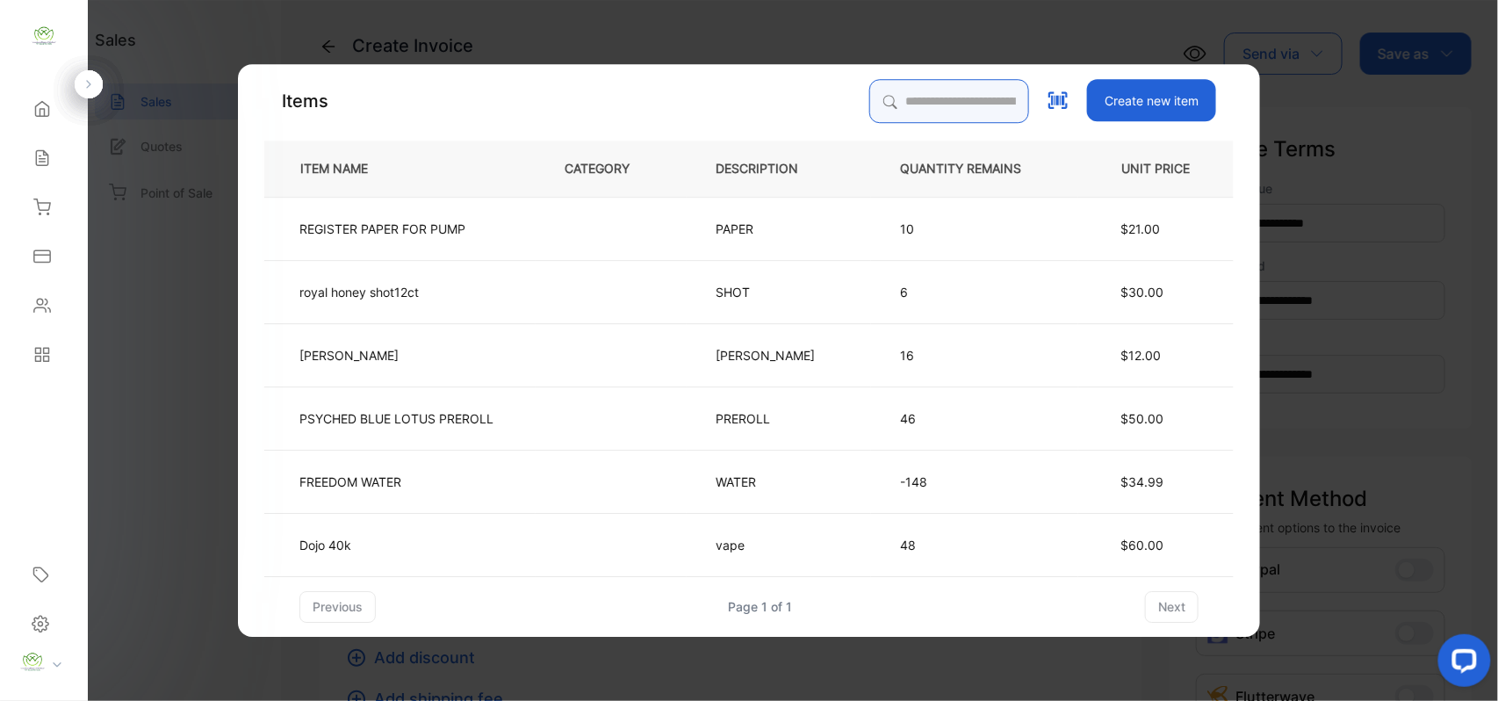
click at [870, 105] on input "search" at bounding box center [950, 101] width 160 height 44
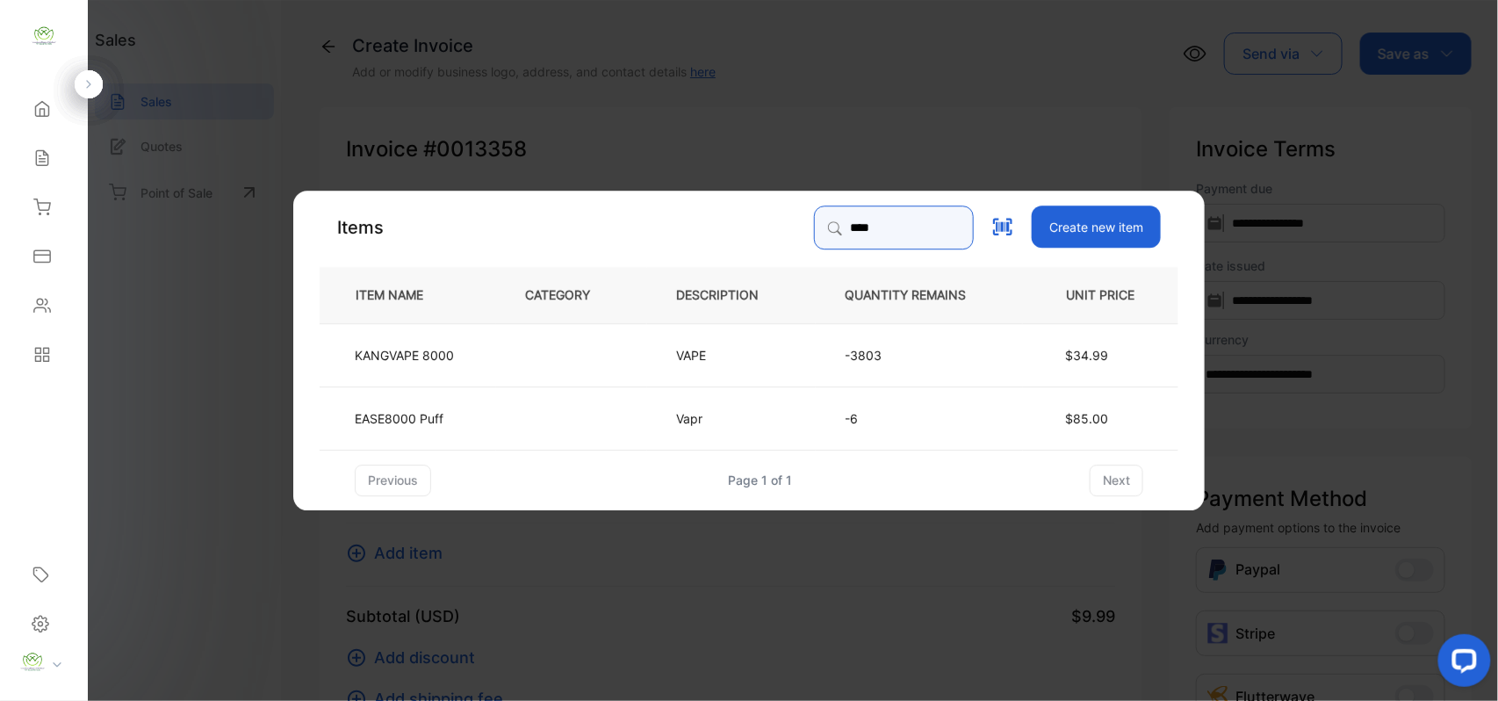
type input "****"
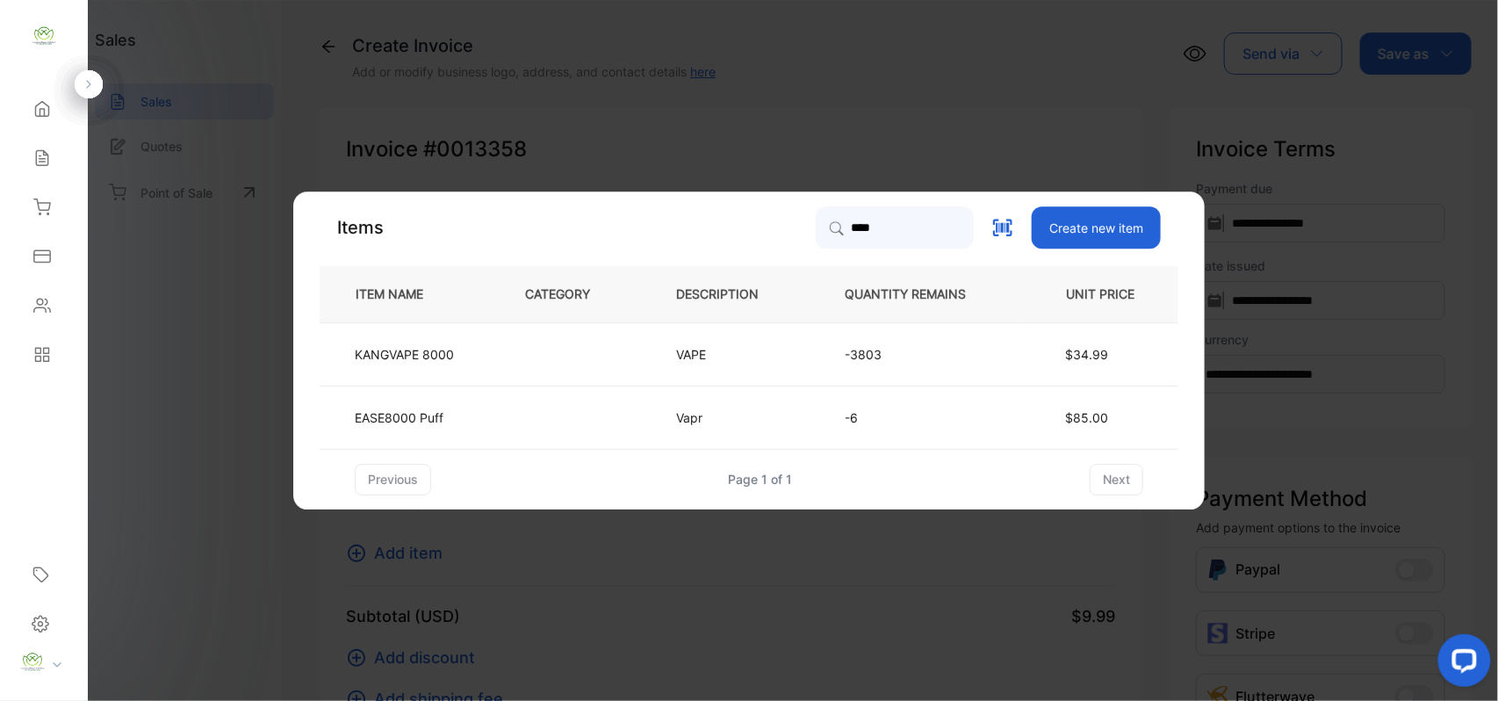
click at [525, 363] on td at bounding box center [571, 353] width 151 height 63
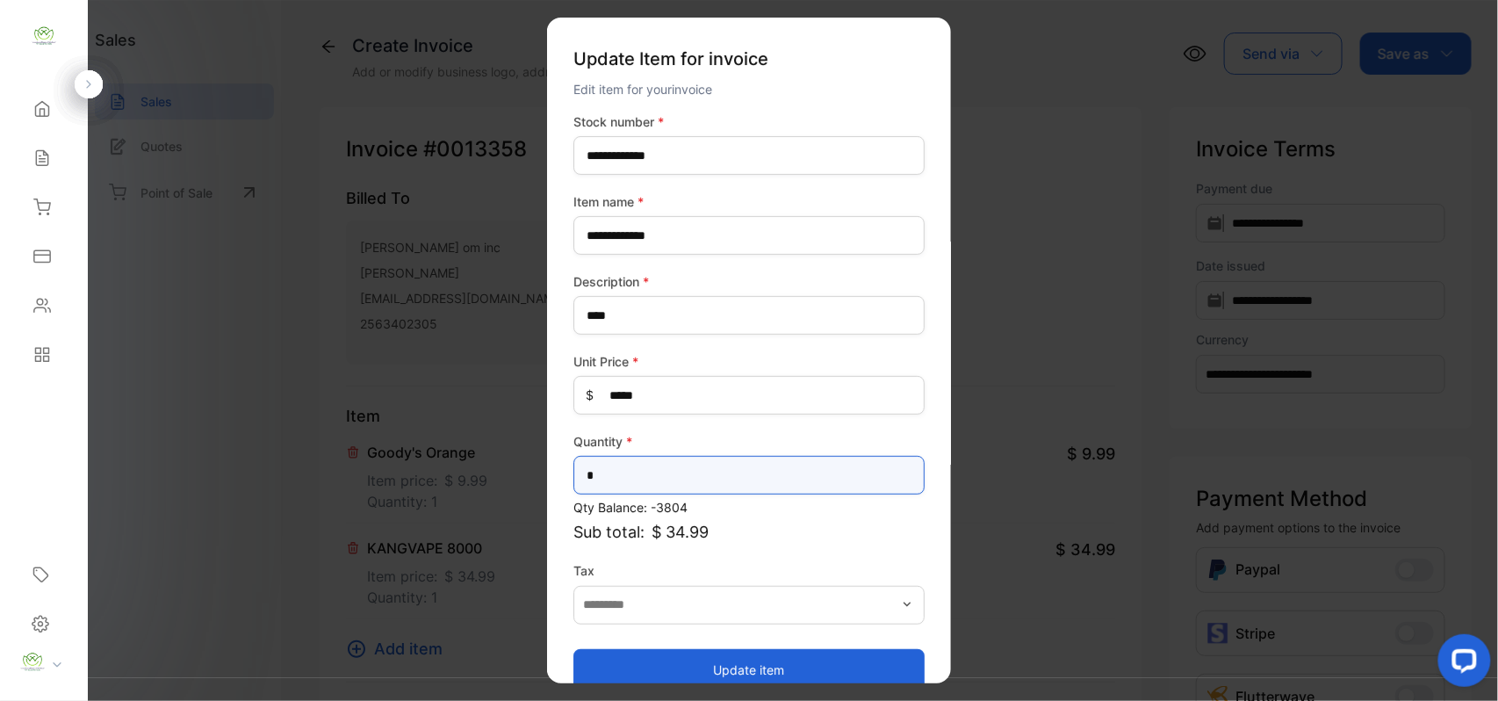
click at [619, 476] on input "*" at bounding box center [749, 475] width 351 height 39
type input "*"
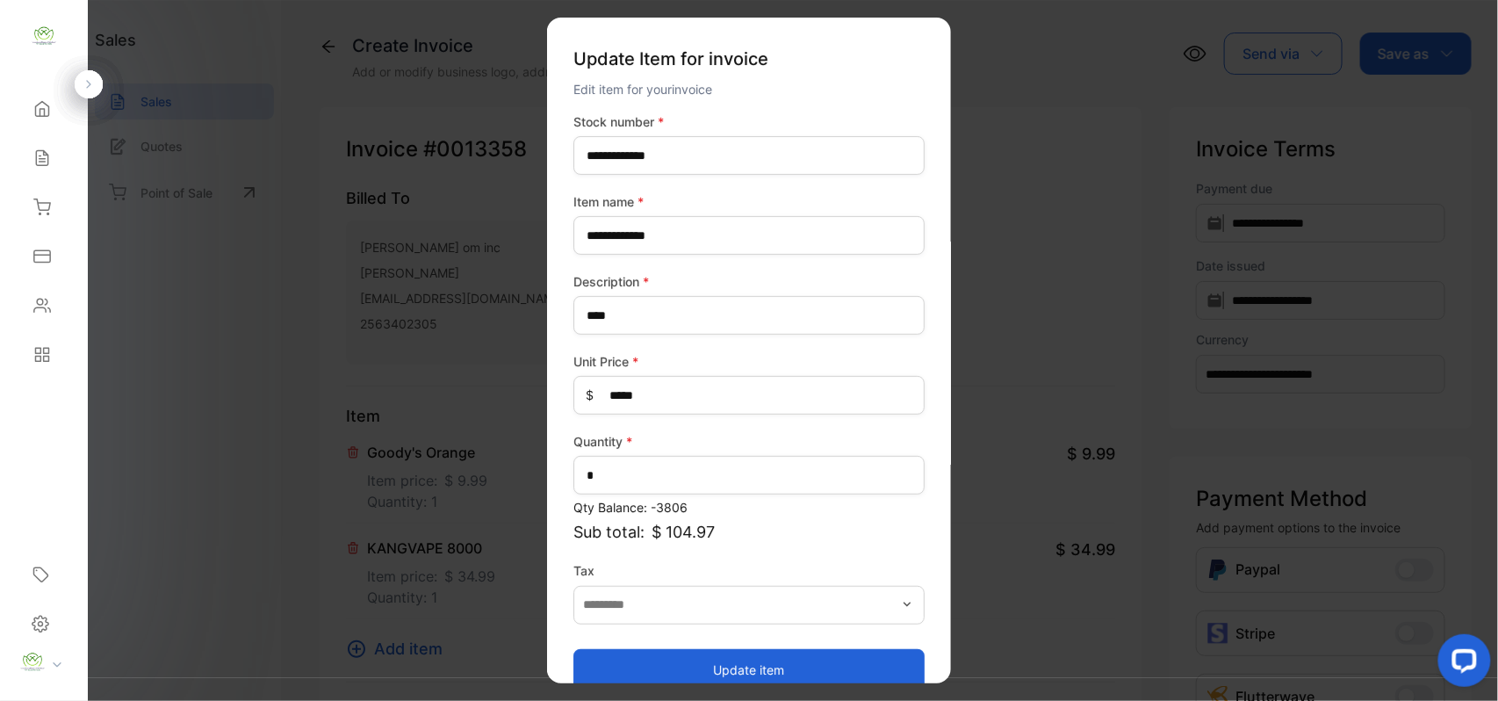
click at [767, 671] on button "Update item" at bounding box center [749, 669] width 351 height 42
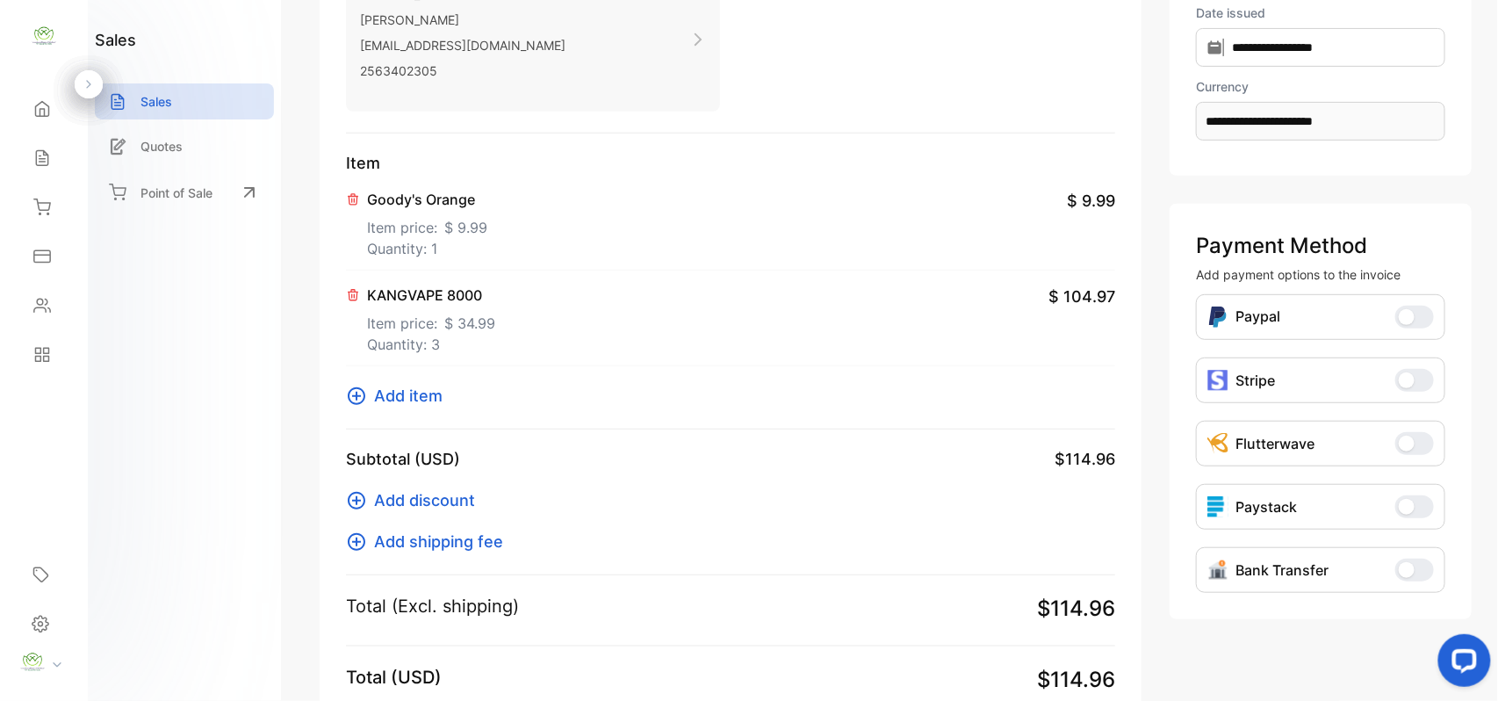
scroll to position [200, 0]
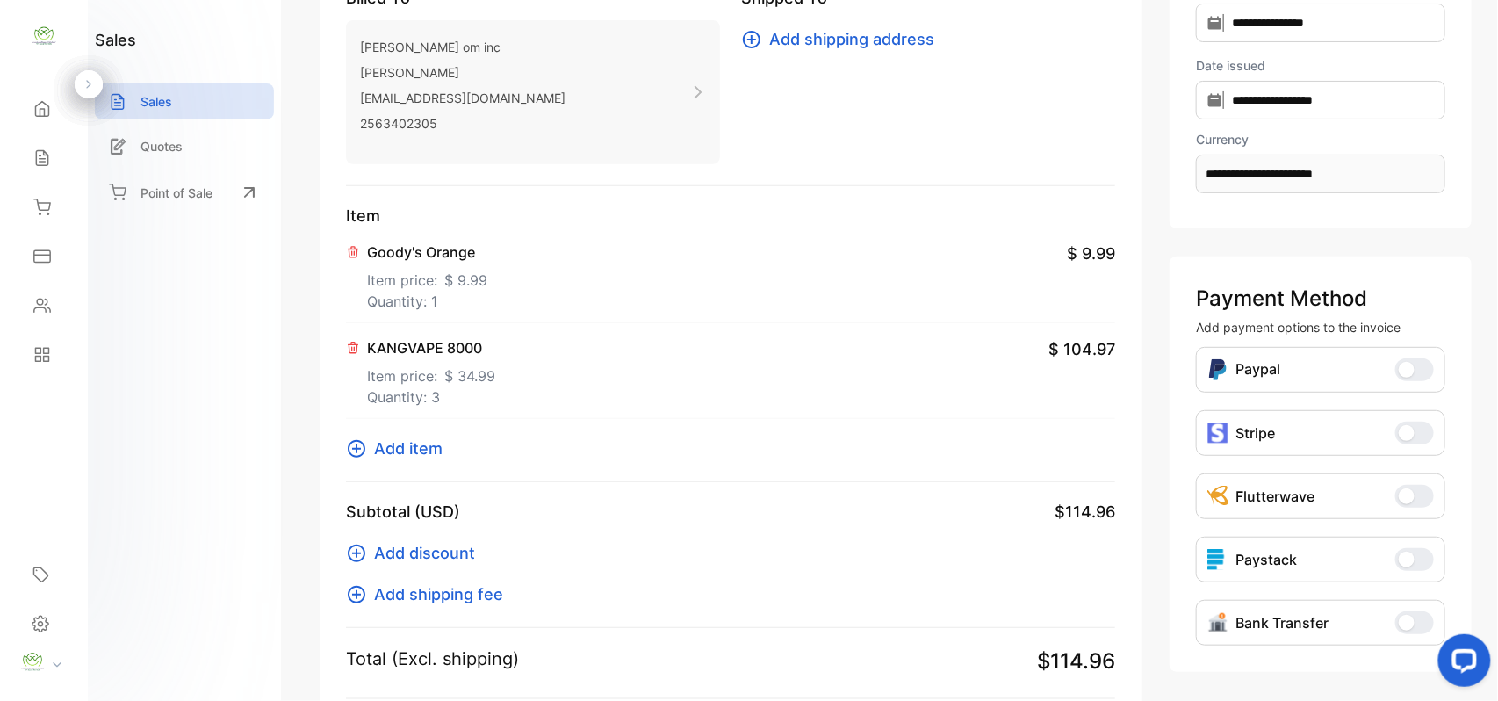
click at [413, 451] on span "Add item" at bounding box center [408, 449] width 69 height 24
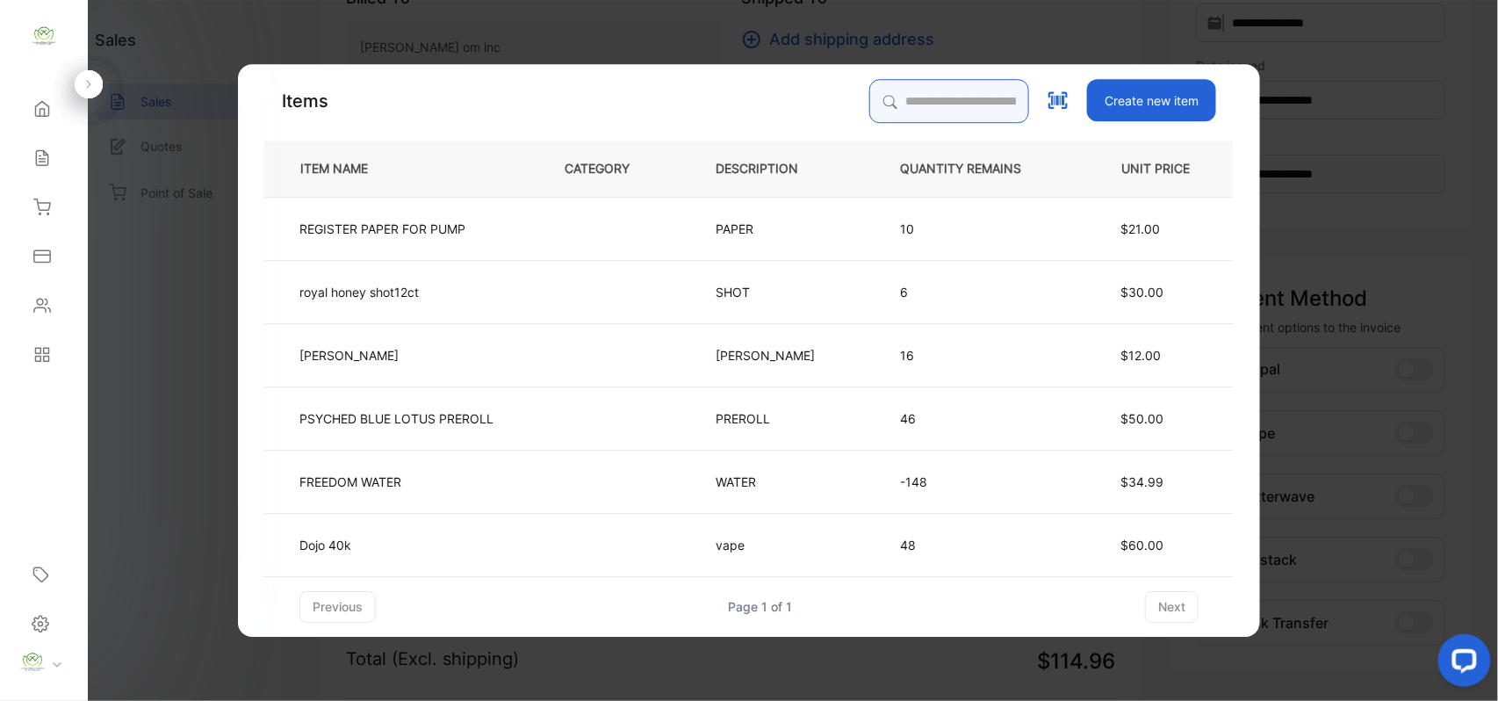
click at [870, 99] on input "search" at bounding box center [950, 101] width 160 height 44
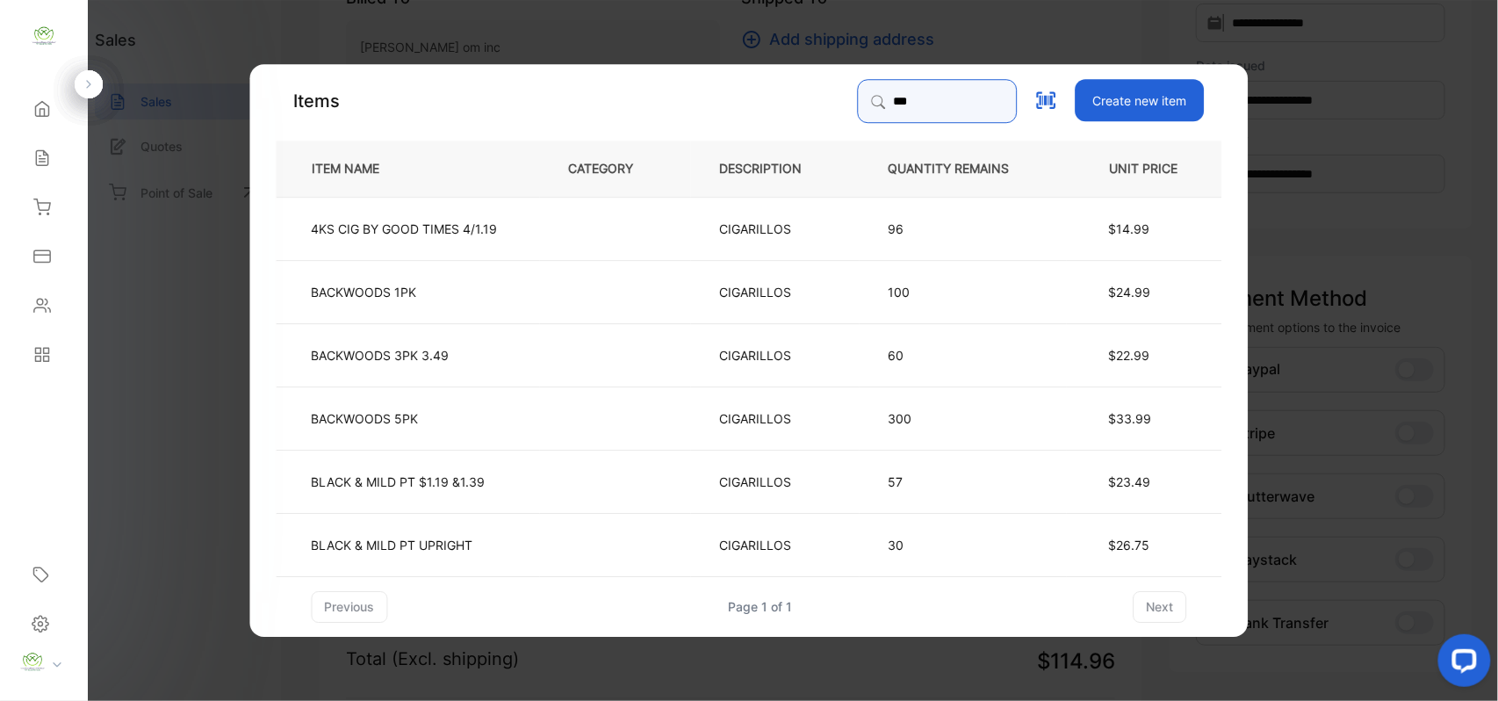
type input "*******"
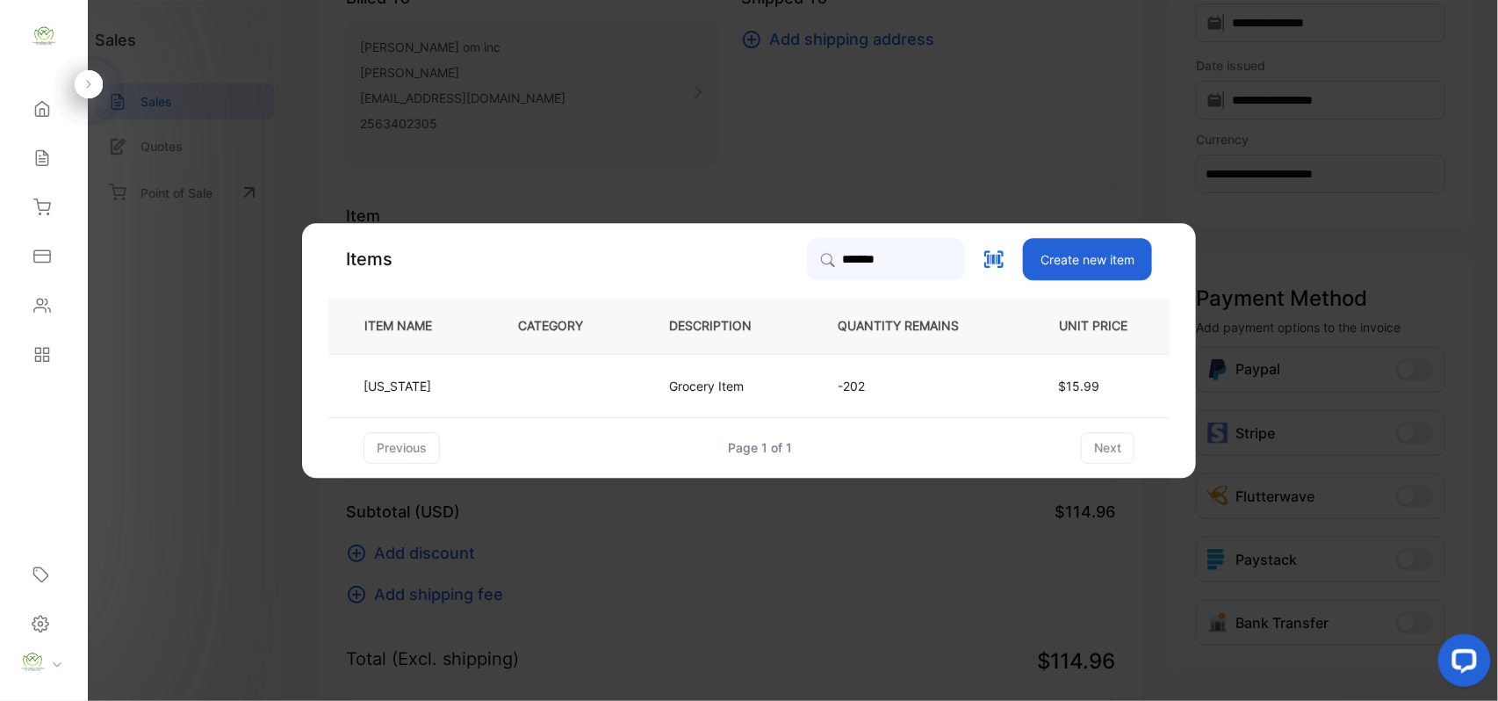
click at [668, 377] on td "Grocery Item" at bounding box center [724, 385] width 169 height 63
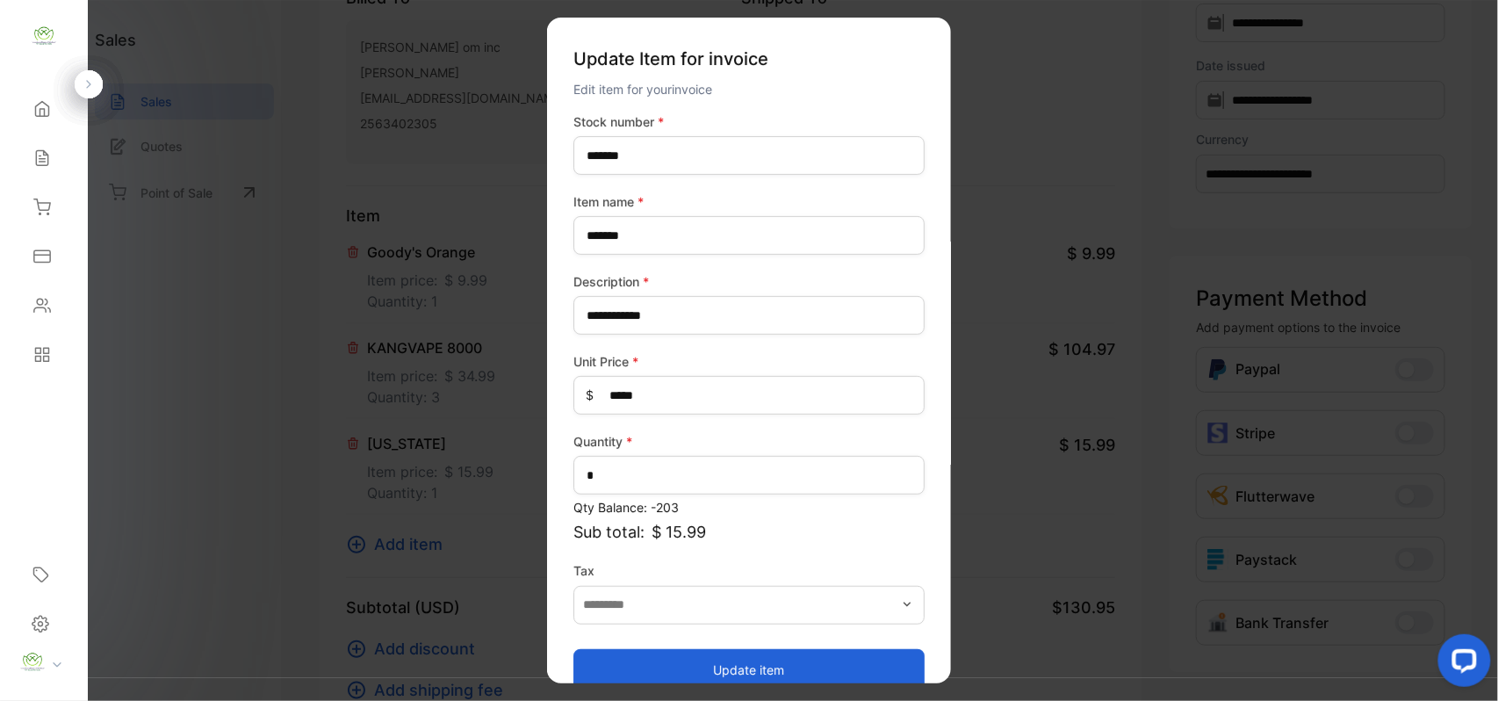
click at [728, 660] on button "Update item" at bounding box center [749, 669] width 351 height 42
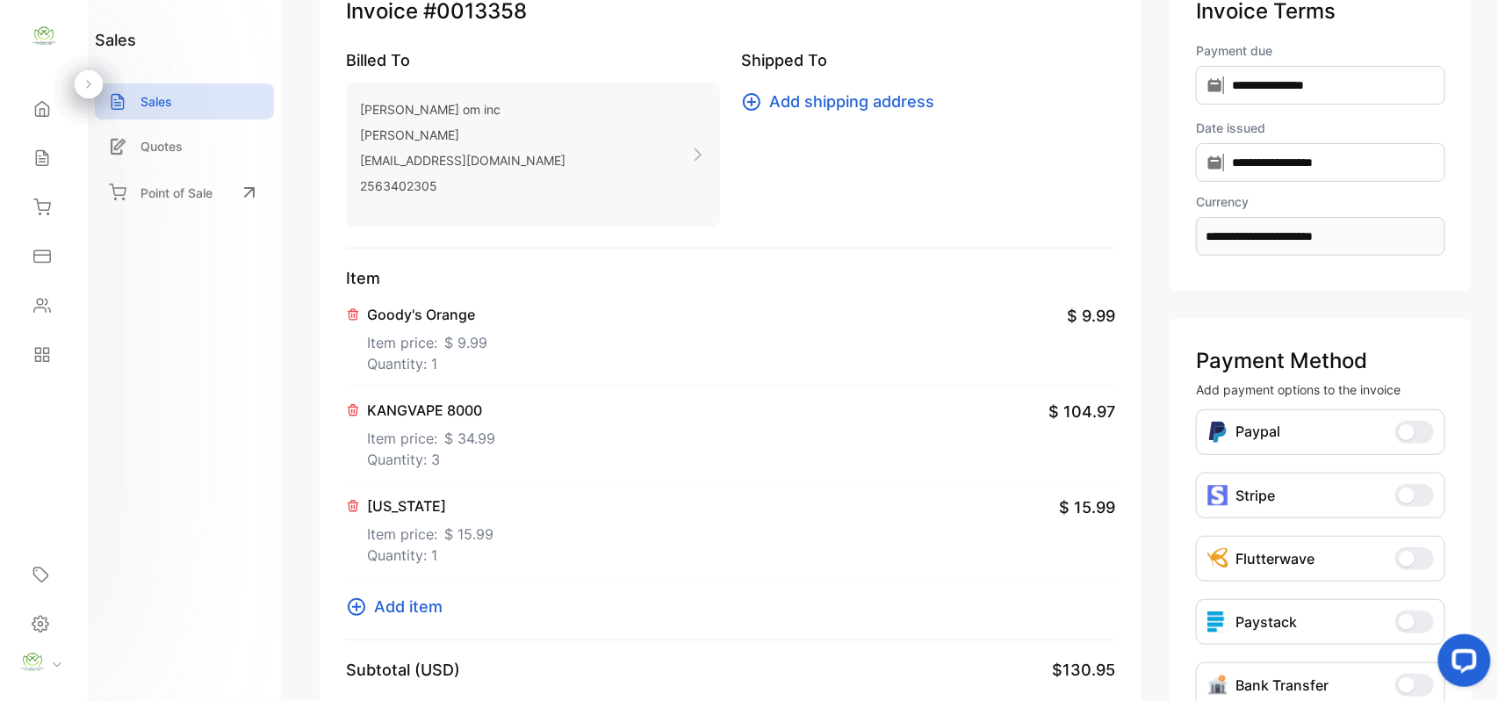
scroll to position [0, 0]
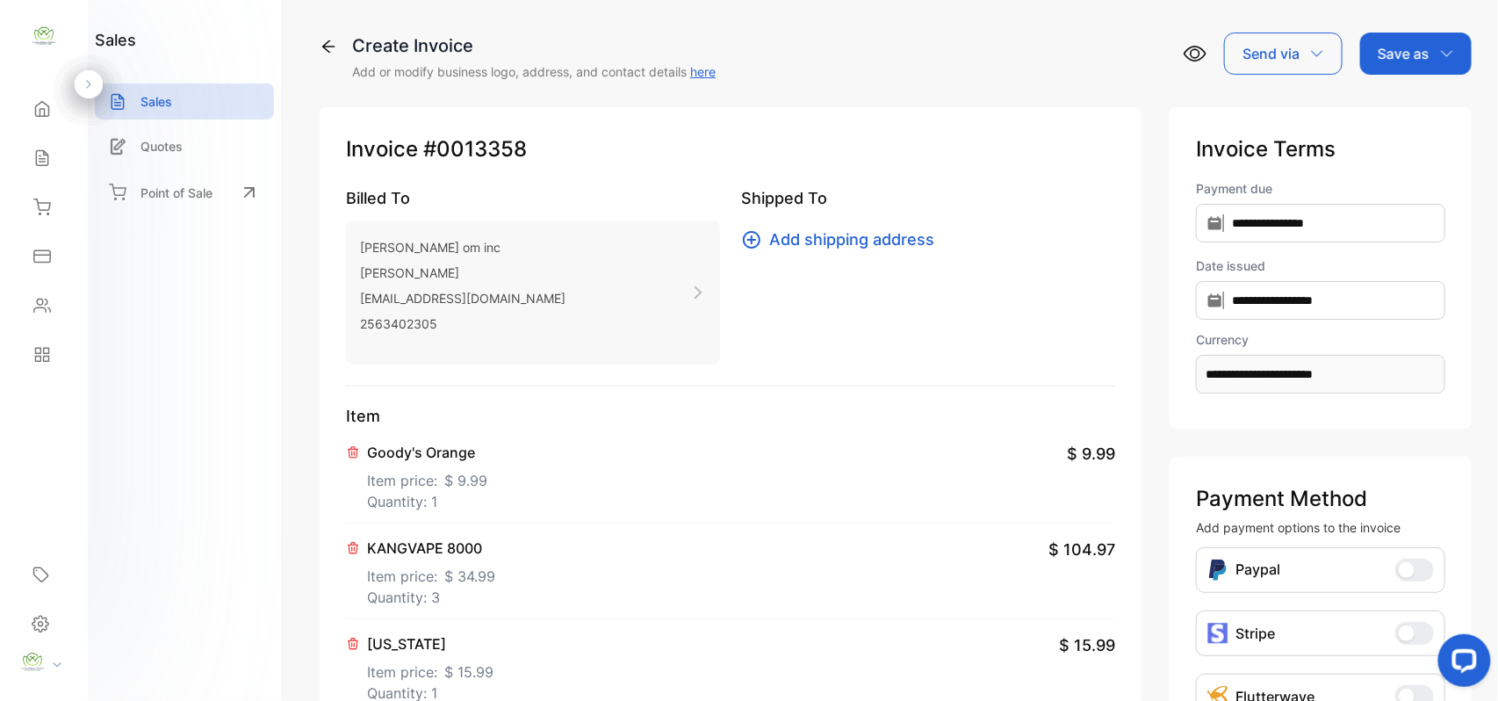
click at [1392, 57] on p "Save as" at bounding box center [1404, 53] width 52 height 21
click at [1391, 107] on div "Invoice" at bounding box center [1411, 111] width 101 height 35
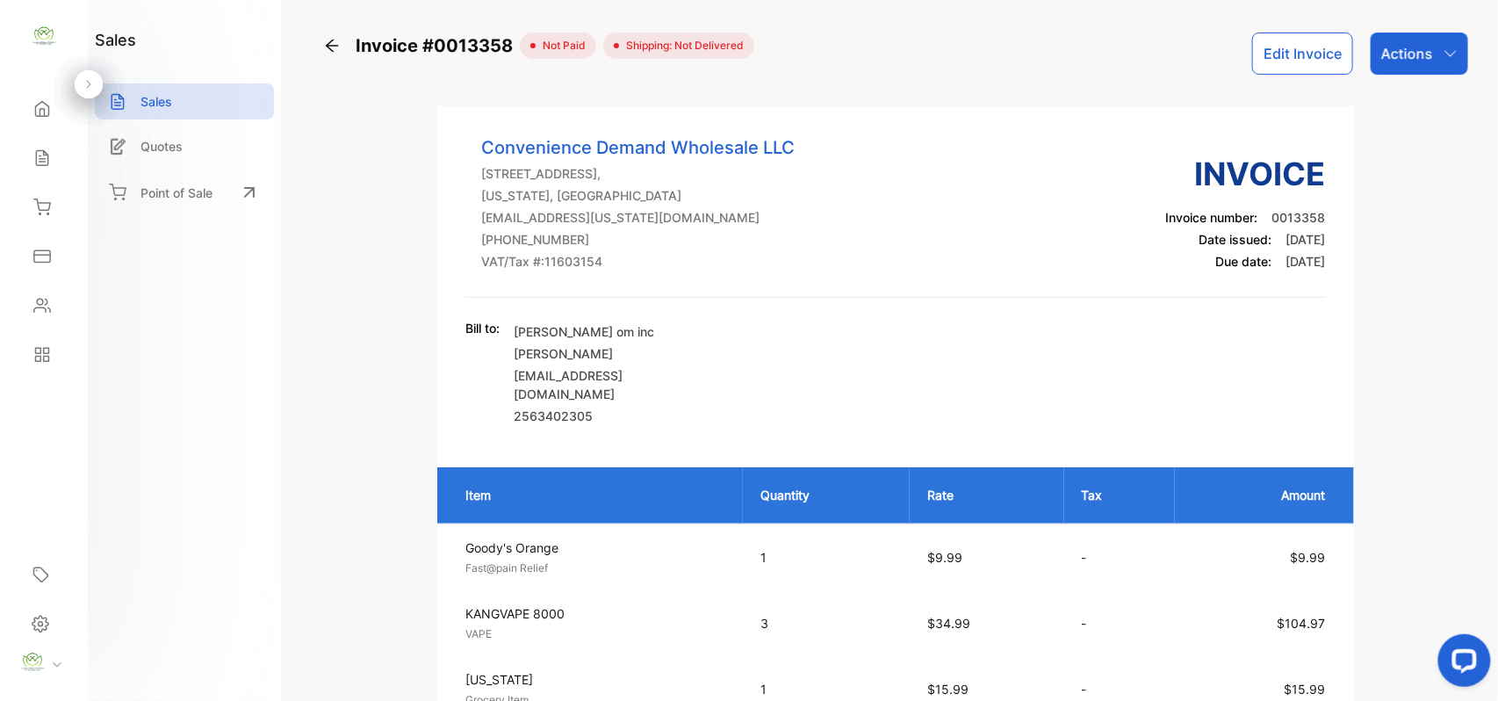
click at [1399, 61] on p "Actions" at bounding box center [1408, 53] width 52 height 21
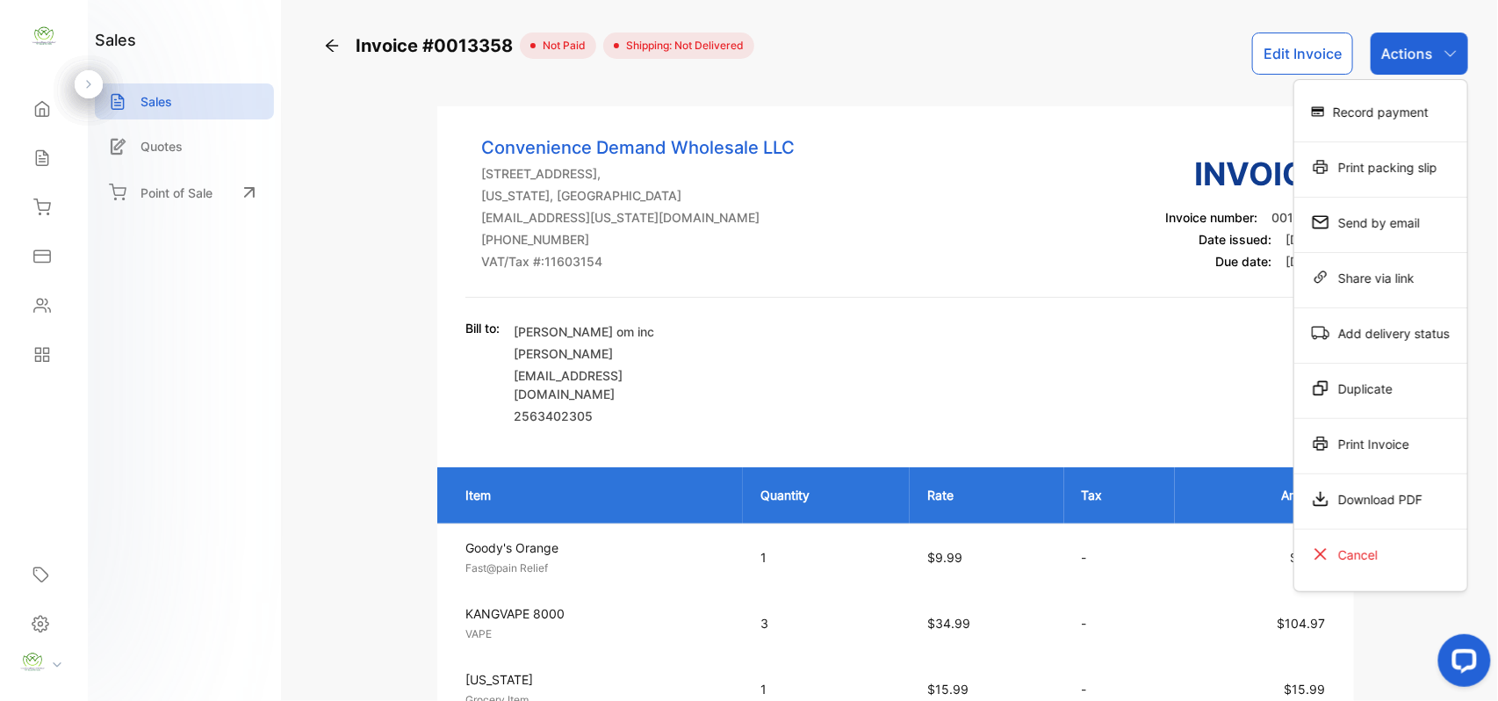
click at [1384, 106] on div "Record payment" at bounding box center [1381, 111] width 173 height 35
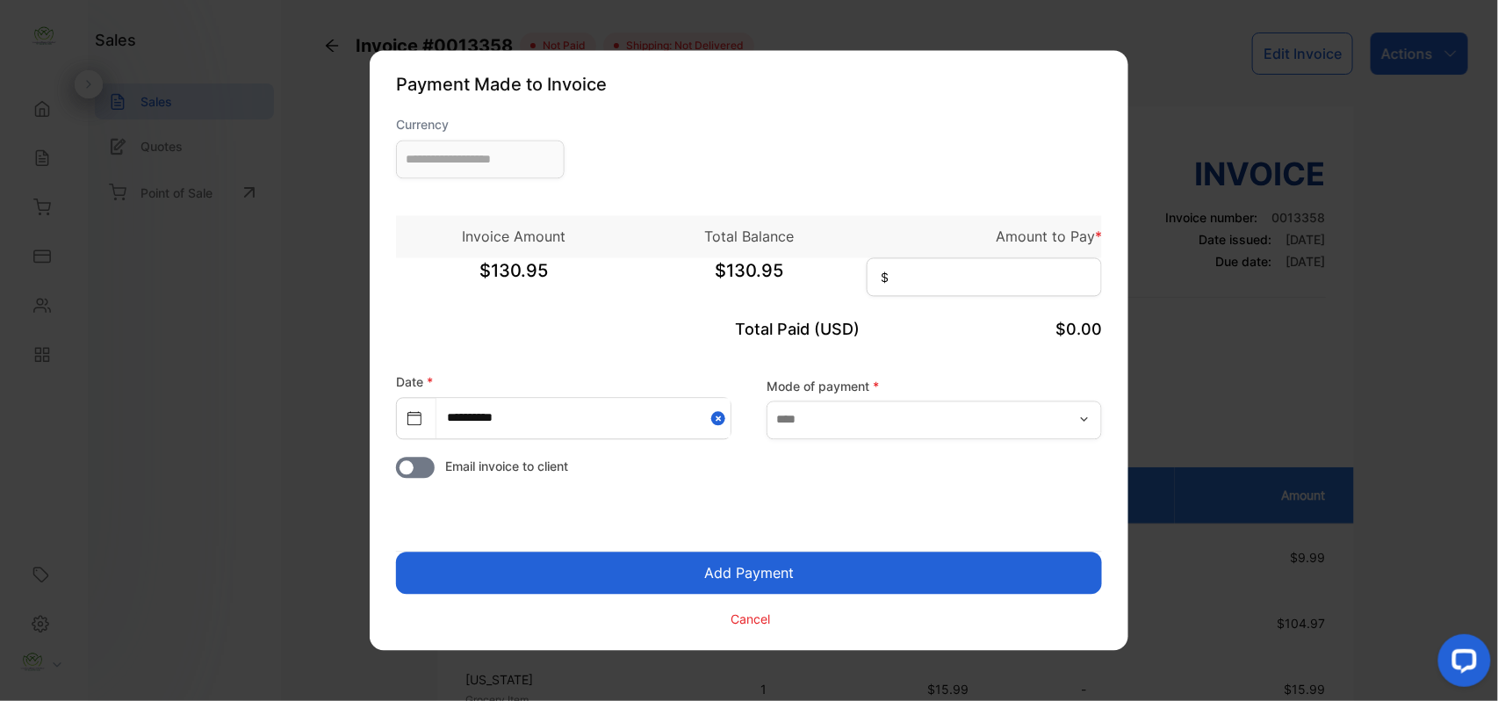
type input "**********"
click at [949, 278] on input at bounding box center [984, 277] width 235 height 39
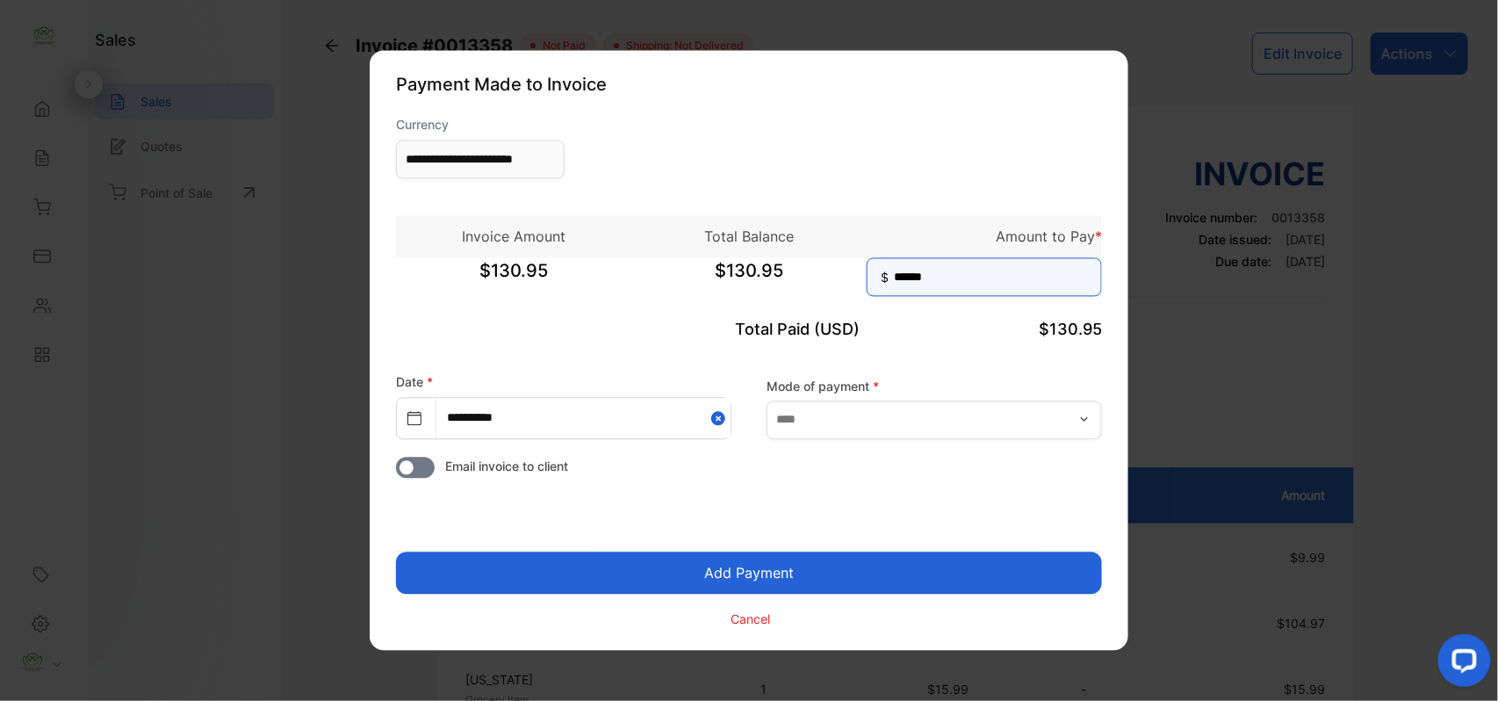
type input "******"
click at [767, 574] on button "Add Payment" at bounding box center [749, 573] width 706 height 42
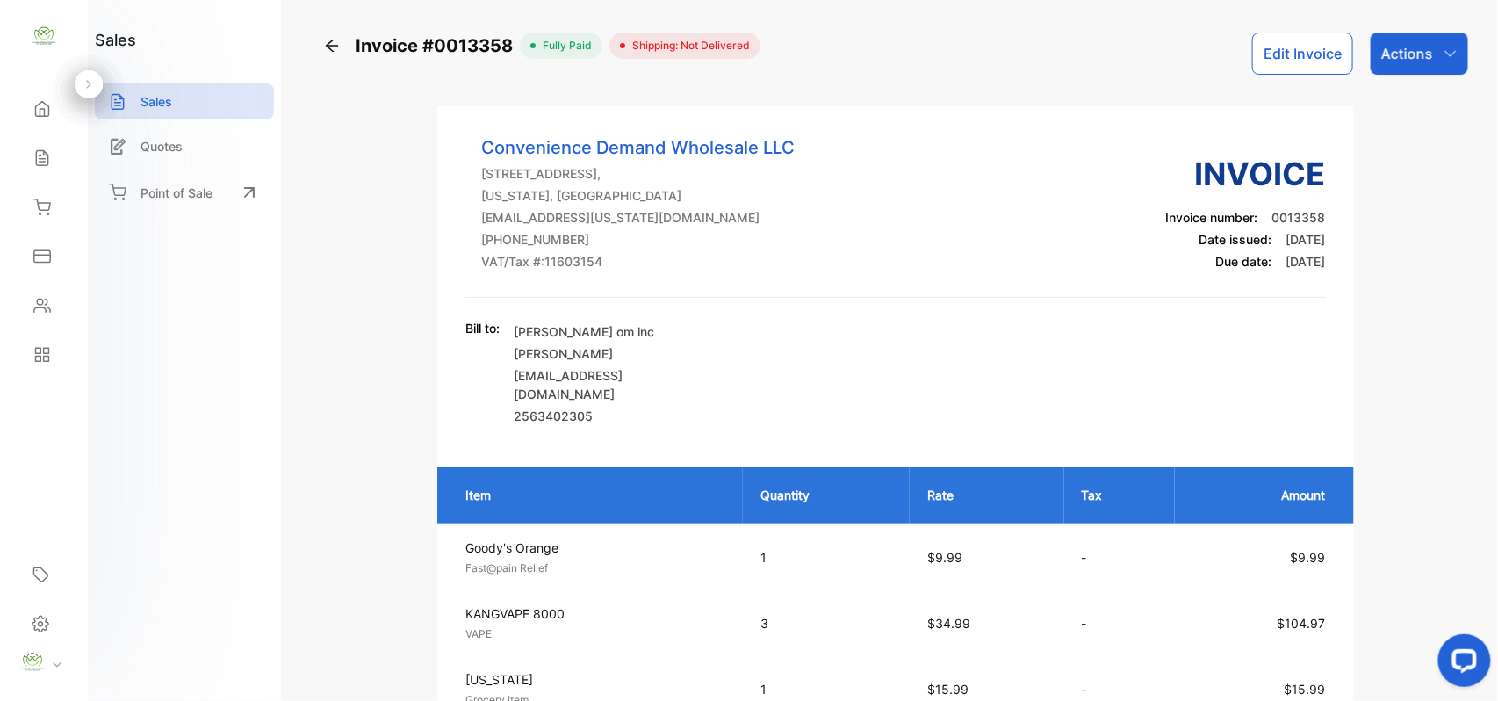
click at [1404, 54] on p "Actions" at bounding box center [1408, 53] width 52 height 21
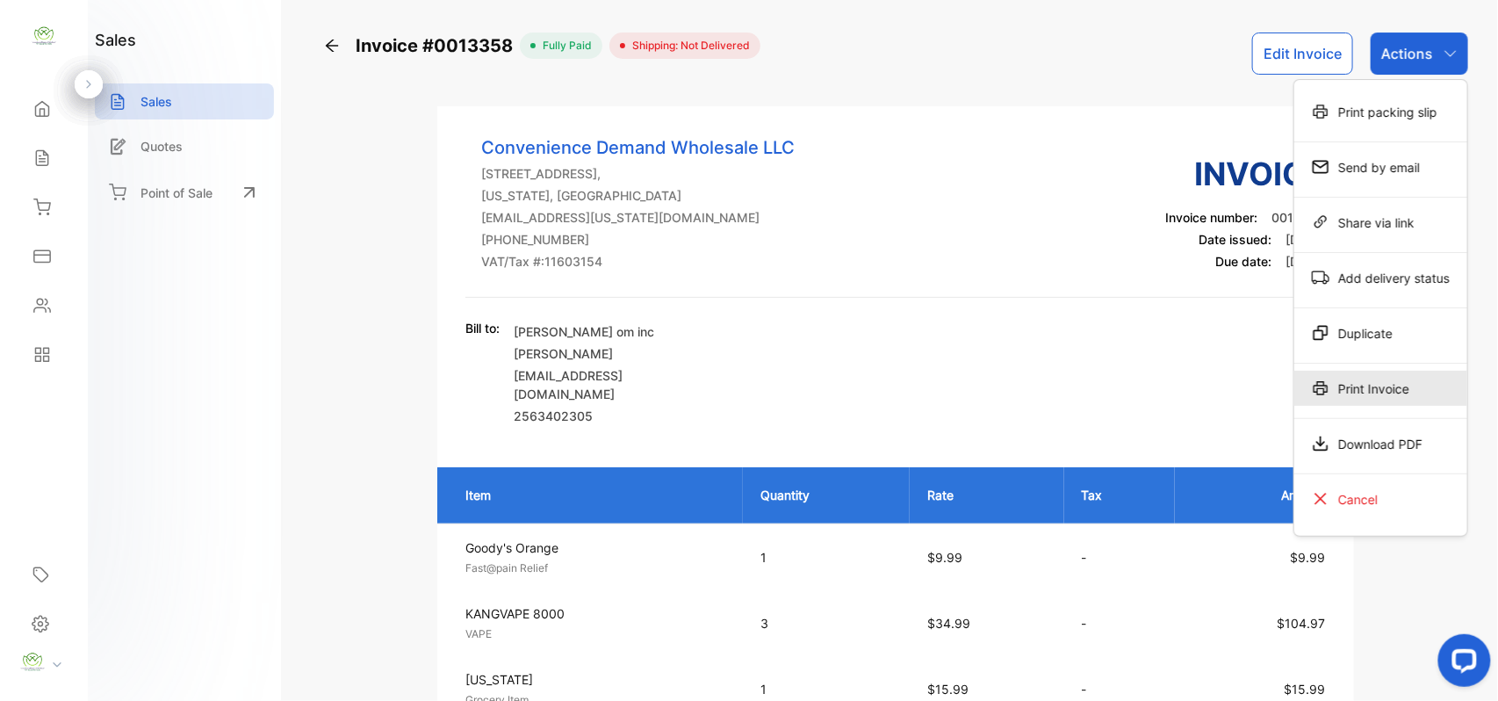
click at [1354, 391] on div "Print Invoice" at bounding box center [1381, 388] width 173 height 35
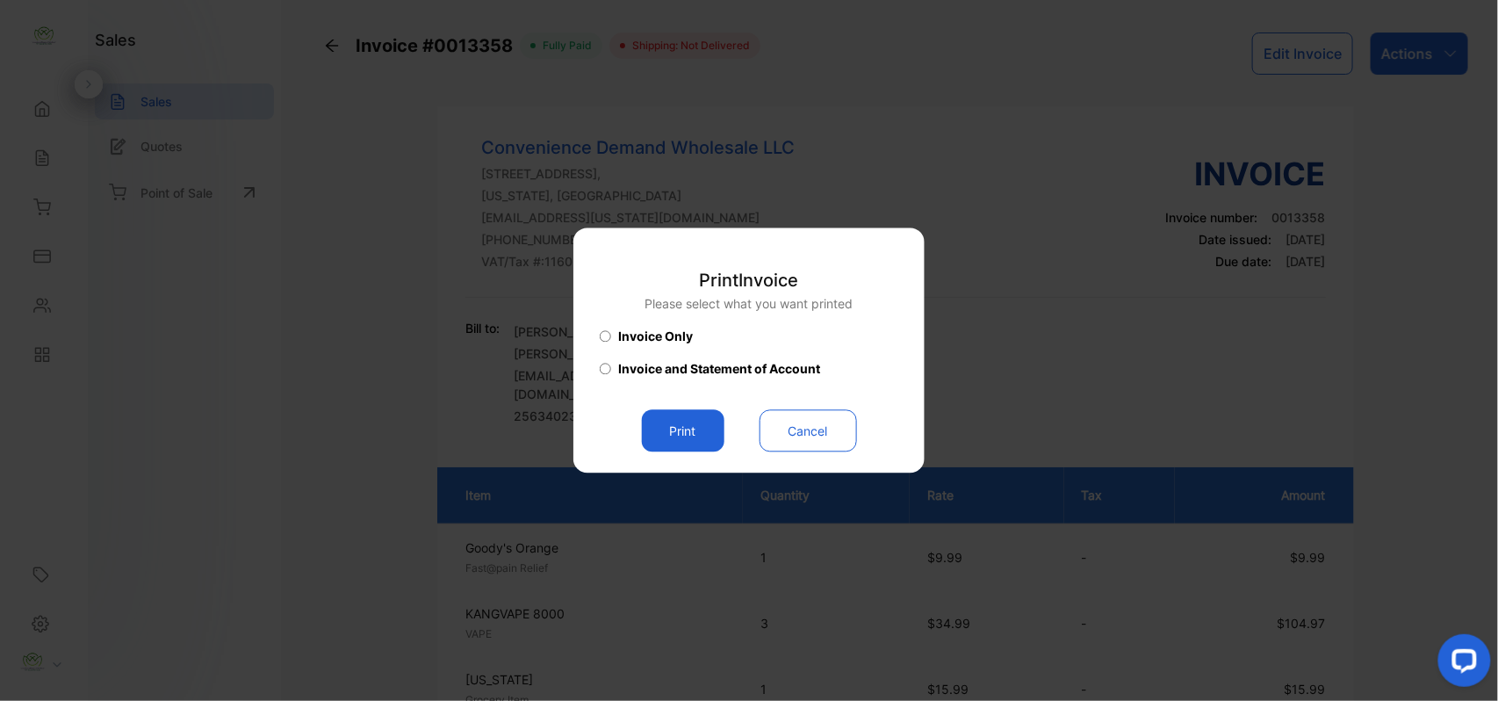
click at [686, 426] on button "Print" at bounding box center [683, 431] width 83 height 42
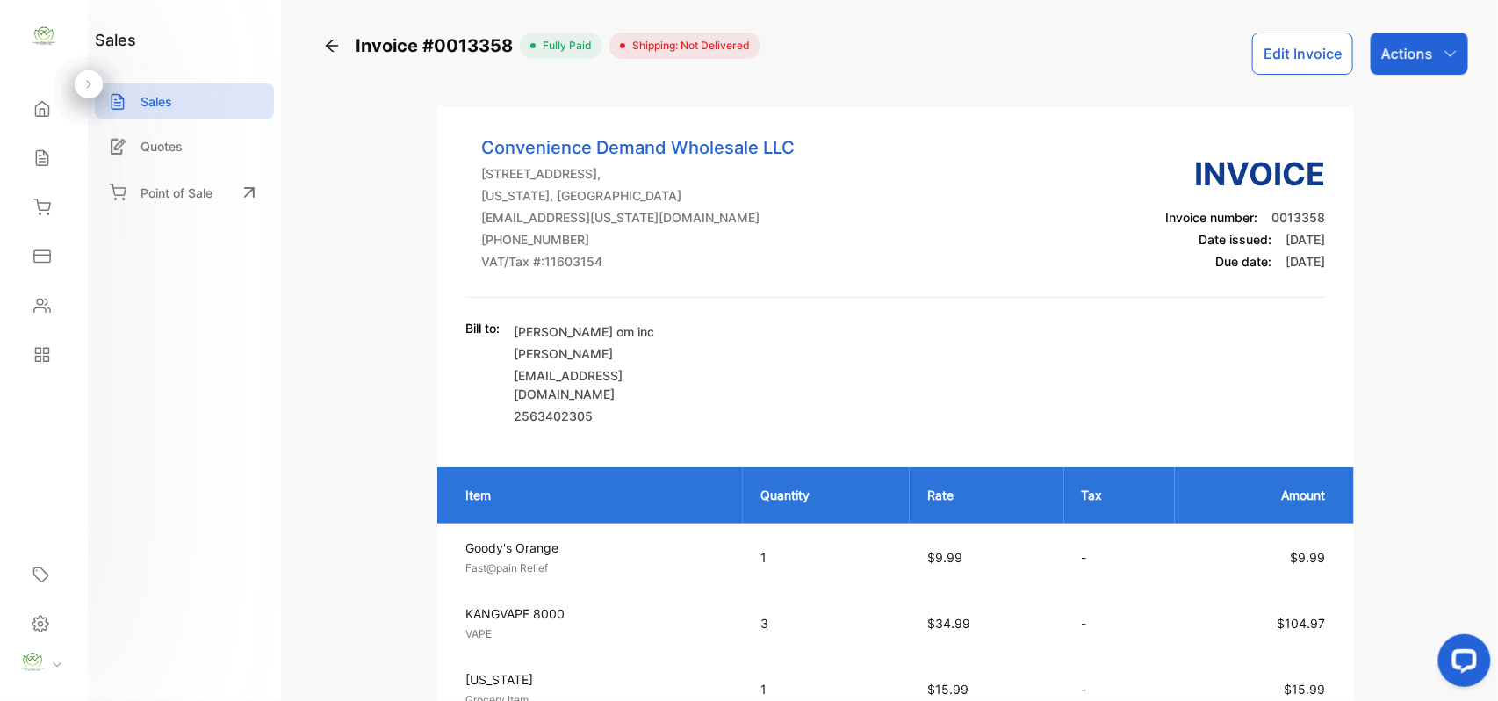
click at [1402, 57] on p "Actions" at bounding box center [1408, 53] width 52 height 21
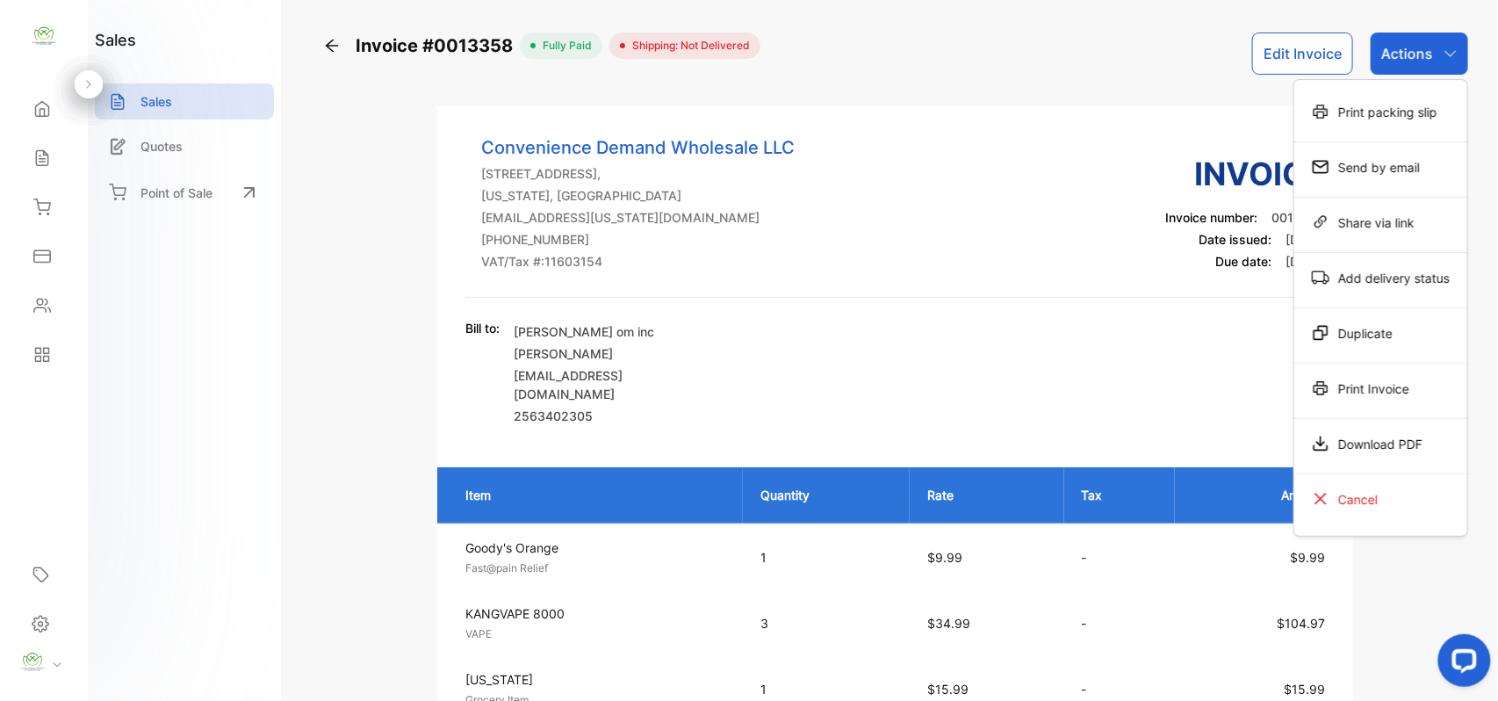
click at [1375, 392] on div "Print Invoice" at bounding box center [1381, 388] width 173 height 35
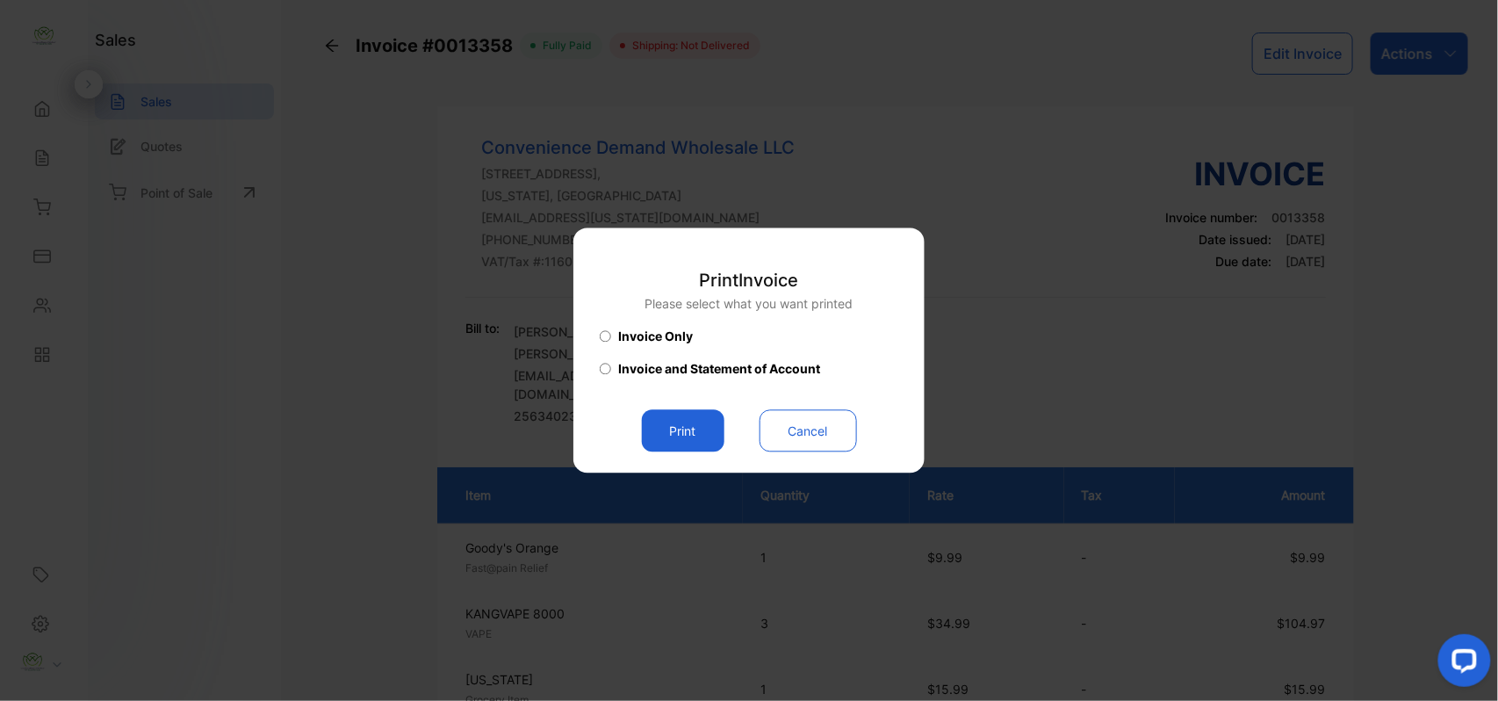
click at [676, 422] on button "Print" at bounding box center [683, 431] width 83 height 42
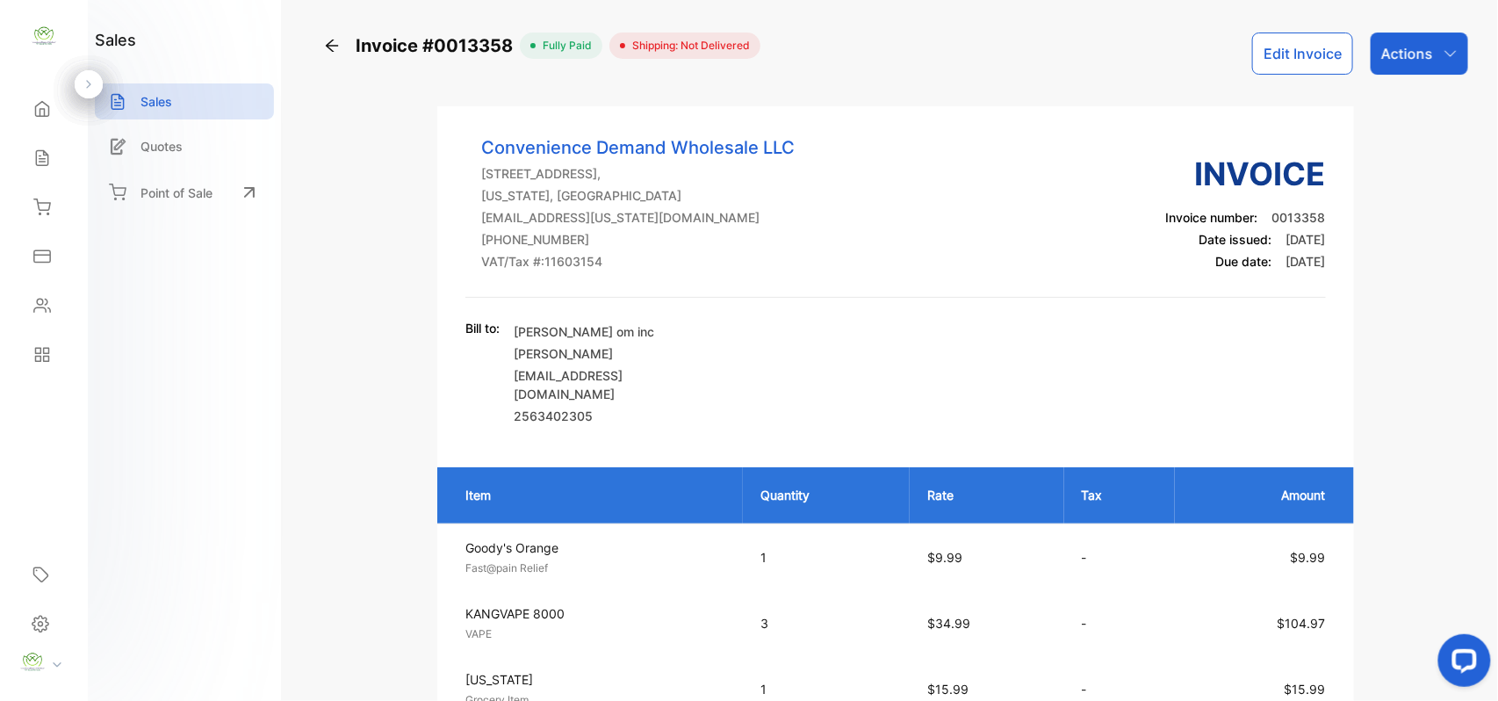
click at [1129, 538] on table "Item Quantity Rate Tax Amount Goody's Orange Fast@pain Relief Unit price: $9.99…" at bounding box center [895, 594] width 916 height 255
click at [148, 103] on p "Sales" at bounding box center [157, 101] width 32 height 18
